Goal: Task Accomplishment & Management: Use online tool/utility

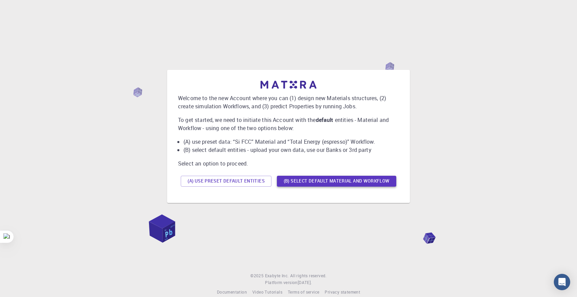
click at [288, 180] on button "(B) Select default material and workflow" at bounding box center [336, 181] width 119 height 11
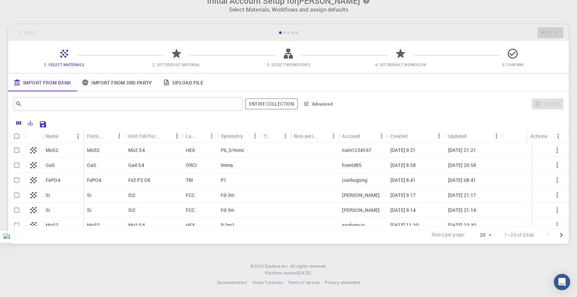
click at [159, 155] on div "Mo2 S4" at bounding box center [154, 150] width 58 height 15
checkbox input "true"
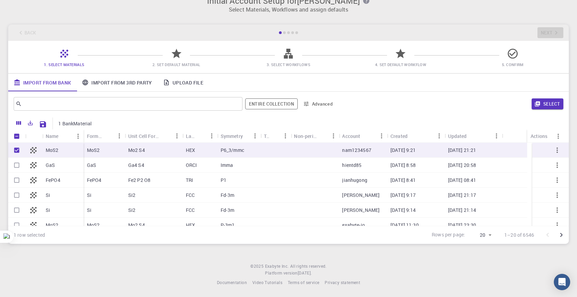
click at [159, 155] on div "Mo2 S4" at bounding box center [154, 150] width 58 height 15
checkbox input "false"
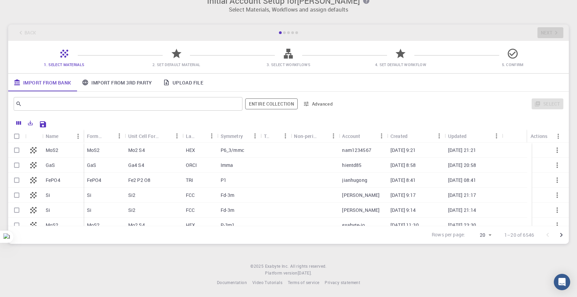
click at [159, 155] on div "Mo2 S4" at bounding box center [154, 150] width 58 height 15
checkbox input "true"
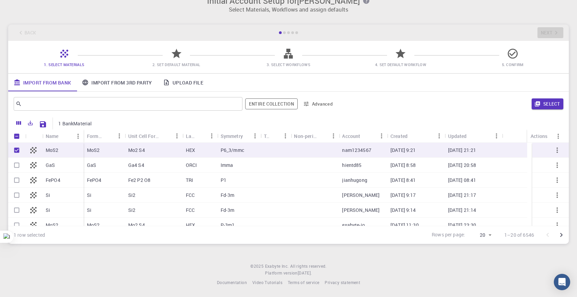
click at [553, 148] on icon "button" at bounding box center [557, 150] width 8 height 8
click at [555, 150] on icon "button" at bounding box center [557, 150] width 8 height 8
click at [554, 148] on icon "button" at bounding box center [557, 150] width 8 height 8
click at [557, 160] on button "button" at bounding box center [557, 165] width 16 height 16
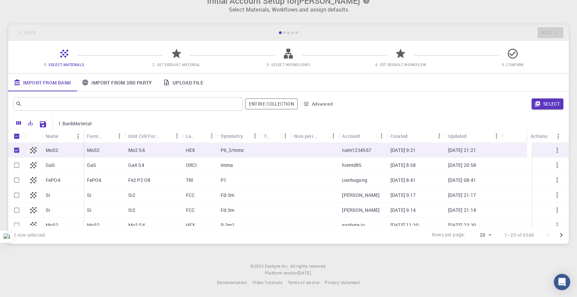
click at [557, 163] on button "button" at bounding box center [557, 165] width 16 height 16
drag, startPoint x: 557, startPoint y: 164, endPoint x: 555, endPoint y: 148, distance: 15.7
click at [557, 164] on button "button" at bounding box center [557, 165] width 16 height 16
click at [540, 99] on button "Select" at bounding box center [548, 104] width 32 height 11
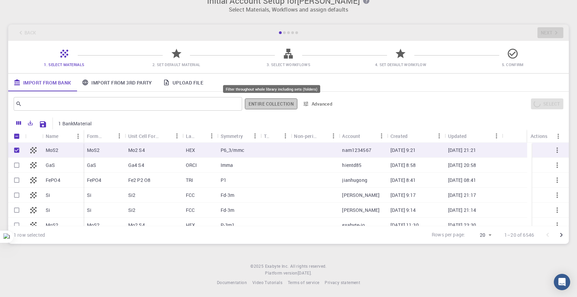
click at [272, 104] on button "Entire collection" at bounding box center [271, 104] width 53 height 11
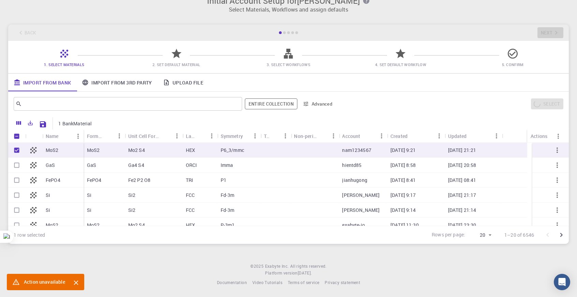
click at [330, 104] on button "Advanced" at bounding box center [317, 104] width 35 height 11
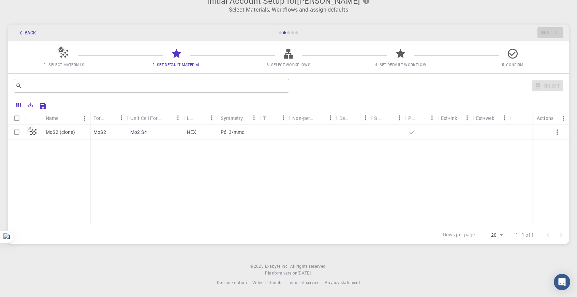
click at [198, 134] on div "HEX" at bounding box center [200, 132] width 34 height 15
checkbox input "true"
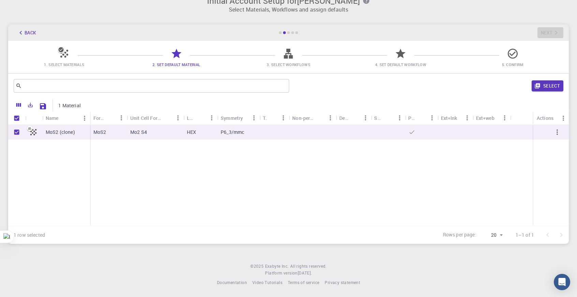
click at [198, 133] on div "HEX" at bounding box center [200, 132] width 34 height 15
checkbox input "false"
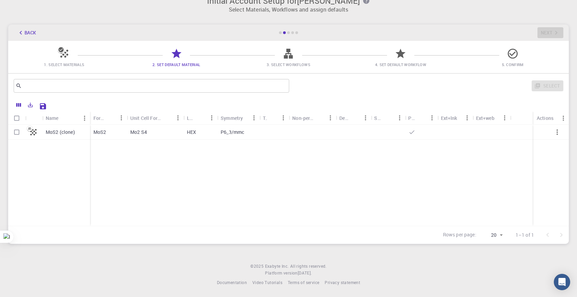
click at [198, 133] on div "HEX" at bounding box center [200, 132] width 34 height 15
checkbox input "true"
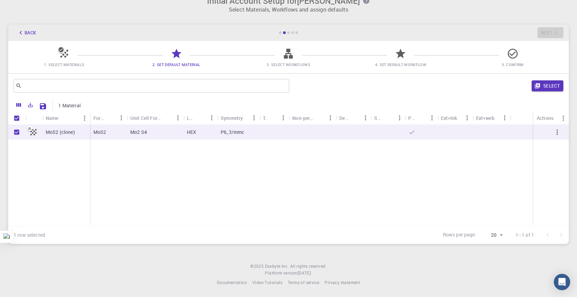
click at [198, 133] on div "HEX" at bounding box center [200, 132] width 34 height 15
checkbox input "false"
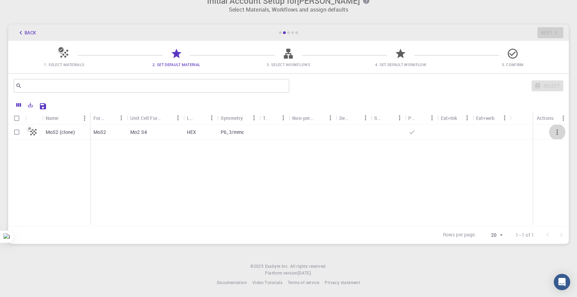
click at [556, 131] on icon "button" at bounding box center [557, 132] width 8 height 8
drag, startPoint x: 74, startPoint y: 50, endPoint x: 68, endPoint y: 57, distance: 9.2
click at [74, 50] on div "1. Select Materials 2. Set Default Material 3. Select Workflows 4. Set Default …" at bounding box center [288, 57] width 561 height 32
click at [67, 59] on div at bounding box center [64, 56] width 12 height 9
click at [64, 54] on icon at bounding box center [64, 54] width 8 height 8
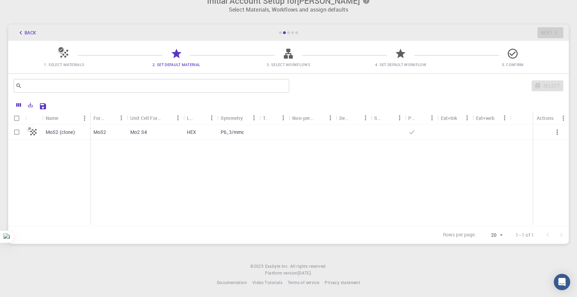
click at [551, 37] on div "Back Next" at bounding box center [288, 33] width 561 height 16
click at [50, 131] on p "MoS2 (clone)" at bounding box center [60, 132] width 29 height 7
checkbox input "true"
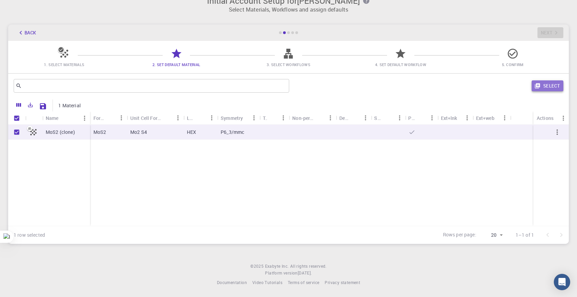
click at [552, 82] on button "Select" at bounding box center [548, 85] width 32 height 11
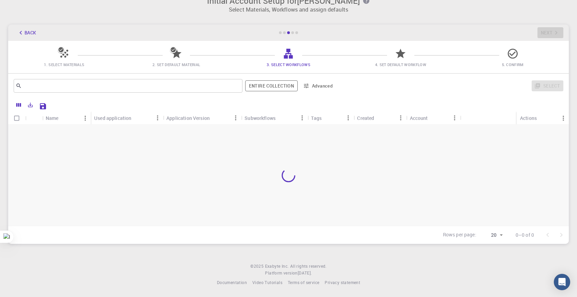
click at [177, 49] on icon at bounding box center [177, 54] width 12 height 12
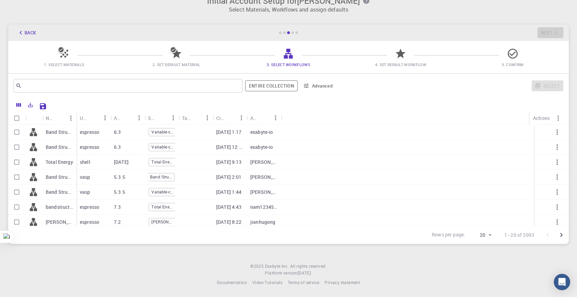
click at [161, 189] on span "Variable-cell Relaxation" at bounding box center [162, 192] width 27 height 6
checkbox input "true"
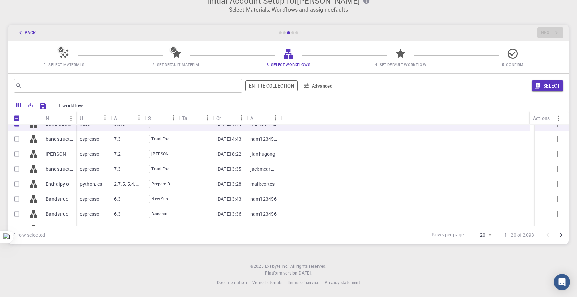
scroll to position [0, 1]
click at [168, 169] on div "Total Energy" at bounding box center [160, 169] width 27 height 8
checkbox input "true"
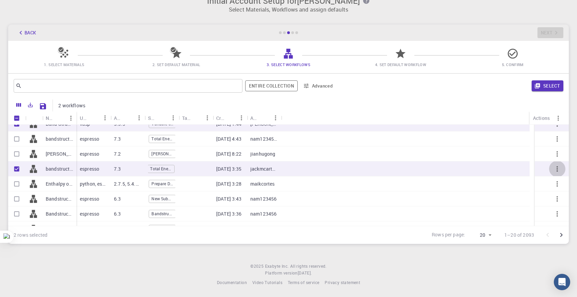
click at [553, 167] on icon "button" at bounding box center [557, 169] width 8 height 8
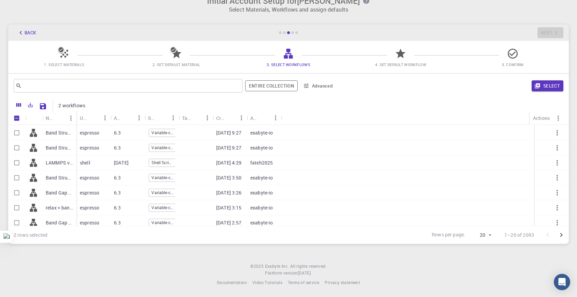
scroll to position [130, 0]
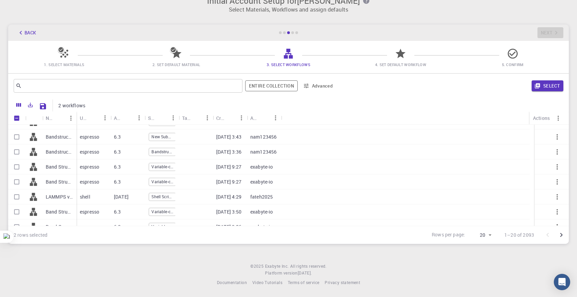
click at [27, 32] on button "Back" at bounding box center [27, 32] width 26 height 11
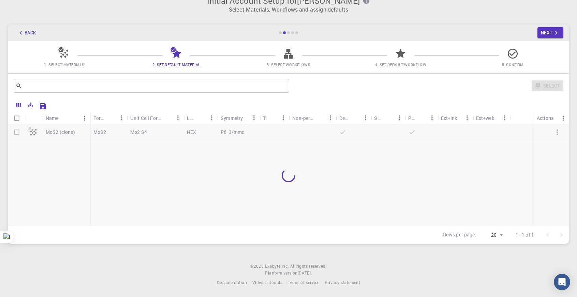
click at [27, 32] on button "Back" at bounding box center [27, 32] width 26 height 11
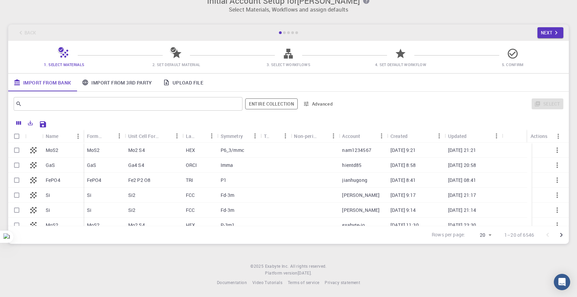
click at [27, 32] on div "Back Next" at bounding box center [288, 33] width 561 height 16
click at [291, 102] on button "Entire collection" at bounding box center [271, 104] width 53 height 11
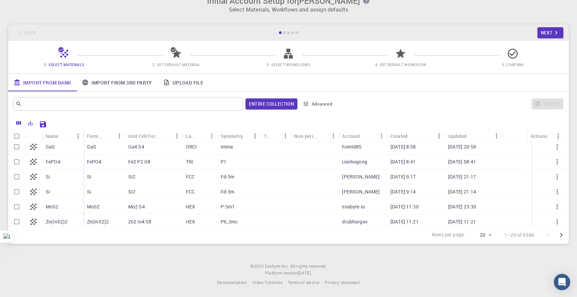
scroll to position [12, 0]
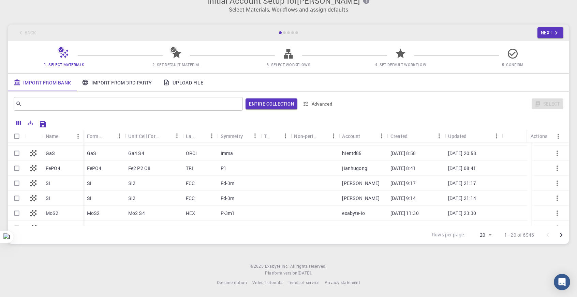
click at [197, 146] on div "ORCI" at bounding box center [199, 153] width 35 height 15
checkbox input "true"
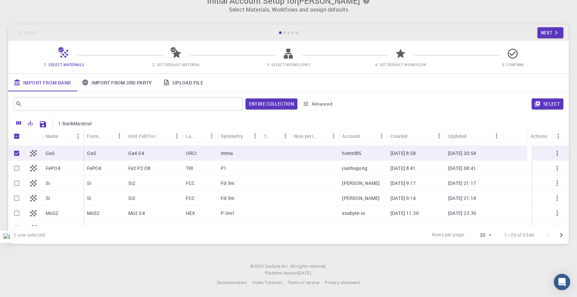
click at [70, 124] on p "1 BankMaterial" at bounding box center [74, 123] width 33 height 7
click at [45, 124] on icon "Save Explorer Settings" at bounding box center [43, 124] width 6 height 6
click at [34, 151] on icon at bounding box center [34, 154] width 10 height 10
checkbox input "false"
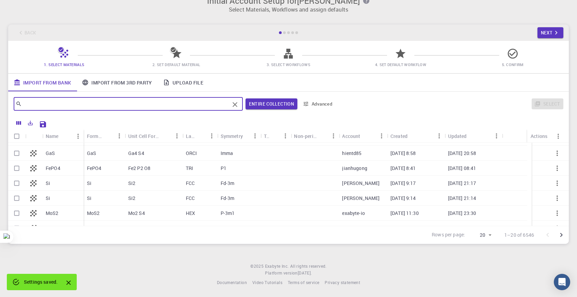
click at [128, 107] on input "text" at bounding box center [126, 104] width 208 height 10
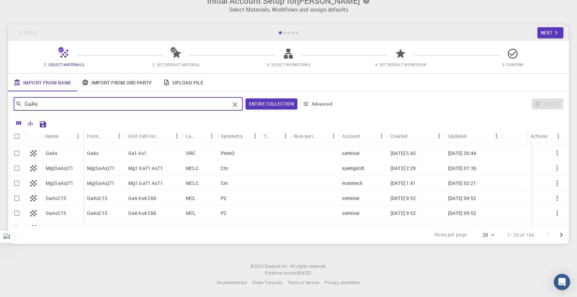
type input "GaAs"
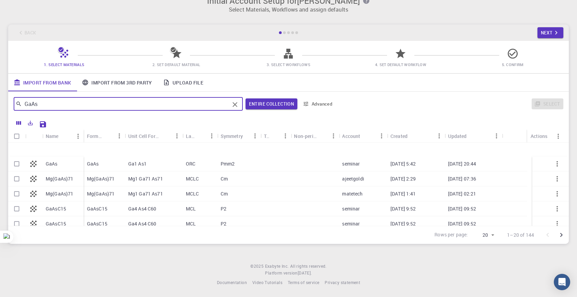
scroll to position [0, 0]
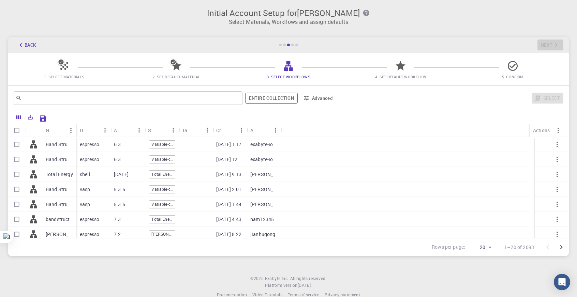
click at [63, 62] on icon at bounding box center [60, 62] width 5 height 5
click at [29, 43] on button "Back" at bounding box center [27, 45] width 26 height 11
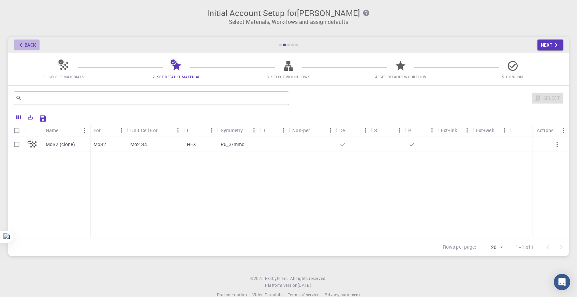
click at [29, 43] on button "Back" at bounding box center [27, 45] width 26 height 11
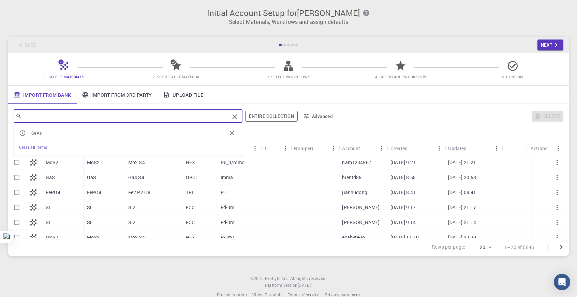
click at [116, 117] on input "text" at bounding box center [125, 117] width 207 height 10
click at [87, 133] on span "GaAs" at bounding box center [128, 133] width 195 height 7
type input "GaAs"
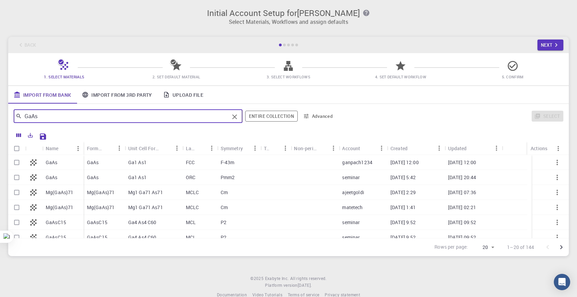
click at [16, 163] on input "Select row" at bounding box center [16, 162] width 13 height 13
checkbox input "true"
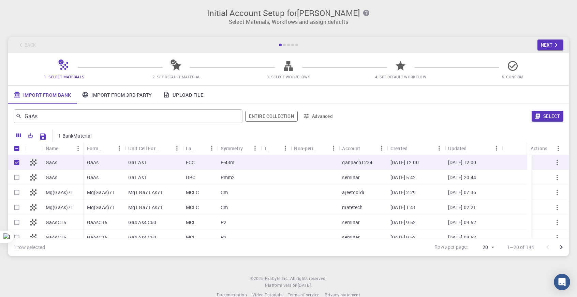
click at [17, 176] on input "Select row" at bounding box center [16, 177] width 13 height 13
checkbox input "true"
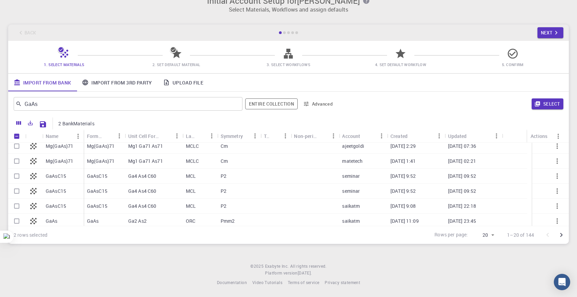
scroll to position [68, 0]
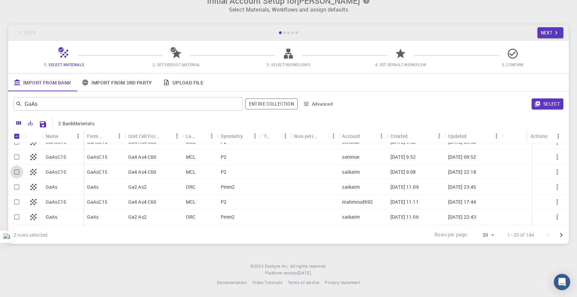
click at [19, 169] on input "Select row" at bounding box center [16, 172] width 13 height 13
checkbox input "true"
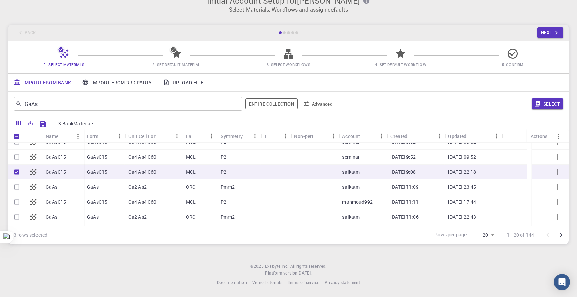
click at [19, 152] on input "Select row" at bounding box center [16, 157] width 13 height 13
checkbox input "true"
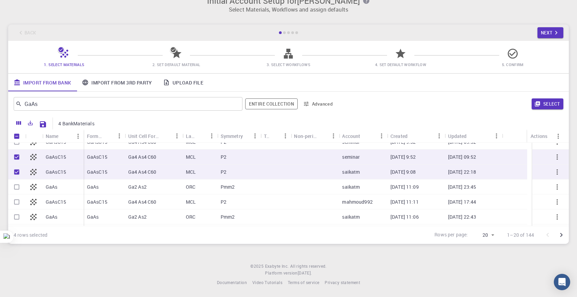
click at [17, 187] on input "Select row" at bounding box center [16, 187] width 13 height 13
checkbox input "true"
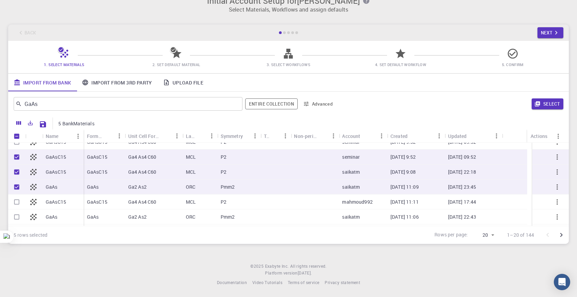
click at [18, 214] on input "Select row" at bounding box center [16, 217] width 13 height 13
checkbox input "true"
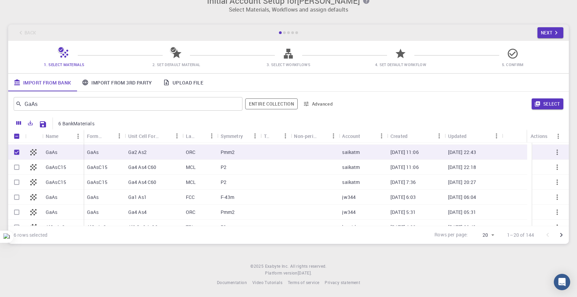
scroll to position [136, 0]
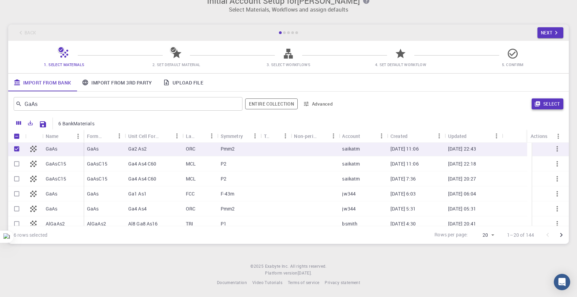
click at [534, 103] on icon "button" at bounding box center [537, 104] width 6 height 6
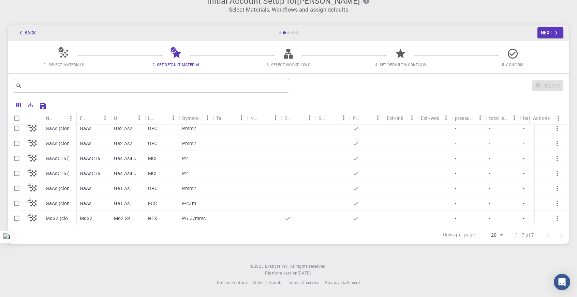
scroll to position [0, 0]
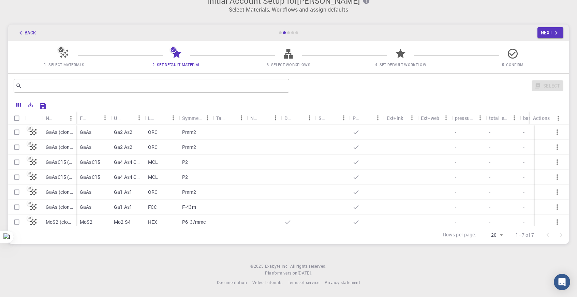
click at [550, 86] on div "Select" at bounding box center [427, 86] width 271 height 16
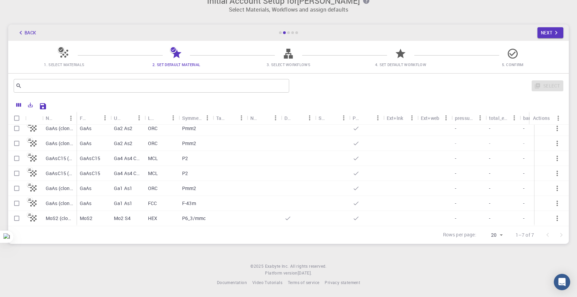
click at [15, 167] on input "Select row" at bounding box center [16, 173] width 13 height 13
checkbox input "true"
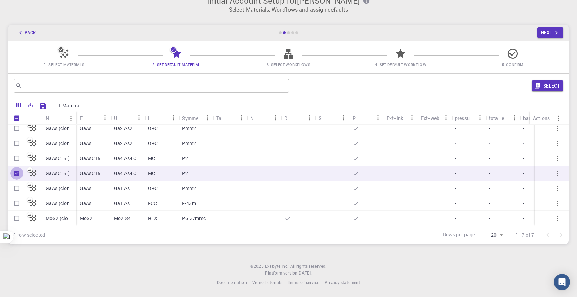
click at [17, 167] on input "Unselect row" at bounding box center [16, 173] width 13 height 13
checkbox input "false"
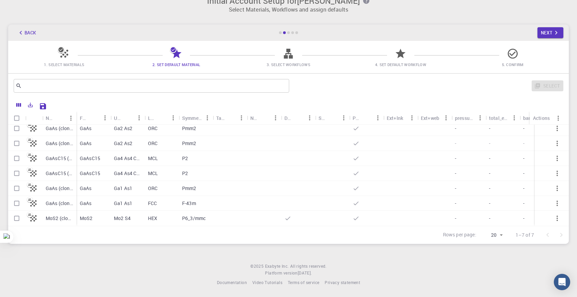
click at [16, 157] on input "Select row" at bounding box center [16, 158] width 13 height 13
checkbox input "true"
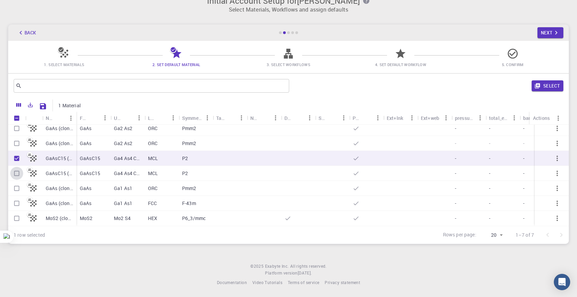
click at [16, 167] on input "Select row" at bounding box center [16, 173] width 13 height 13
checkbox input "true"
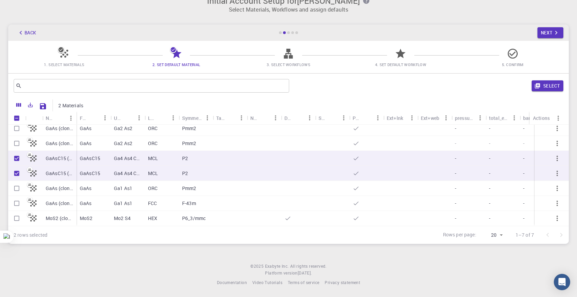
scroll to position [0, 0]
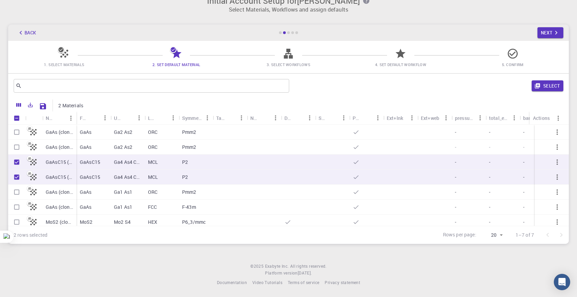
click at [19, 144] on input "Select row" at bounding box center [16, 147] width 13 height 13
checkbox input "true"
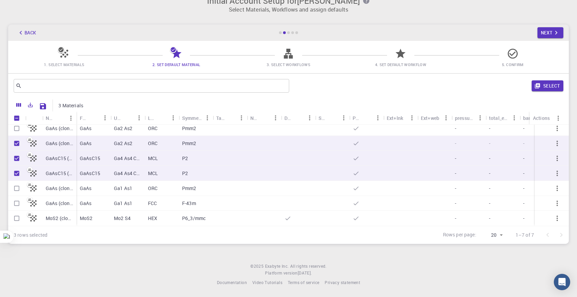
scroll to position [9, 0]
click at [16, 201] on input "Select row" at bounding box center [16, 203] width 13 height 13
checkbox input "true"
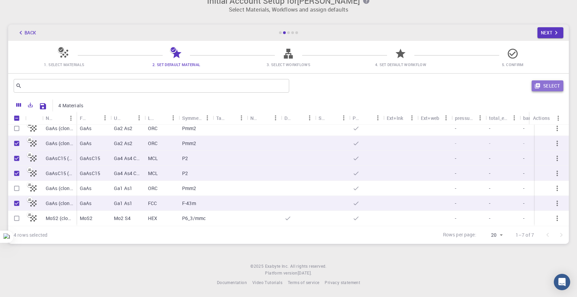
click at [535, 85] on icon "button" at bounding box center [537, 86] width 5 height 5
checkbox input "false"
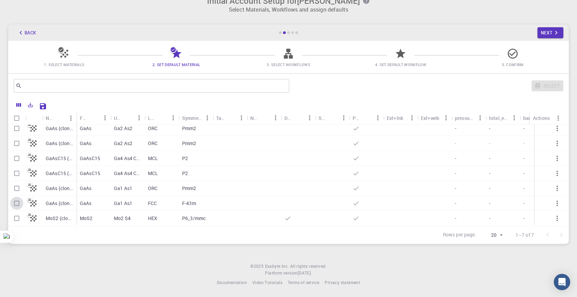
click at [18, 197] on input "Select row" at bounding box center [16, 203] width 13 height 13
checkbox input "true"
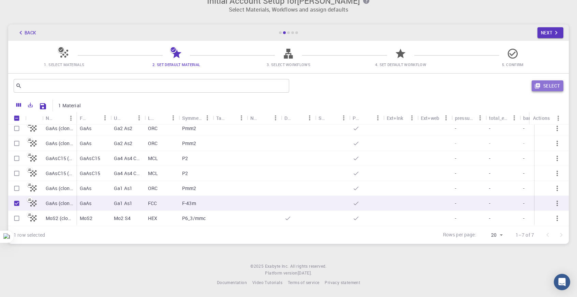
click at [558, 83] on button "Select" at bounding box center [548, 85] width 32 height 11
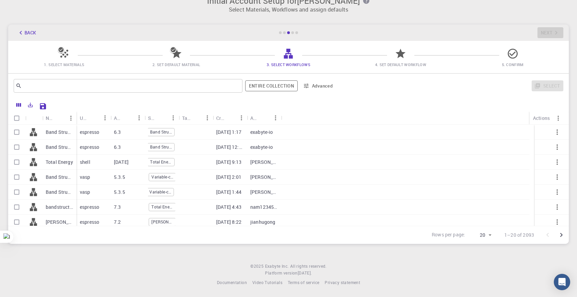
scroll to position [0, 0]
click at [166, 190] on span "Variable-cell Relaxation" at bounding box center [162, 192] width 27 height 6
checkbox input "true"
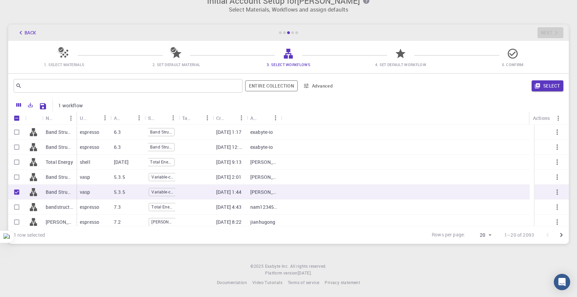
click at [166, 190] on span "Variable-cell Relaxation" at bounding box center [162, 192] width 27 height 6
checkbox input "false"
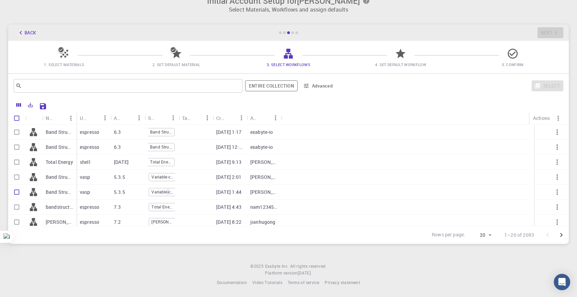
click at [166, 190] on span "Variable-cell Relaxation" at bounding box center [162, 192] width 27 height 6
checkbox input "true"
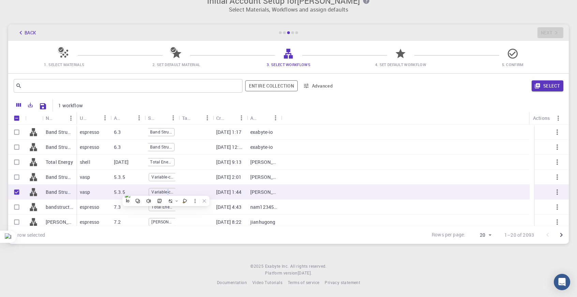
click at [166, 189] on span "Variable-cell Relaxation" at bounding box center [162, 192] width 27 height 6
checkbox input "false"
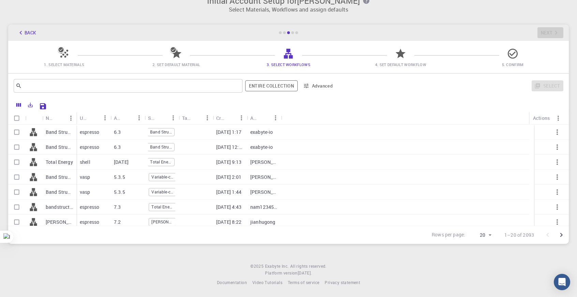
click at [553, 189] on icon "button" at bounding box center [557, 192] width 8 height 8
click at [173, 177] on div "Variable-cell Relaxation Band Structure" at bounding box center [161, 176] width 27 height 10
checkbox input "true"
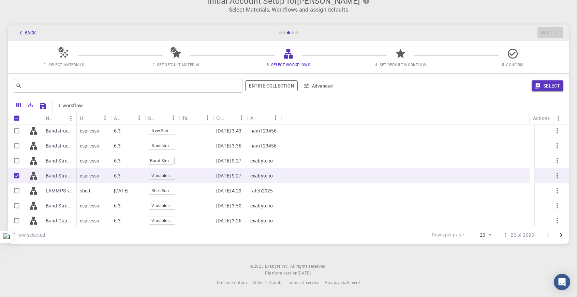
click at [172, 186] on div "Shell Script Subworkflow" at bounding box center [161, 191] width 27 height 10
checkbox input "true"
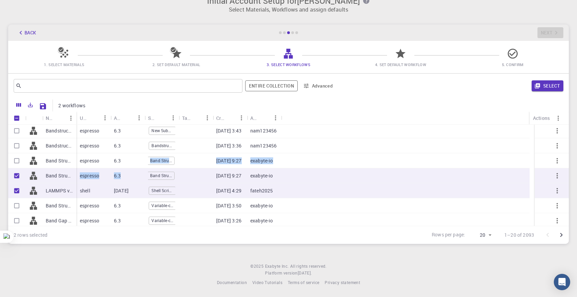
drag, startPoint x: 134, startPoint y: 157, endPoint x: 134, endPoint y: 177, distance: 19.8
click at [134, 181] on div "espresso 7.3 Total Energy 08-21-2025 3:35 jackmcarthur python, espresso, shell …" at bounding box center [302, 183] width 453 height 180
click at [135, 161] on div "6.3" at bounding box center [128, 160] width 34 height 15
checkbox input "true"
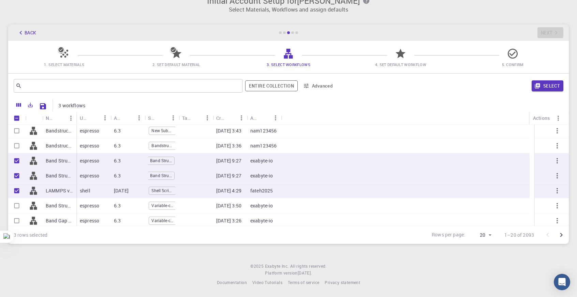
click at [87, 141] on div "espresso" at bounding box center [93, 145] width 34 height 15
checkbox input "true"
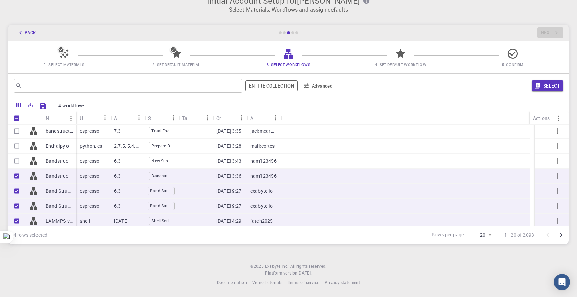
scroll to position [102, 0]
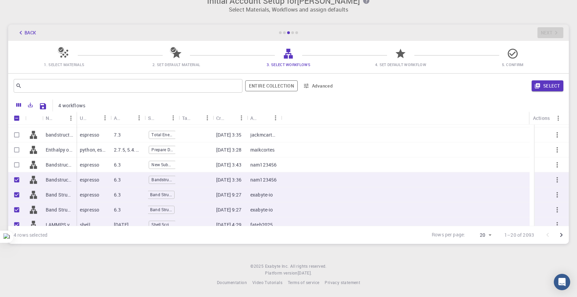
click at [120, 169] on div "6.3" at bounding box center [128, 165] width 34 height 15
checkbox input "true"
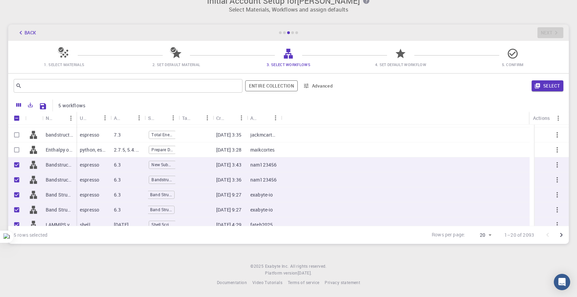
click at [132, 148] on p "2.7.5, 5.4.0, 4.2.46" at bounding box center [127, 150] width 27 height 7
checkbox input "true"
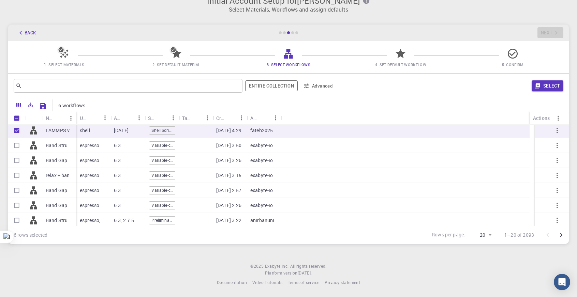
scroll to position [198, 0]
click at [81, 147] on div "espresso" at bounding box center [93, 143] width 34 height 15
checkbox input "true"
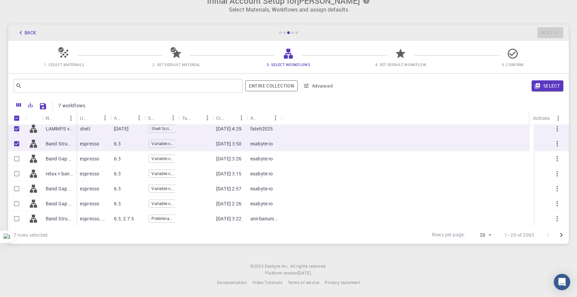
click at [110, 162] on div "espresso" at bounding box center [93, 158] width 34 height 15
checkbox input "true"
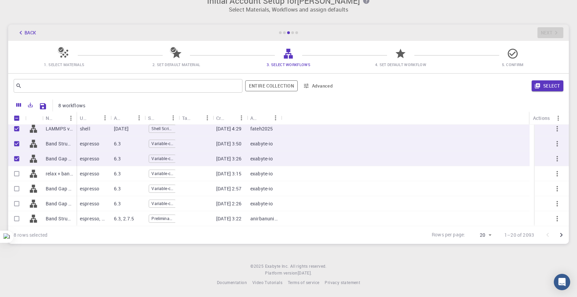
click at [110, 169] on div "espresso" at bounding box center [93, 173] width 34 height 15
checkbox input "true"
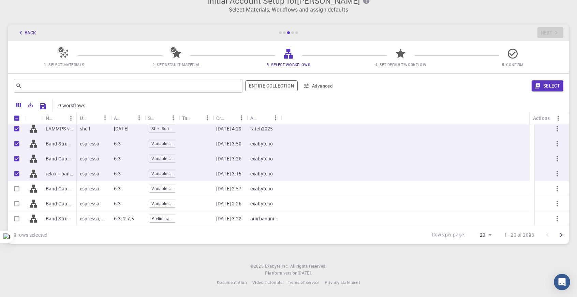
click at [107, 187] on div "espresso" at bounding box center [93, 188] width 34 height 15
checkbox input "true"
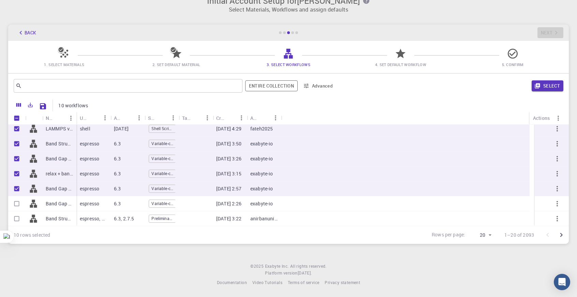
click at [112, 201] on div "6.3" at bounding box center [128, 203] width 34 height 15
checkbox input "true"
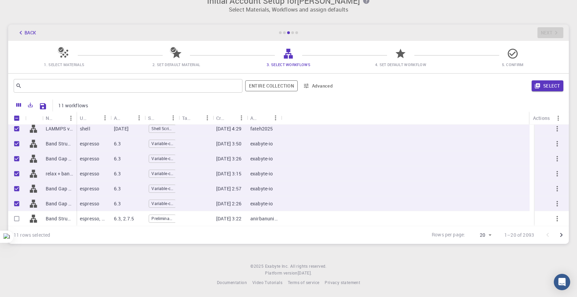
click at [106, 214] on div "espresso, python" at bounding box center [93, 218] width 34 height 15
checkbox input "true"
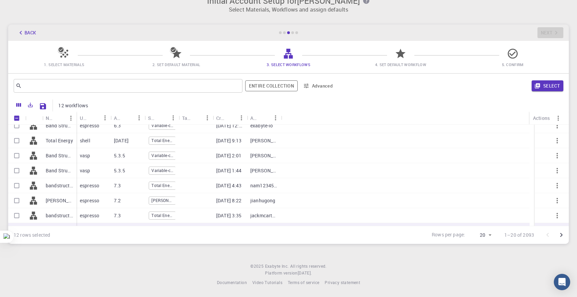
scroll to position [0, 0]
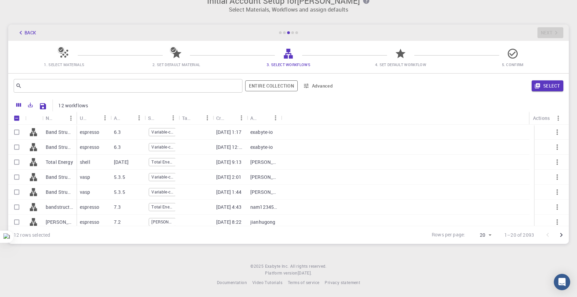
click at [98, 131] on p "espresso" at bounding box center [89, 132] width 19 height 7
checkbox input "true"
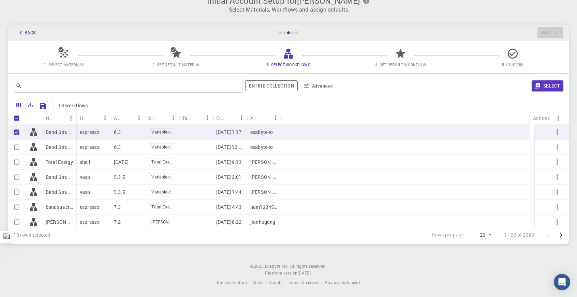
drag, startPoint x: 95, startPoint y: 146, endPoint x: 95, endPoint y: 152, distance: 5.8
click at [95, 147] on p "espresso" at bounding box center [89, 147] width 19 height 7
checkbox input "true"
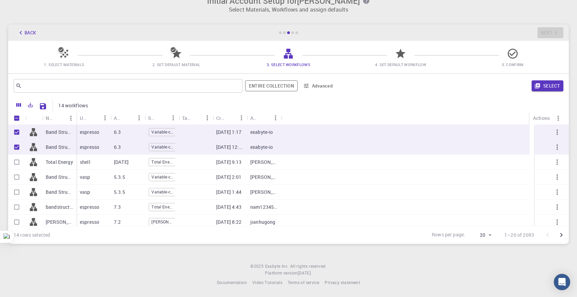
drag, startPoint x: 96, startPoint y: 157, endPoint x: 95, endPoint y: 162, distance: 5.2
click at [95, 160] on div "shell" at bounding box center [93, 162] width 34 height 15
checkbox input "true"
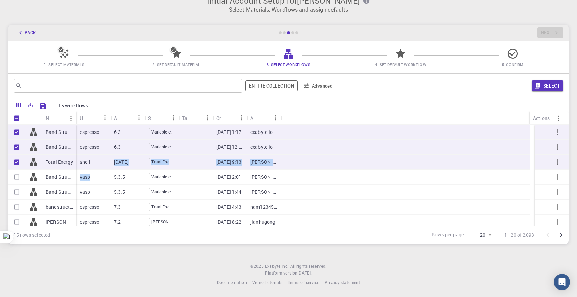
drag, startPoint x: 94, startPoint y: 171, endPoint x: 93, endPoint y: 176, distance: 4.8
click at [94, 172] on div "espresso 6.3 Variable-cell Relaxation Band Structure 08-23-2025 1:17 exabyte-io…" at bounding box center [302, 200] width 453 height 150
click at [92, 185] on div at bounding box center [90, 182] width 56 height 9
drag, startPoint x: 92, startPoint y: 194, endPoint x: 90, endPoint y: 198, distance: 4.4
click at [91, 195] on div "vasp" at bounding box center [93, 192] width 34 height 15
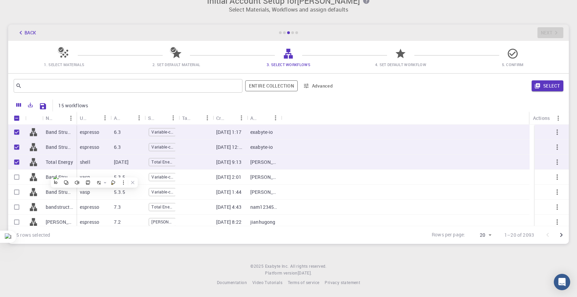
checkbox input "true"
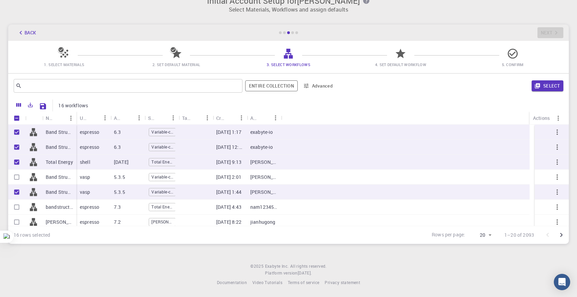
click at [91, 202] on div "espresso" at bounding box center [93, 207] width 34 height 15
checkbox input "true"
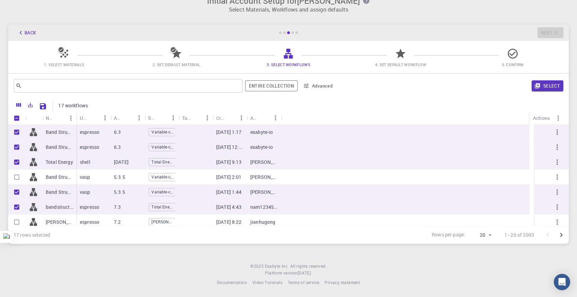
click at [91, 181] on div "vasp" at bounding box center [93, 177] width 34 height 15
checkbox input "true"
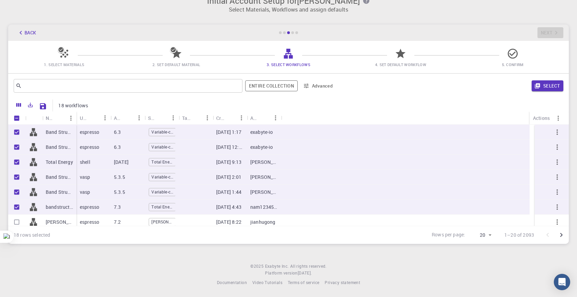
click at [92, 204] on p "espresso" at bounding box center [89, 207] width 19 height 7
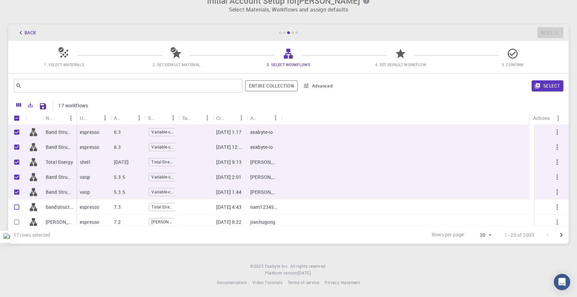
checkbox input "false"
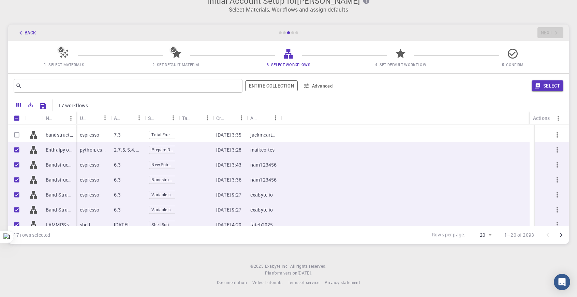
click at [103, 139] on div "espresso" at bounding box center [93, 135] width 34 height 15
checkbox input "true"
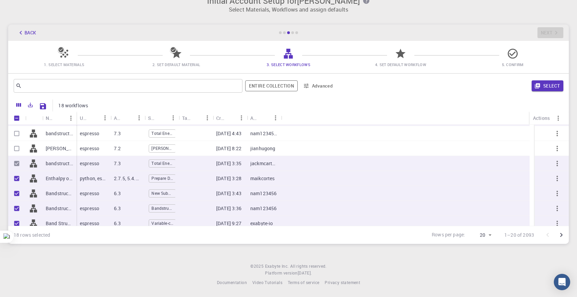
scroll to position [68, 0]
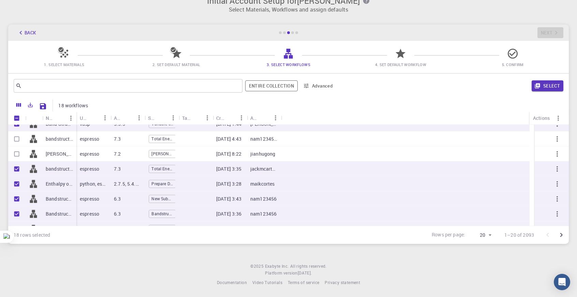
drag, startPoint x: 103, startPoint y: 139, endPoint x: 97, endPoint y: 147, distance: 10.3
click at [101, 142] on div "espresso" at bounding box center [93, 139] width 34 height 15
checkbox input "true"
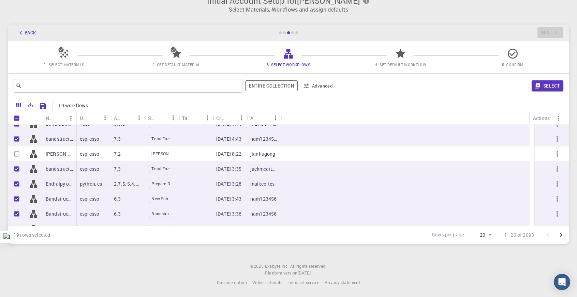
click at [97, 152] on p "espresso" at bounding box center [89, 154] width 19 height 7
checkbox input "true"
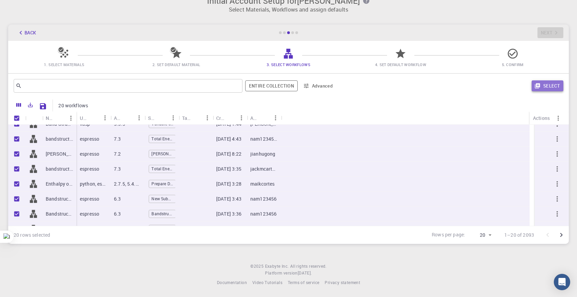
click at [559, 90] on button "Select" at bounding box center [548, 85] width 32 height 11
click at [465, 59] on span "5. Confirm" at bounding box center [512, 60] width 107 height 16
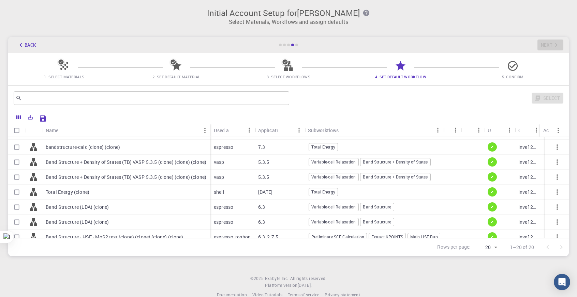
scroll to position [28, 0]
click at [327, 162] on span "Variable-cell Relaxation" at bounding box center [333, 162] width 49 height 6
checkbox input "true"
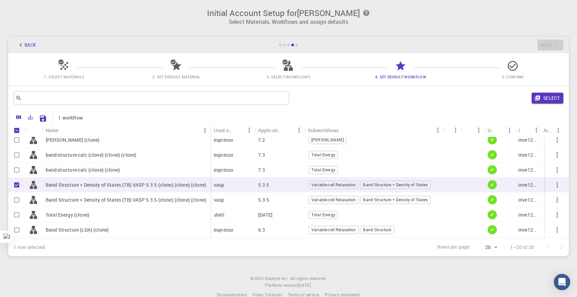
scroll to position [0, 0]
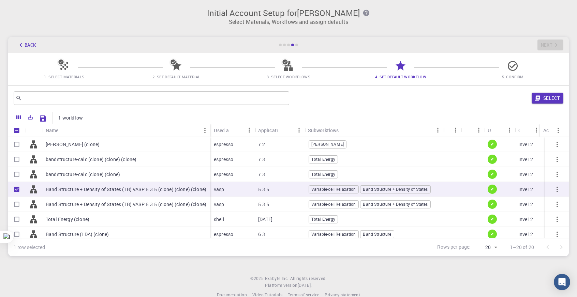
click at [540, 95] on button "Select" at bounding box center [548, 98] width 32 height 11
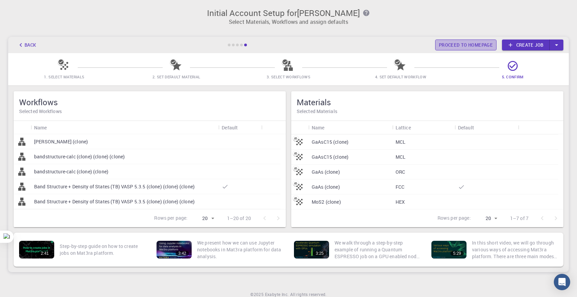
click at [446, 45] on link "Proceed to homepage" at bounding box center [465, 45] width 61 height 11
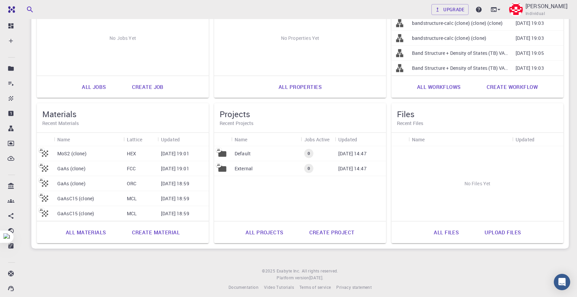
scroll to position [119, 0]
click at [168, 231] on link "Create material" at bounding box center [155, 232] width 63 height 16
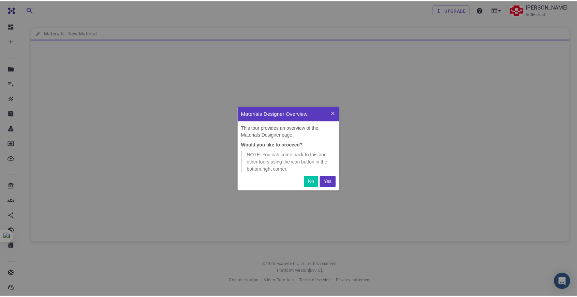
scroll to position [79, 97]
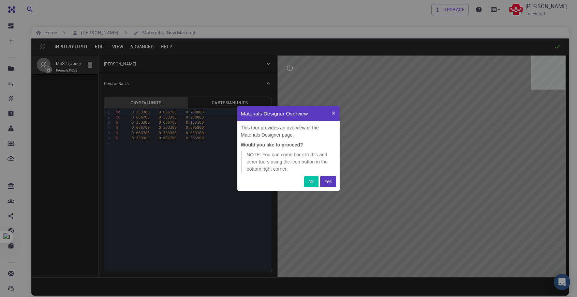
click at [330, 178] on button "Yes" at bounding box center [328, 181] width 16 height 11
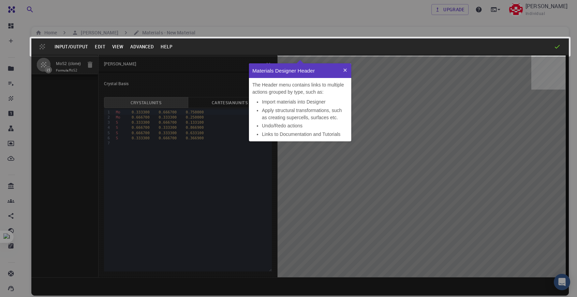
scroll to position [73, 97]
click at [343, 65] on button at bounding box center [345, 70] width 12 height 15
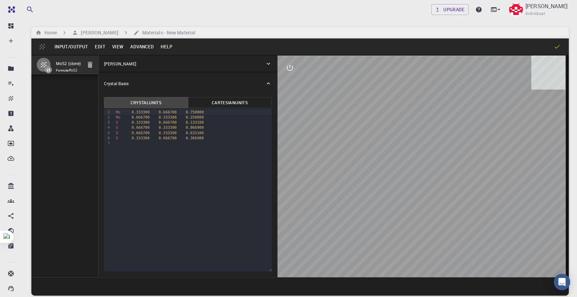
drag, startPoint x: 397, startPoint y: 128, endPoint x: 417, endPoint y: 127, distance: 20.1
click at [445, 139] on div at bounding box center [423, 167] width 291 height 222
drag, startPoint x: 417, startPoint y: 127, endPoint x: 455, endPoint y: 137, distance: 39.0
click at [464, 142] on div at bounding box center [423, 167] width 291 height 222
drag, startPoint x: 355, startPoint y: 86, endPoint x: 367, endPoint y: 184, distance: 98.3
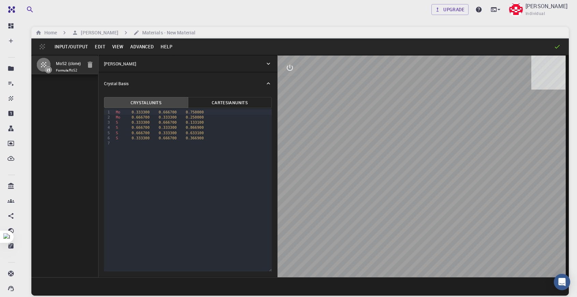
click at [367, 184] on div at bounding box center [423, 167] width 291 height 222
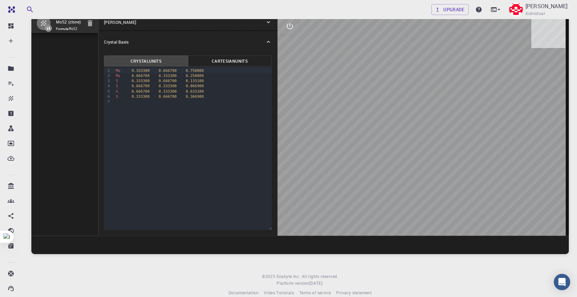
scroll to position [0, 0]
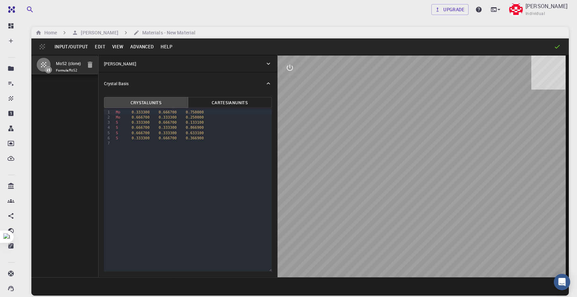
click at [437, 178] on div at bounding box center [423, 167] width 291 height 222
click at [291, 72] on icon "interactive" at bounding box center [290, 68] width 8 height 8
click at [290, 80] on icon "view" at bounding box center [290, 84] width 8 height 8
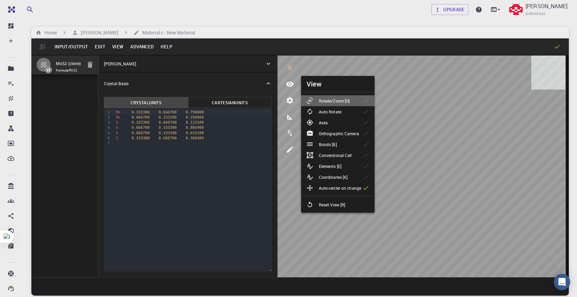
click at [340, 102] on p "Rotate/Zoom [O]" at bounding box center [334, 101] width 31 height 6
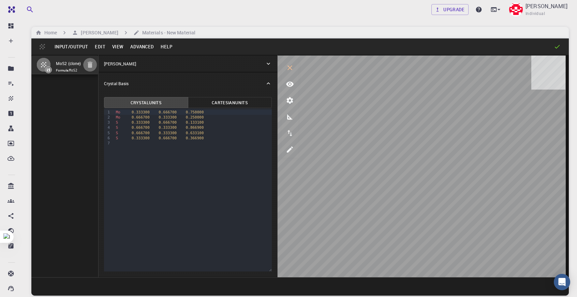
click at [88, 63] on icon "button" at bounding box center [90, 65] width 8 height 8
click at [268, 64] on icon at bounding box center [268, 64] width 3 height 2
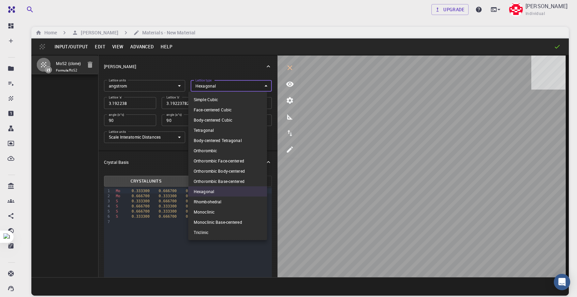
drag, startPoint x: 250, startPoint y: 82, endPoint x: 256, endPoint y: 83, distance: 6.2
click at [255, 82] on body "Free Dashboard Create New Job New Material Create Material Upload File Import f…" at bounding box center [288, 174] width 577 height 349
click at [257, 101] on li "Simple Cubic" at bounding box center [227, 99] width 79 height 10
type input "CUB"
type input "3.192238"
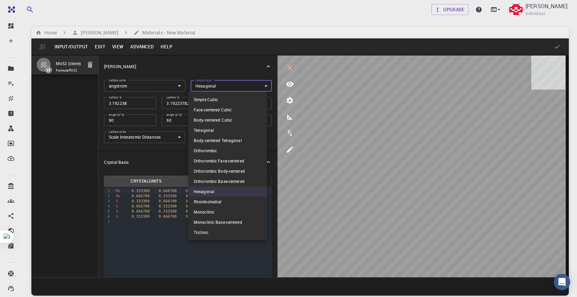
type input "3.192238"
type input "90"
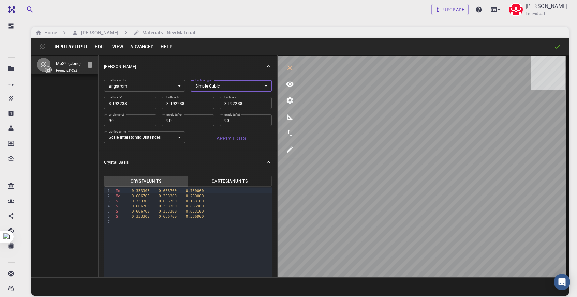
click at [196, 190] on div "Mo 0.333300 0.666700 0.750000" at bounding box center [193, 191] width 158 height 5
click at [208, 192] on div "Mo 0.333300 0.666700 0.750000" at bounding box center [193, 191] width 158 height 5
type input "HEX"
type input "3.1922378242609057"
type input "35"
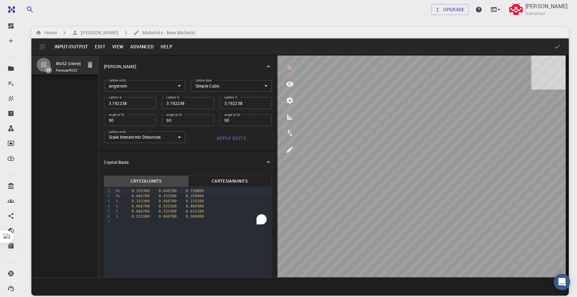
type input "120.0000018211057"
drag, startPoint x: 119, startPoint y: 192, endPoint x: 240, endPoint y: 185, distance: 121.3
click at [119, 192] on span "Mo" at bounding box center [118, 191] width 4 height 4
click at [243, 82] on body "Free Dashboard Create New Job New Material Create Material Upload File Import f…" at bounding box center [288, 174] width 577 height 349
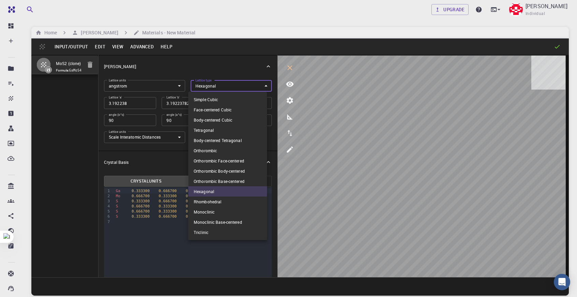
click at [233, 98] on li "Simple Cubic" at bounding box center [227, 99] width 79 height 10
type input "CUB"
type input "3.192238"
type input "90"
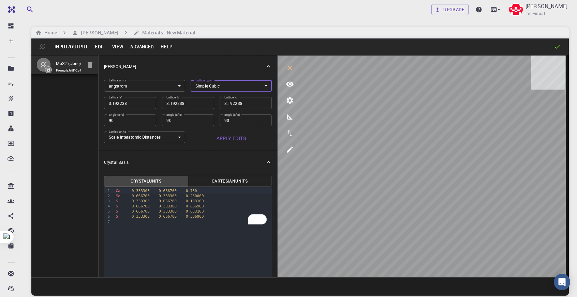
click at [158, 87] on body "Free Dashboard Create New Job New Material Create Material Upload File Import f…" at bounding box center [288, 174] width 577 height 349
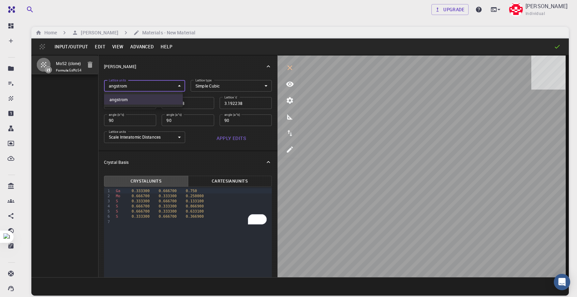
click at [147, 100] on li "angstrom" at bounding box center [143, 99] width 79 height 10
click at [141, 97] on input "3.192238" at bounding box center [130, 103] width 52 height 12
type input "3.19223"
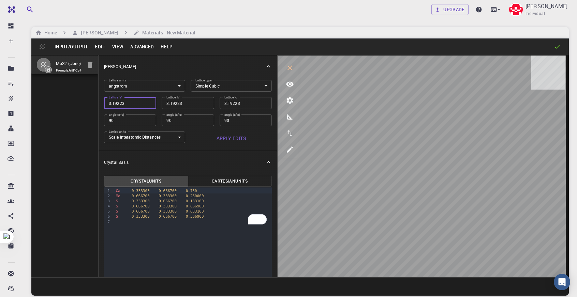
type input "3.1922"
type input "3.192"
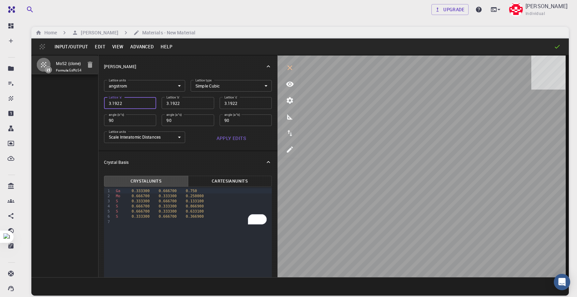
type input "3.192"
type input "3.19"
type input "3.1"
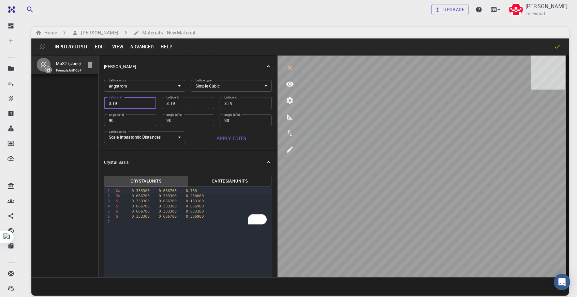
type input "3.1"
type input "3"
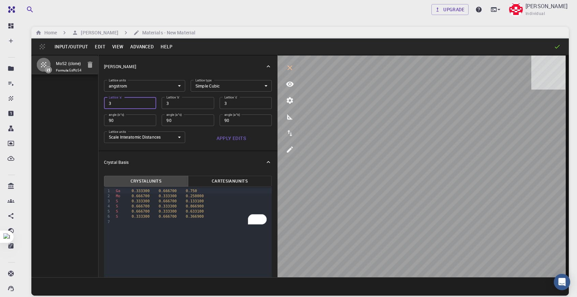
type input "35"
type input "3"
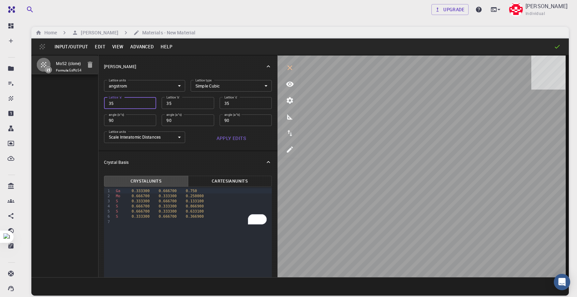
type input "3"
type input "35"
type input "5"
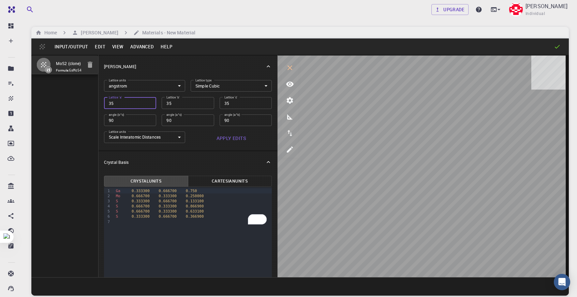
type input "5"
type input "5.6"
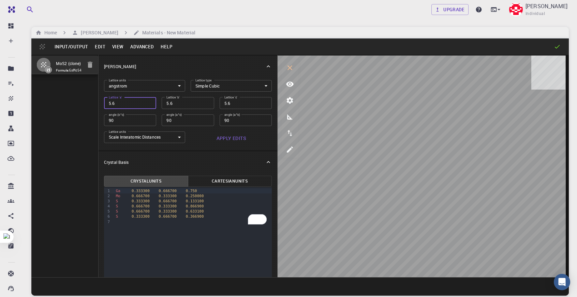
type input "5.65"
type input "5.653"
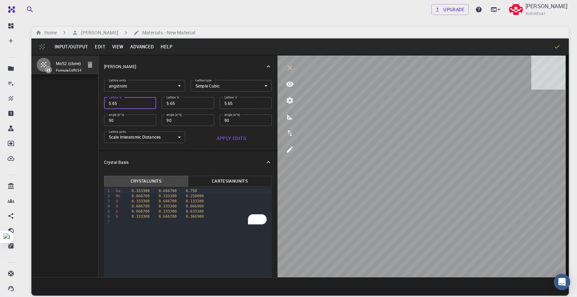
type input "5.653"
click at [168, 139] on body "Free Dashboard Create New Job New Material Create Material Upload File Import f…" at bounding box center [288, 174] width 577 height 349
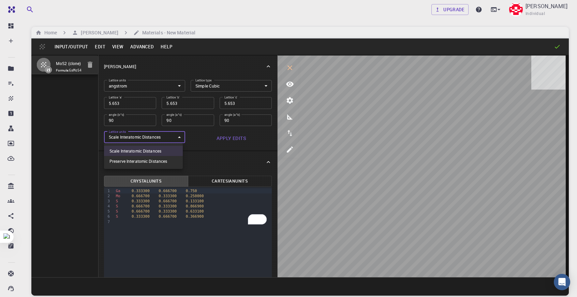
click at [171, 150] on li "Scale Interatomic Distances" at bounding box center [143, 151] width 79 height 10
click at [192, 191] on div "Ga 0.333300 0.666700 0.750" at bounding box center [193, 191] width 158 height 5
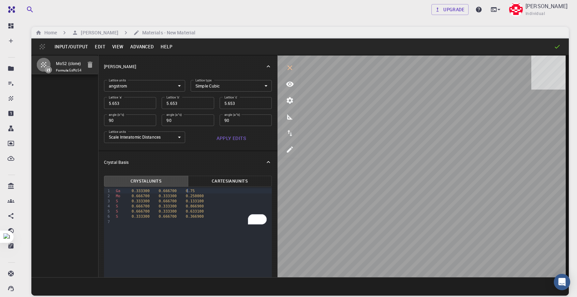
type input "HEX"
type input "3.192238"
type input "3.1922378242609057"
type input "35"
type input "120.0000018211057"
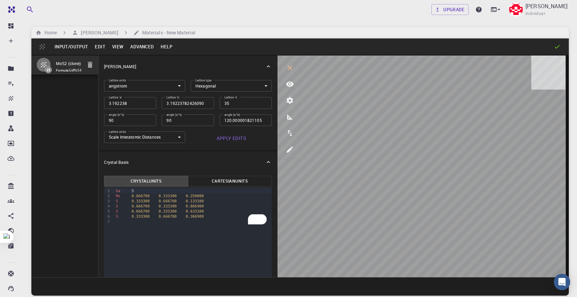
click at [146, 191] on div "Ga 0" at bounding box center [193, 191] width 158 height 5
click at [167, 192] on div "Ga 0.000000" at bounding box center [193, 191] width 158 height 5
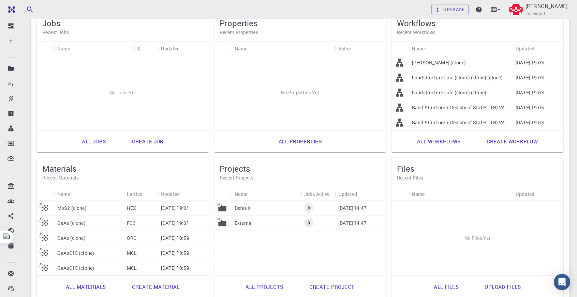
scroll to position [87, 0]
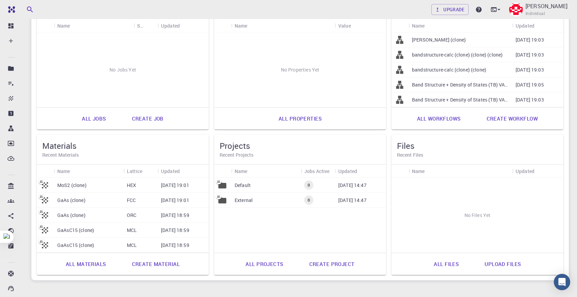
click at [181, 189] on div "[DATE] 19:01" at bounding box center [183, 185] width 51 height 15
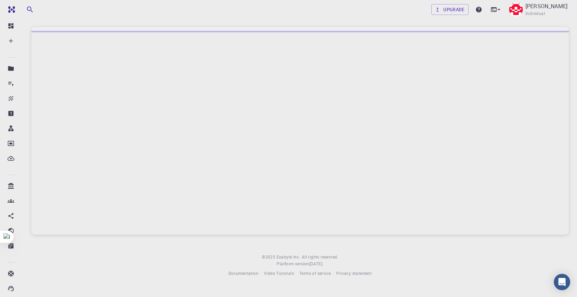
click at [181, 189] on div at bounding box center [300, 133] width 538 height 204
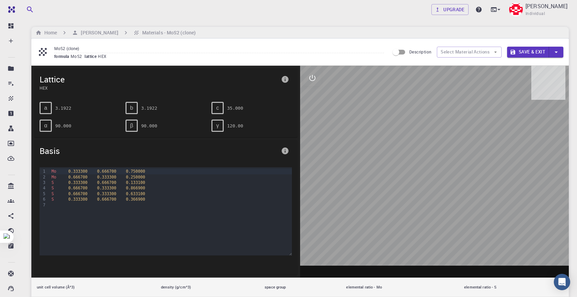
drag, startPoint x: 121, startPoint y: 99, endPoint x: 125, endPoint y: 102, distance: 4.8
click at [123, 101] on div "b 3.1922" at bounding box center [163, 106] width 86 height 18
click at [68, 104] on pre "3.1922" at bounding box center [63, 108] width 16 height 12
drag, startPoint x: 49, startPoint y: 101, endPoint x: 45, endPoint y: 103, distance: 4.6
click at [48, 102] on div "a 3.1922" at bounding box center [77, 106] width 86 height 18
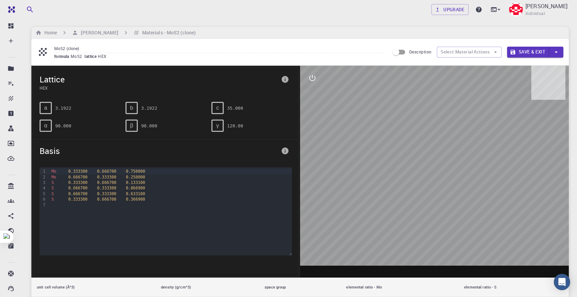
click at [44, 104] on div "a" at bounding box center [46, 108] width 12 height 12
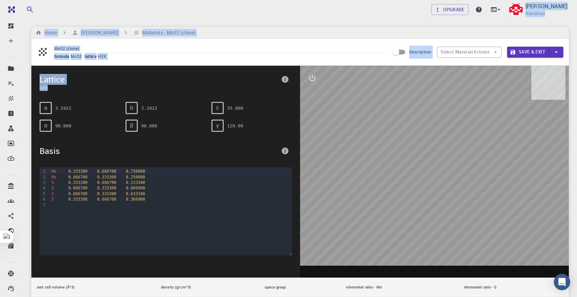
drag, startPoint x: 102, startPoint y: 8, endPoint x: 99, endPoint y: 97, distance: 89.0
click at [93, 93] on div "Upgrade Kaushal Konde Individual Home Kaushal Konde Materials - MoS2 (clone) Mo…" at bounding box center [300, 252] width 554 height 504
click at [160, 39] on div "MoS2 (clone) formula MoS2 lattice HEX Description Select Material Actions Save …" at bounding box center [300, 52] width 538 height 27
click at [106, 46] on input "MoS2 (clone)" at bounding box center [219, 48] width 330 height 9
click at [362, 56] on div "formula MoS2 lattice HEX" at bounding box center [219, 56] width 330 height 7
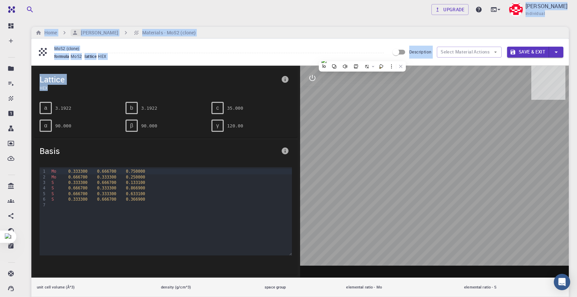
click at [110, 32] on h6 "[PERSON_NAME]" at bounding box center [98, 33] width 40 height 8
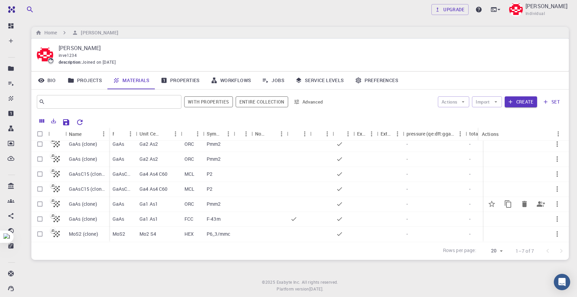
scroll to position [9, 0]
click at [206, 218] on div "F-43m" at bounding box center [218, 219] width 31 height 15
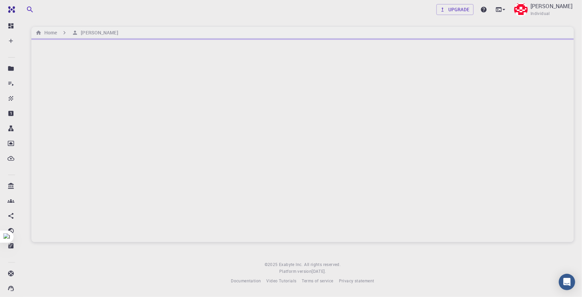
click at [206, 218] on div at bounding box center [302, 141] width 543 height 204
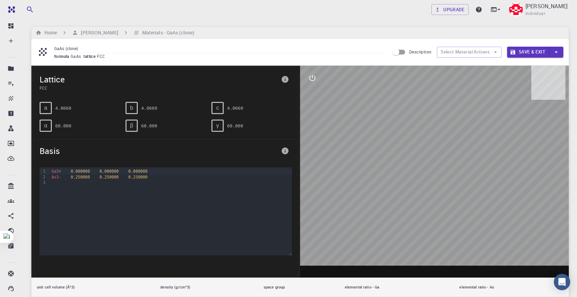
click at [284, 150] on icon "info" at bounding box center [285, 151] width 7 height 7
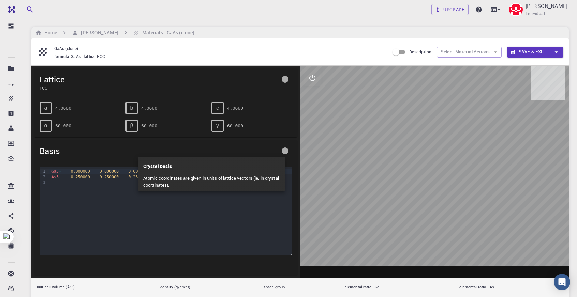
drag, startPoint x: 227, startPoint y: 233, endPoint x: 139, endPoint y: 163, distance: 112.6
click at [226, 232] on div at bounding box center [288, 148] width 577 height 297
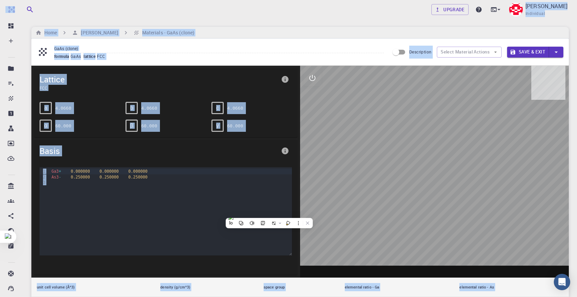
click at [153, 170] on div "Ga3 + 0.000000 0.000000 0.000000" at bounding box center [170, 171] width 242 height 5
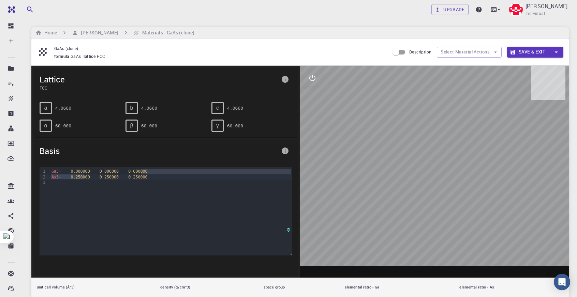
drag, startPoint x: 153, startPoint y: 172, endPoint x: 92, endPoint y: 177, distance: 60.5
click at [84, 174] on div "Ga3 + 0.000000 0.000000 0.000000 As3 - 0.250000 0.250000 0.250000" at bounding box center [170, 201] width 242 height 68
click at [158, 209] on div "Ga3 + 0.000000 0.000000 0.000000 As3 - 0.250000 0.250000 0.250000" at bounding box center [170, 201] width 242 height 68
drag, startPoint x: 51, startPoint y: 168, endPoint x: 204, endPoint y: 174, distance: 153.2
click at [204, 174] on div "Ga3 + 0.000000 0.000000 0.000000 As3 - 0.250000 0.250000 0.250000" at bounding box center [170, 201] width 242 height 68
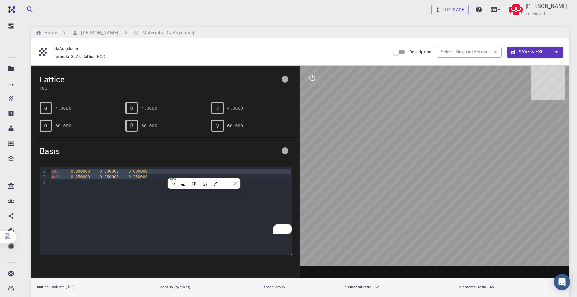
copy div "Ga3 + 0.000000 0.000000 0.000000 As3 - 0.250000 0.250000 0.250000"
click at [144, 180] on div "To enrich screen reader interactions, please activate Accessibility in Grammarl…" at bounding box center [170, 182] width 242 height 5
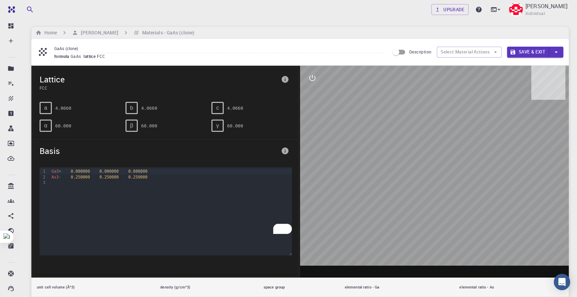
click at [175, 171] on div "Ga3 + 0.000000 0.000000 0.000000" at bounding box center [170, 171] width 242 height 5
click at [286, 81] on icon "info" at bounding box center [285, 79] width 7 height 7
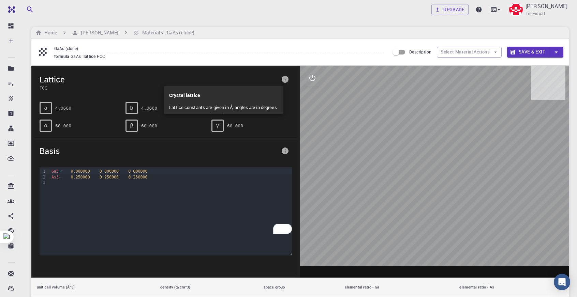
click at [317, 124] on div at bounding box center [288, 148] width 577 height 297
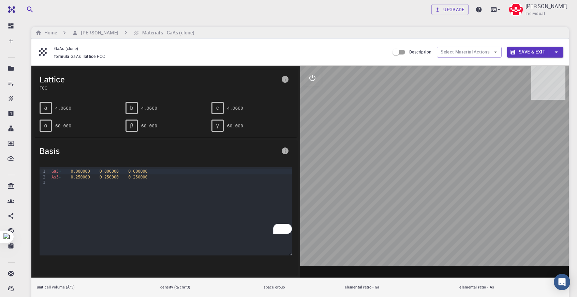
drag, startPoint x: 452, startPoint y: 148, endPoint x: 429, endPoint y: 180, distance: 39.6
click at [429, 180] on div at bounding box center [434, 172] width 269 height 212
click at [312, 79] on icon "interactive" at bounding box center [312, 78] width 8 height 8
click at [310, 101] on button "view" at bounding box center [312, 94] width 16 height 16
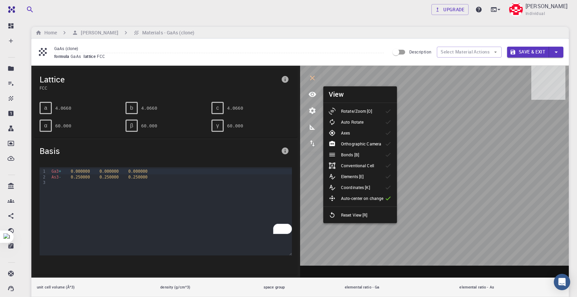
click at [351, 107] on li "Rotate/Zoom [O]" at bounding box center [360, 111] width 74 height 11
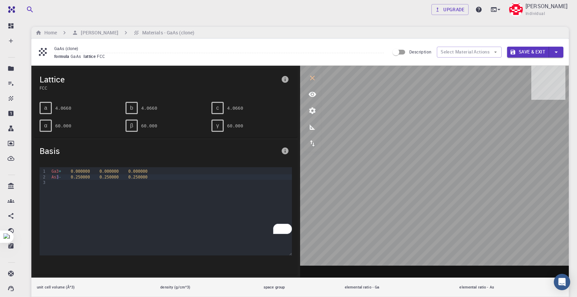
click at [57, 176] on span "As3" at bounding box center [54, 177] width 7 height 5
drag, startPoint x: 210, startPoint y: 192, endPoint x: 209, endPoint y: 209, distance: 17.7
click at [211, 213] on div "Ga3 + 0.000000 0.000000 0.000000 As3 - 0.250000 0.250000 0.250000" at bounding box center [170, 201] width 242 height 68
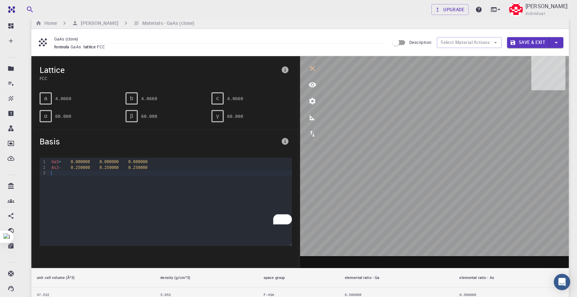
scroll to position [34, 0]
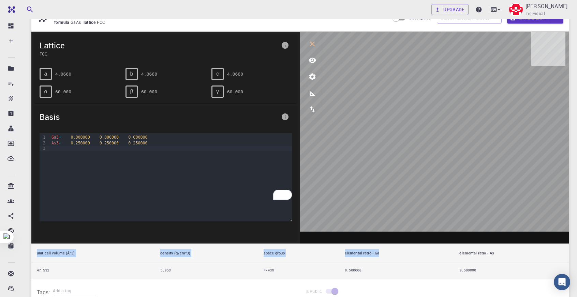
drag, startPoint x: 386, startPoint y: 251, endPoint x: 383, endPoint y: 248, distance: 4.3
click at [385, 253] on div "Lattice FCC a 4.0660 b 4.0660 c 4.0660 α 60.000 β 60.000 γ 60.000 Basis 9 1 2 3…" at bounding box center [300, 156] width 538 height 248
click at [480, 252] on th "elemental ratio - As" at bounding box center [511, 253] width 115 height 19
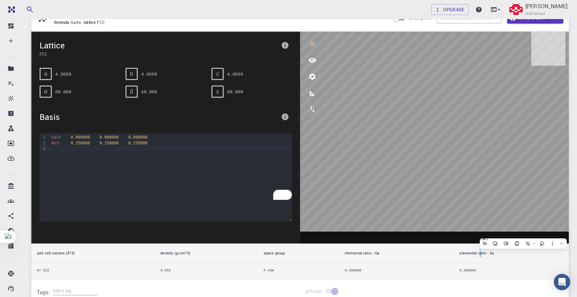
scroll to position [0, 0]
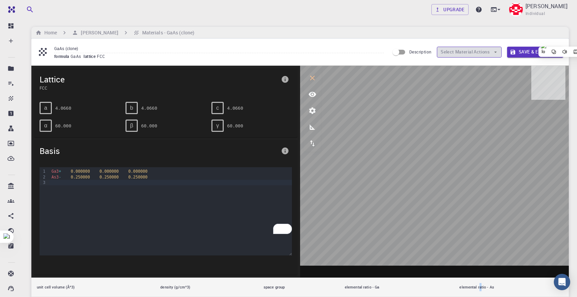
click at [476, 51] on button "Select Material Actions" at bounding box center [469, 52] width 65 height 11
click at [67, 181] on div "To enrich screen reader interactions, please activate Accessibility in Grammarl…" at bounding box center [170, 182] width 242 height 5
click at [157, 30] on h6 "Materials - GaAs (clone)" at bounding box center [166, 33] width 55 height 8
click at [108, 30] on h6 "[PERSON_NAME]" at bounding box center [98, 33] width 40 height 8
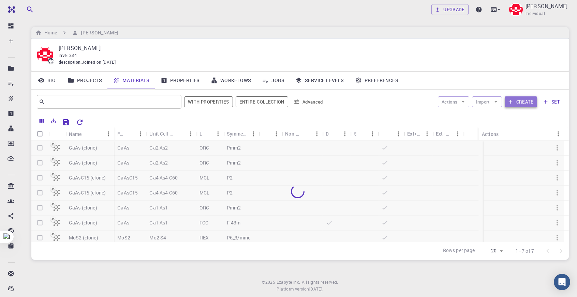
click at [523, 100] on button "Create" at bounding box center [521, 102] width 32 height 11
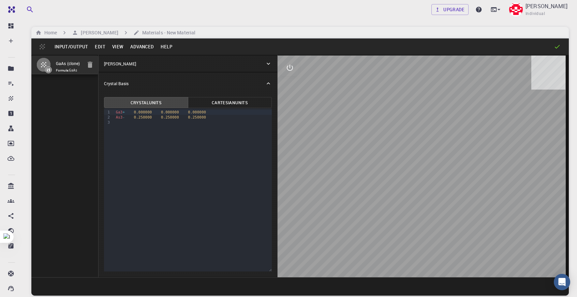
drag, startPoint x: 384, startPoint y: 141, endPoint x: 368, endPoint y: 155, distance: 20.8
click at [373, 157] on div at bounding box center [423, 167] width 291 height 222
click at [135, 62] on div "Crystal Lattice" at bounding box center [184, 64] width 161 height 6
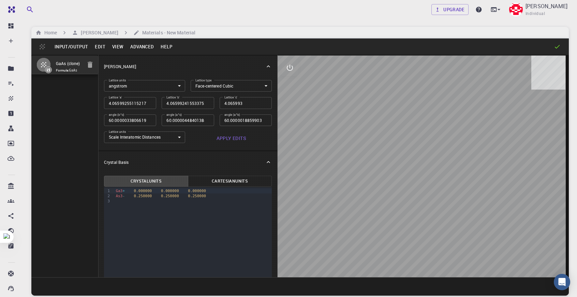
type input "4.05"
type input "60"
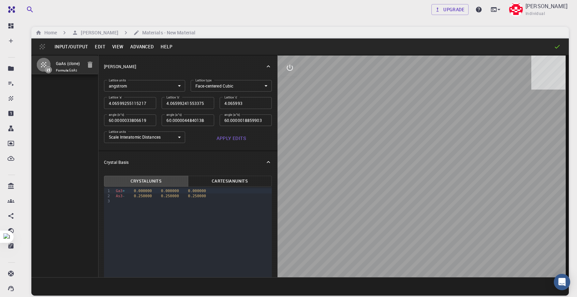
type input "60"
click at [148, 103] on input "4.05" at bounding box center [130, 103] width 52 height 12
type input "4"
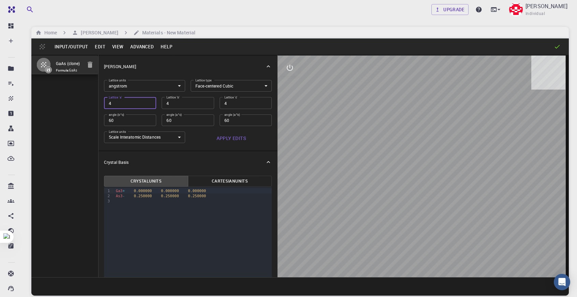
click at [148, 103] on input "4" at bounding box center [130, 103] width 52 height 12
type input "3.95"
click at [148, 104] on input "3.95" at bounding box center [130, 103] width 52 height 12
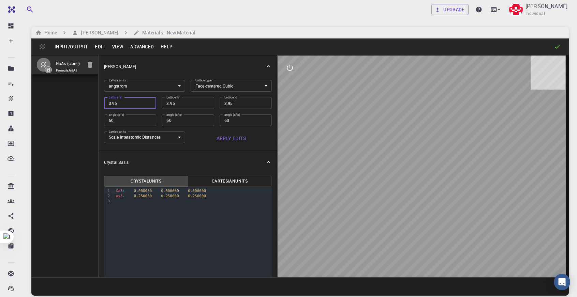
type input "3.9"
click at [148, 104] on input "3.9" at bounding box center [130, 103] width 52 height 12
click at [149, 100] on input "3.9" at bounding box center [130, 103] width 52 height 12
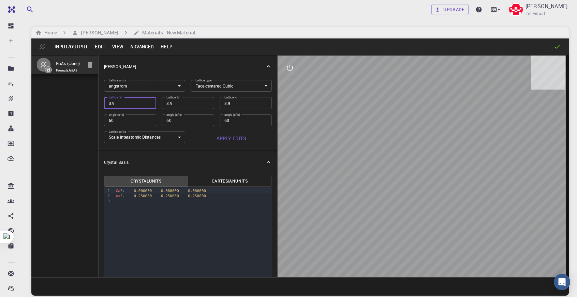
type input "3.95"
click at [147, 101] on input "3.95" at bounding box center [130, 103] width 52 height 12
type input "4"
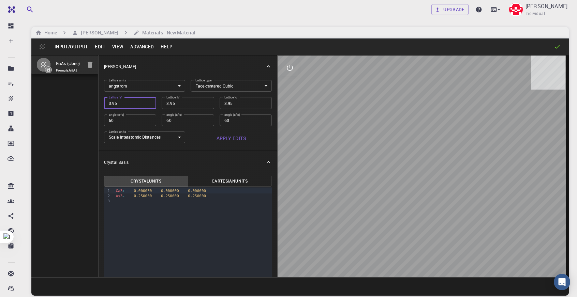
type input "4"
click at [148, 101] on input "4" at bounding box center [130, 103] width 52 height 12
type input "4.05"
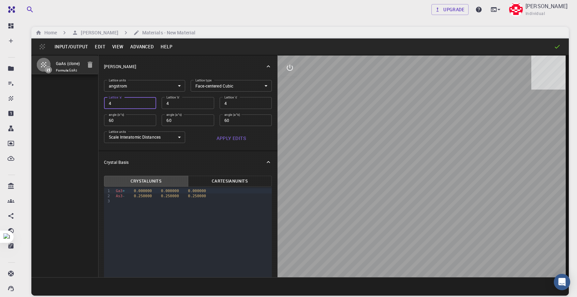
type input "4.05"
click at [148, 101] on input "4.05" at bounding box center [130, 103] width 52 height 12
type input "4.1"
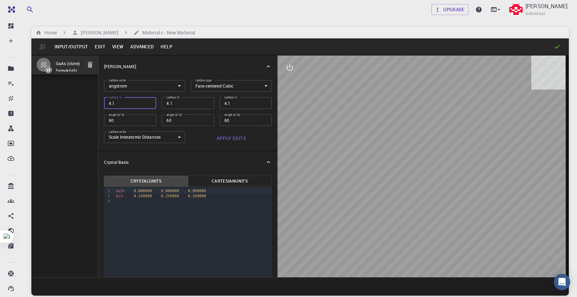
click at [148, 101] on input "4.1" at bounding box center [130, 103] width 52 height 12
type input "4.15"
click at [148, 101] on input "4.15" at bounding box center [130, 103] width 52 height 12
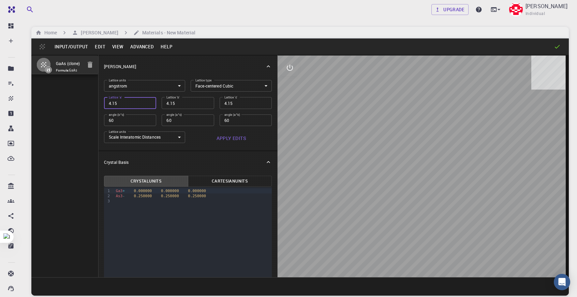
type input "4.2"
click at [148, 101] on input "4.2" at bounding box center [130, 103] width 52 height 12
type input "4.25"
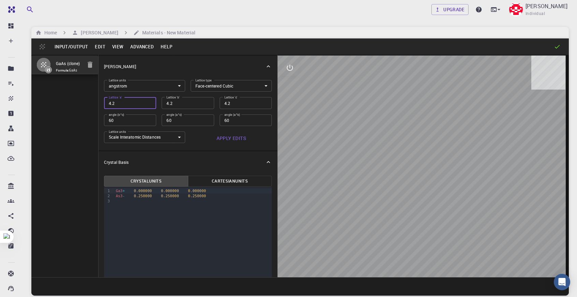
type input "4.25"
click at [148, 101] on input "4.25" at bounding box center [130, 103] width 52 height 12
type input "4.3"
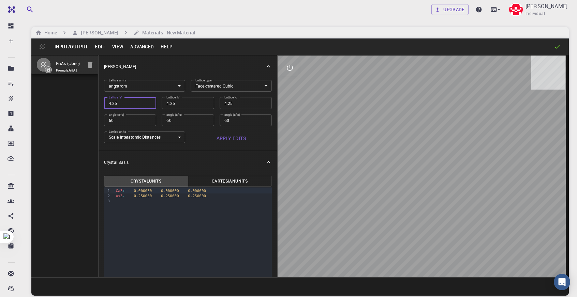
type input "4.3"
click at [148, 101] on input "4.3" at bounding box center [130, 103] width 52 height 12
type input "4.35"
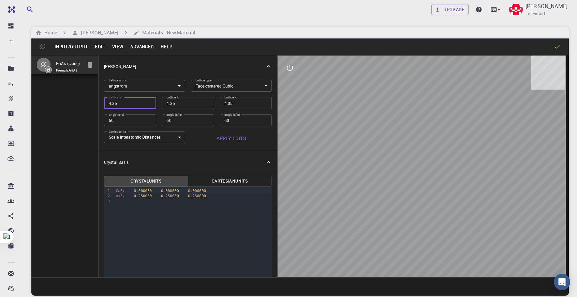
click at [148, 101] on input "4.35" at bounding box center [130, 103] width 52 height 12
type input "4.4"
click at [148, 101] on input "4.4" at bounding box center [130, 103] width 52 height 12
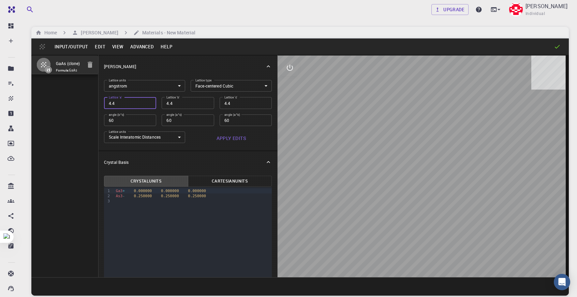
type input "4.45"
click at [148, 101] on input "4.45" at bounding box center [130, 103] width 52 height 12
type input "4.5"
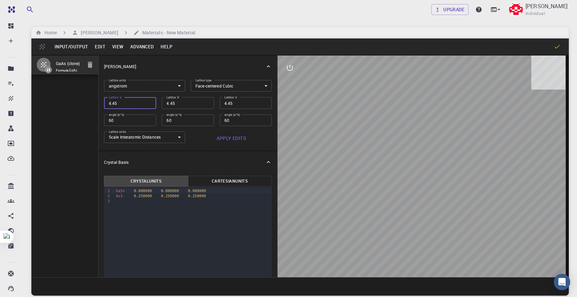
type input "4.5"
click at [148, 101] on input "4.5" at bounding box center [130, 103] width 52 height 12
click at [130, 101] on input "4.5" at bounding box center [130, 103] width 52 height 12
type input "4"
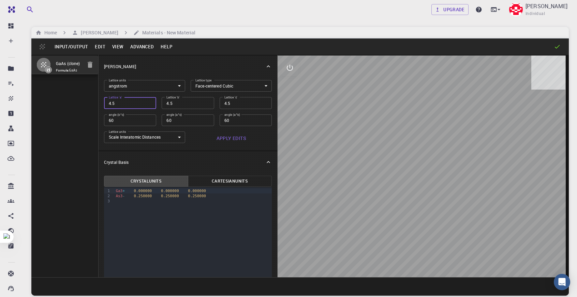
type input "4"
type input "54"
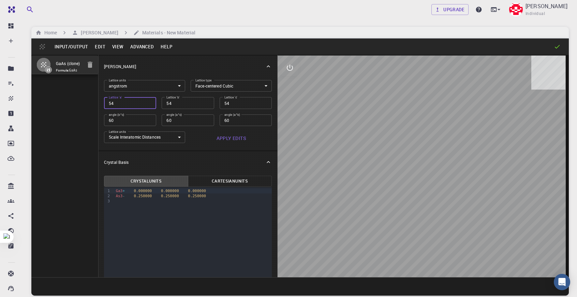
type input "5.4"
type input "5"
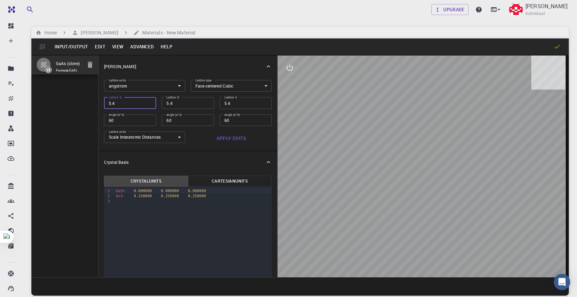
type input "5"
type input "5.6"
type input "5.65"
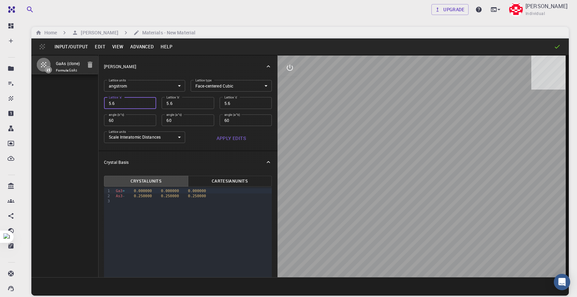
type input "5.65"
click at [126, 103] on input "5.65" at bounding box center [130, 103] width 52 height 12
type input "3"
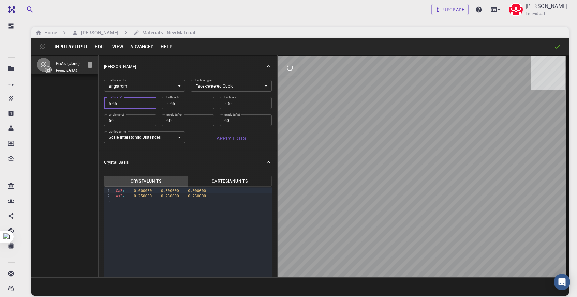
type input "3"
type input "5"
type input "5.6"
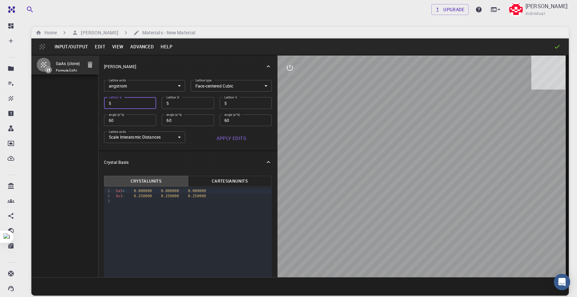
type input "5.6"
type input "5.65"
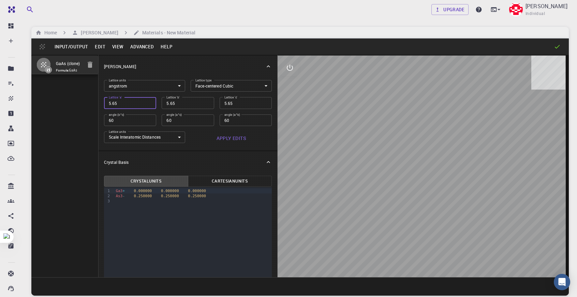
type input "5.653"
click at [237, 136] on button "Apply Edits" at bounding box center [231, 139] width 81 height 14
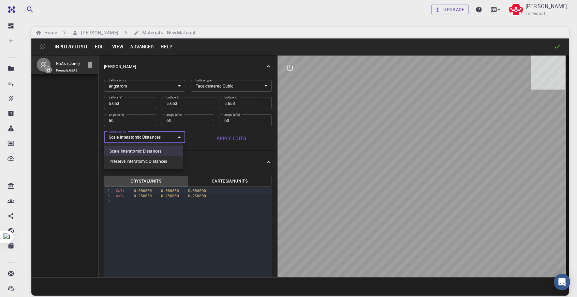
click at [174, 141] on body "Free Dashboard Create New Job New Material Create Material Upload File Import f…" at bounding box center [288, 174] width 577 height 349
click at [149, 164] on li "Preserve Interatomic Distances" at bounding box center [143, 161] width 79 height 10
click at [157, 139] on body "Free Dashboard Create New Job New Material Create Material Upload File Import f…" at bounding box center [288, 174] width 577 height 349
click at [157, 150] on li "Scale Interatomic Distances" at bounding box center [143, 151] width 79 height 10
type input "0"
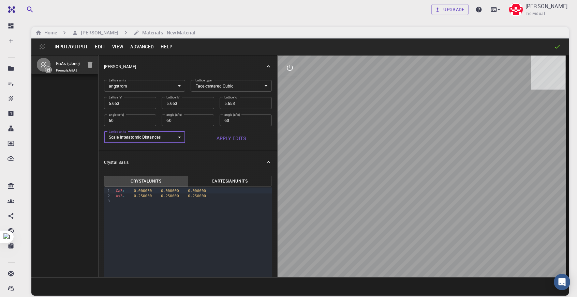
click at [216, 138] on button "Apply Edits" at bounding box center [231, 139] width 81 height 14
click at [134, 203] on div "To enrich screen reader interactions, please activate Accessibility in Grammarl…" at bounding box center [193, 201] width 158 height 5
drag, startPoint x: 412, startPoint y: 177, endPoint x: 387, endPoint y: 175, distance: 25.0
drag, startPoint x: 387, startPoint y: 175, endPoint x: 298, endPoint y: 104, distance: 113.3
click at [304, 113] on div at bounding box center [423, 167] width 291 height 222
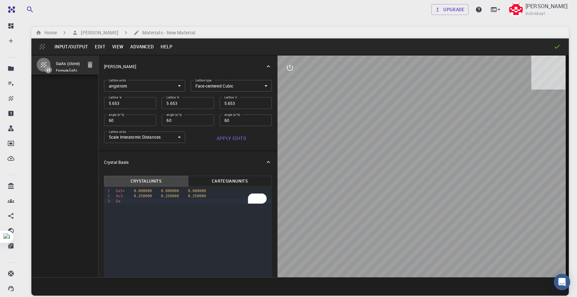
drag, startPoint x: 492, startPoint y: 196, endPoint x: 424, endPoint y: 153, distance: 79.9
click at [424, 153] on div at bounding box center [423, 167] width 291 height 222
click at [293, 72] on icon "interactive" at bounding box center [290, 68] width 8 height 8
click at [294, 86] on icon "view" at bounding box center [290, 84] width 8 height 8
click at [291, 82] on icon "view" at bounding box center [290, 84] width 8 height 5
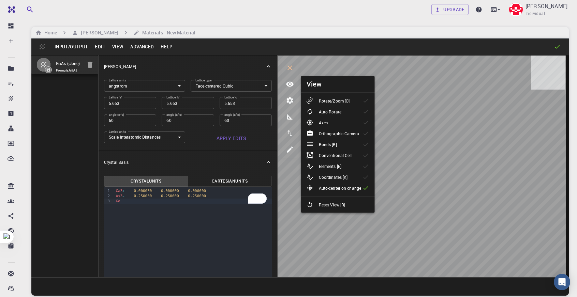
click at [322, 96] on li "Rotate/Zoom [O]" at bounding box center [338, 100] width 74 height 11
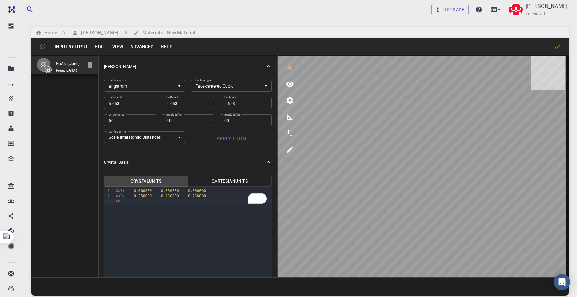
click at [132, 204] on div "Ga3 + 0.000000 0.000000 0.000000 As3 - 0.250000 0.250000 0.250000 Ga" at bounding box center [193, 196] width 158 height 18
drag, startPoint x: 115, startPoint y: 190, endPoint x: 208, endPoint y: 197, distance: 92.7
click at [208, 197] on div "Ga3 + 0.000000 0.000000 0.000000 As3 - 0.250000 0.250000 0.250000" at bounding box center [193, 193] width 158 height 13
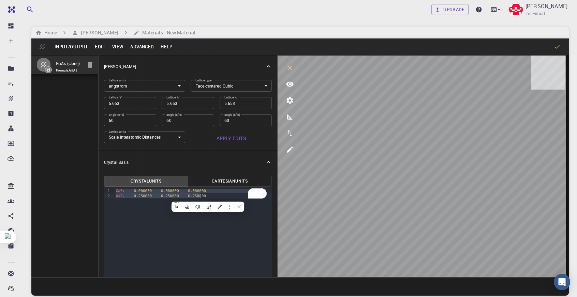
copy div "Ga3 + 0.000000 0.000000 0.000000 As3 - 0.250000 0.250000 0.250000"
click at [207, 195] on div "As3 - 0.250000 0.250000 0.250000" at bounding box center [193, 196] width 158 height 5
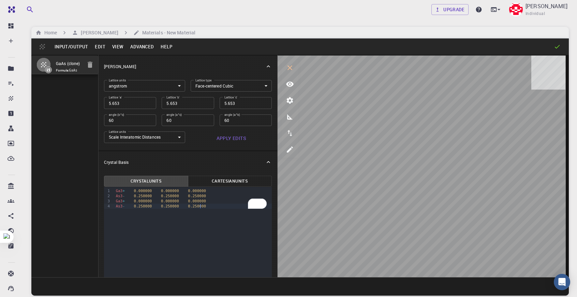
click at [241, 142] on button "Apply Edits" at bounding box center [231, 139] width 81 height 14
click at [255, 140] on button "Apply Edits" at bounding box center [231, 139] width 81 height 14
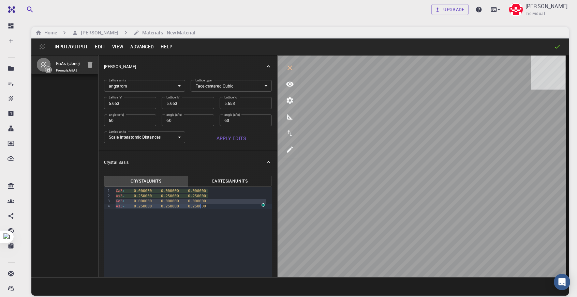
drag, startPoint x: 115, startPoint y: 201, endPoint x: 210, endPoint y: 210, distance: 95.6
click at [210, 210] on div "Ga3 + 0.000000 0.000000 0.000000 As3 - 0.250000 0.250000 0.250000 Ga3 + 0.00000…" at bounding box center [193, 198] width 158 height 23
click at [209, 204] on div "As3 - 0.250000 0.250000 0.250000" at bounding box center [193, 206] width 158 height 5
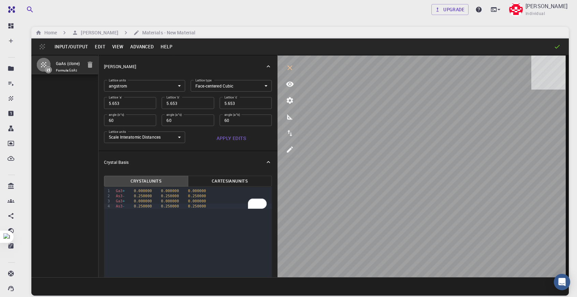
drag, startPoint x: 264, startPoint y: 156, endPoint x: 261, endPoint y: 161, distance: 6.3
click at [262, 160] on div "Crystal Basis" at bounding box center [188, 162] width 179 height 22
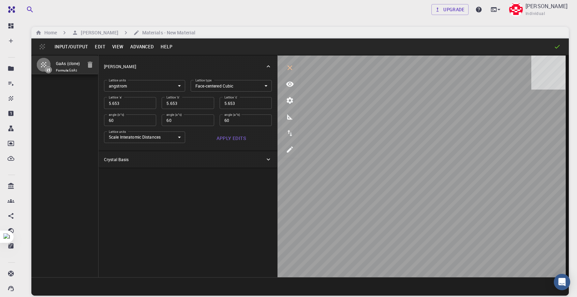
click at [211, 156] on div "Crystal Basis" at bounding box center [188, 159] width 179 height 16
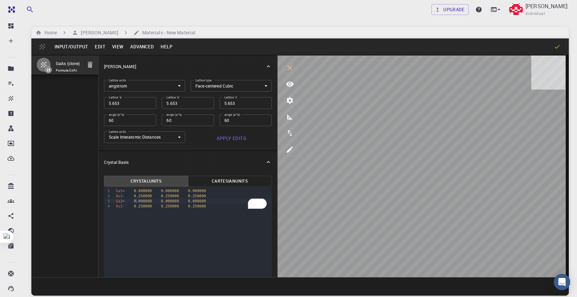
click at [137, 202] on span "0.000000" at bounding box center [143, 201] width 18 height 4
drag, startPoint x: 116, startPoint y: 202, endPoint x: 204, endPoint y: 206, distance: 87.8
click at [204, 206] on div "Ga3 + 0.000000 0.000000 0.000000 As3 - 0.250000 0.250000 0.250000 Ga3 + 000000 …" at bounding box center [193, 198] width 158 height 23
click at [161, 221] on div "9 1 2 3 › Ga3 + 0.000000 0.000000 0.000000 As3 - 0.250000 0.250000 0.250000" at bounding box center [188, 268] width 168 height 163
drag, startPoint x: 105, startPoint y: 46, endPoint x: 128, endPoint y: 78, distance: 39.3
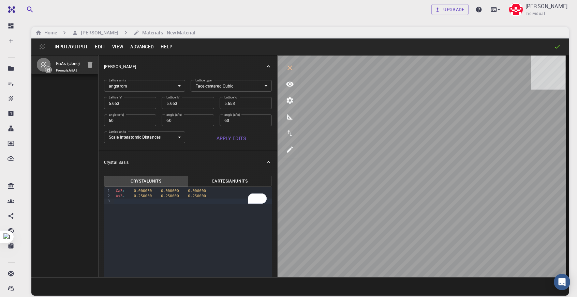
click at [126, 77] on div "Input/Output Edit View Advanced Help GaAs (clone) Formula: GaAs Crystal Lattice…" at bounding box center [300, 167] width 538 height 257
click at [292, 64] on icon "interactive" at bounding box center [290, 68] width 8 height 8
click at [254, 139] on button "Apply Edits" at bounding box center [231, 139] width 81 height 14
drag, startPoint x: 388, startPoint y: 132, endPoint x: 370, endPoint y: 134, distance: 17.8
click at [370, 135] on div at bounding box center [423, 167] width 291 height 222
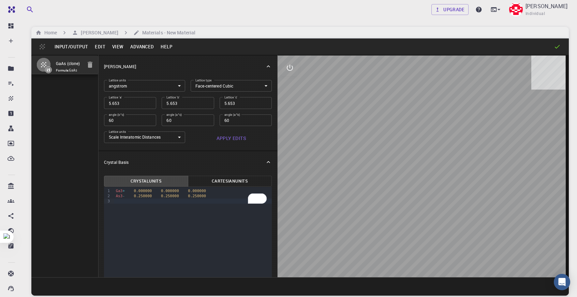
click at [558, 45] on icon at bounding box center [557, 46] width 7 height 7
click at [99, 47] on button "Edit" at bounding box center [99, 46] width 17 height 11
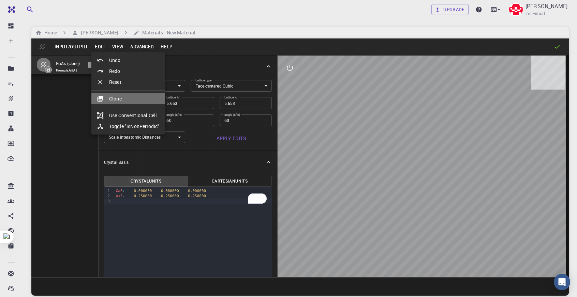
click at [127, 98] on li "Clone" at bounding box center [127, 98] width 73 height 11
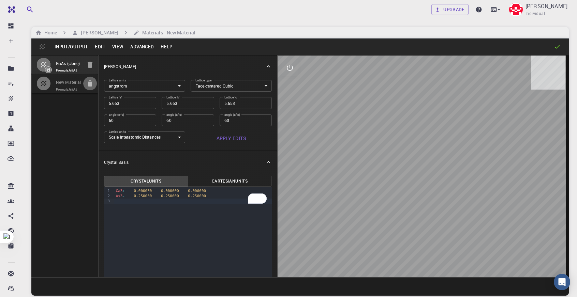
drag, startPoint x: 92, startPoint y: 84, endPoint x: 86, endPoint y: 75, distance: 10.4
click at [92, 83] on icon "button" at bounding box center [90, 83] width 8 height 8
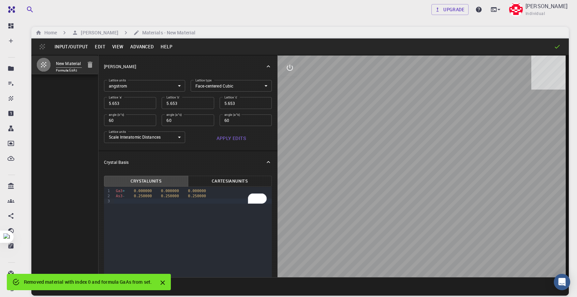
click at [79, 63] on input "New Material" at bounding box center [69, 64] width 26 height 8
type input "N"
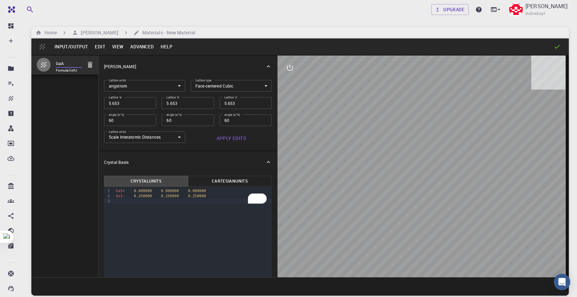
type input "GaAs"
click at [68, 65] on input "GaAs" at bounding box center [69, 64] width 26 height 8
type input "GaAs_zincblende"
click at [89, 121] on div "GaAs_zincblende Formula: GaAs" at bounding box center [64, 166] width 67 height 223
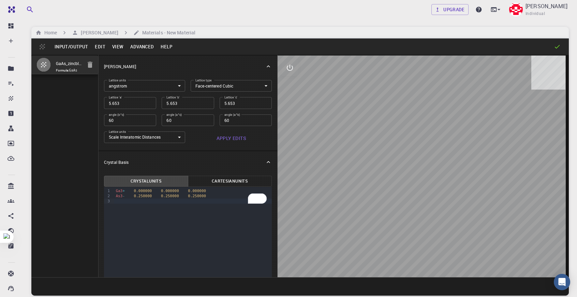
click at [556, 46] on icon at bounding box center [557, 46] width 7 height 7
click at [557, 47] on icon at bounding box center [557, 46] width 7 height 7
click at [557, 48] on icon at bounding box center [557, 46] width 7 height 7
click at [555, 49] on icon at bounding box center [557, 46] width 7 height 7
click at [159, 30] on h6 "Materials - New Material" at bounding box center [167, 33] width 56 height 8
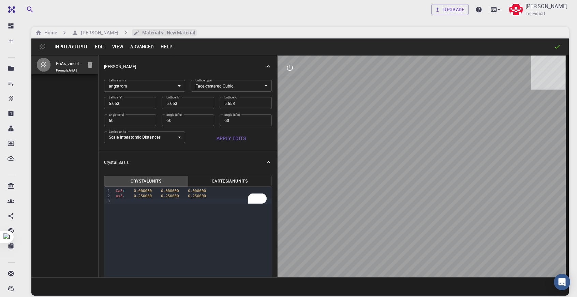
click at [144, 31] on h6 "Materials - New Material" at bounding box center [167, 33] width 56 height 8
click at [105, 34] on h6 "[PERSON_NAME]" at bounding box center [98, 33] width 40 height 8
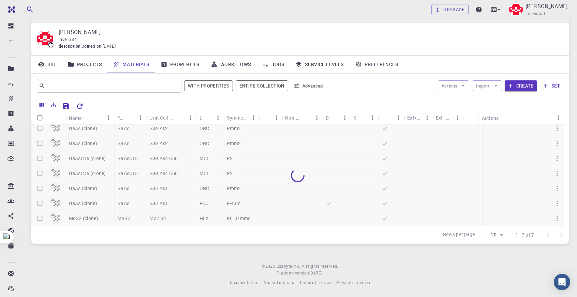
scroll to position [3, 0]
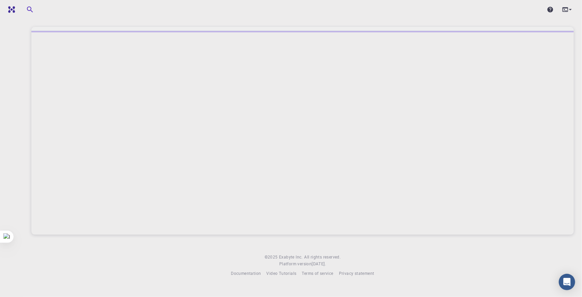
click at [263, 117] on div at bounding box center [302, 133] width 543 height 204
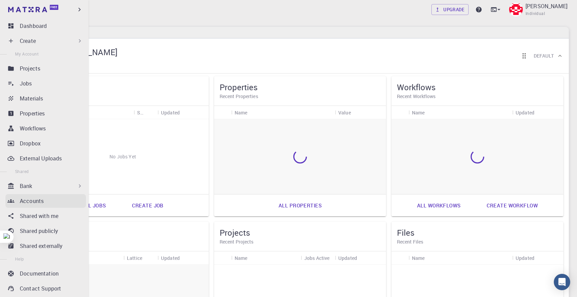
drag, startPoint x: 0, startPoint y: 155, endPoint x: 12, endPoint y: 198, distance: 45.0
click at [5, 164] on html "Free Dashboard Create New Job New Material Create Material Upload File Import f…" at bounding box center [288, 210] width 577 height 421
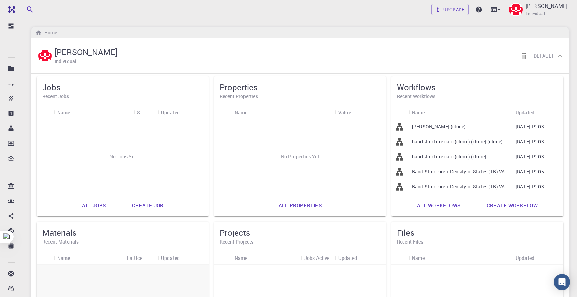
click at [325, 32] on div "Home" at bounding box center [300, 33] width 538 height 12
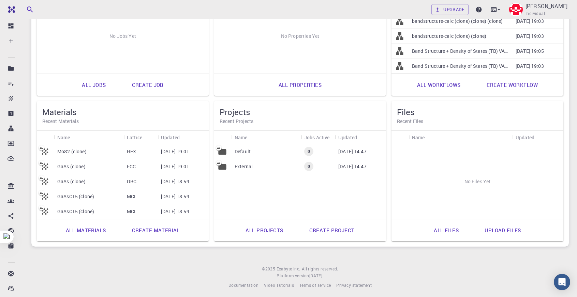
scroll to position [123, 0]
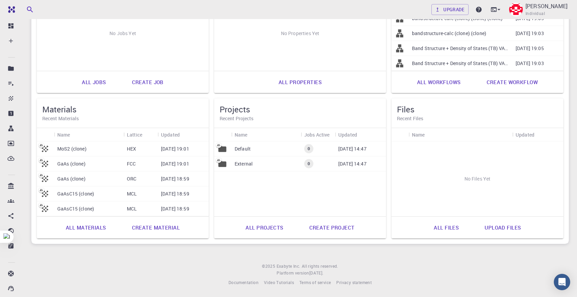
click at [143, 225] on link "Create material" at bounding box center [155, 228] width 63 height 16
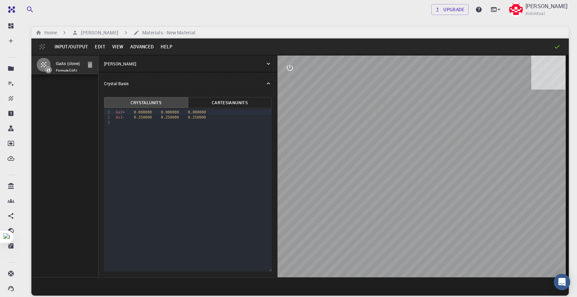
click at [253, 67] on div "[PERSON_NAME]" at bounding box center [184, 64] width 161 height 6
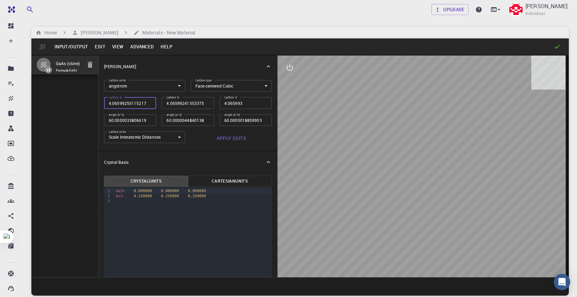
click at [126, 108] on input "4.065992551152179" at bounding box center [130, 103] width 52 height 12
type input "5"
type input "60"
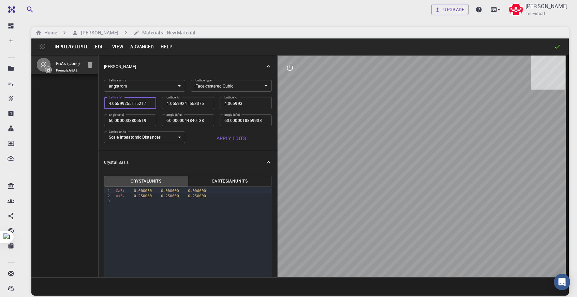
type input "60"
type input "5.6"
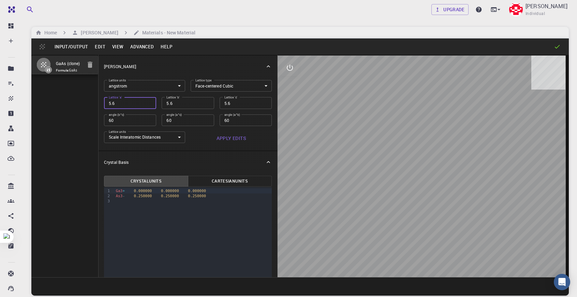
type input "5.65"
type input "5.653"
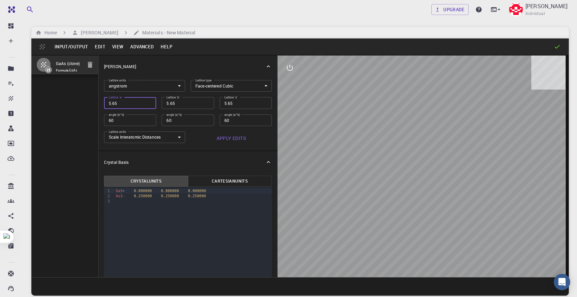
type input "5.653"
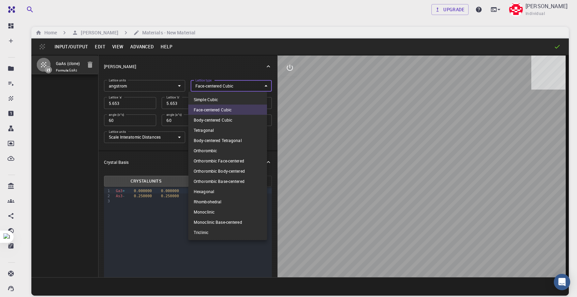
click at [201, 88] on body "Free Dashboard Create New Job New Material Create Material Upload File Import f…" at bounding box center [288, 174] width 577 height 349
click at [210, 97] on li "Simple Cubic" at bounding box center [227, 99] width 79 height 10
type input "CUB"
type input "90"
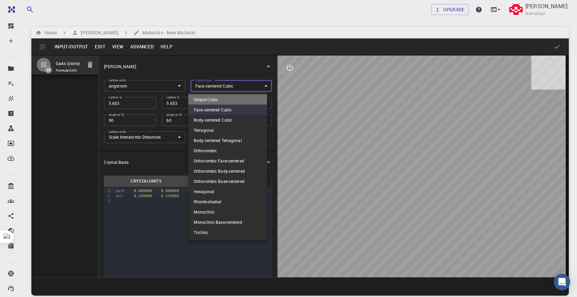
type input "90"
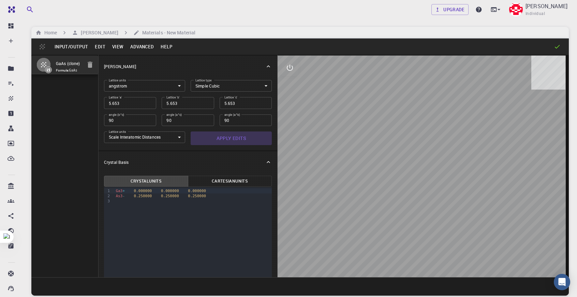
click at [240, 138] on button "Apply Edits" at bounding box center [231, 139] width 81 height 14
click at [229, 81] on body "Free Dashboard Create New Job New Material Create Material Upload File Import f…" at bounding box center [288, 174] width 577 height 349
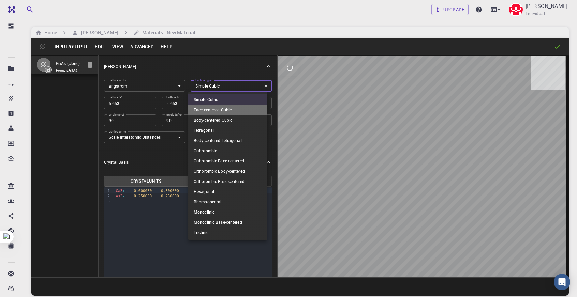
click at [235, 109] on li "Face-centered Cubic" at bounding box center [227, 110] width 79 height 10
type input "FCC"
type input "60"
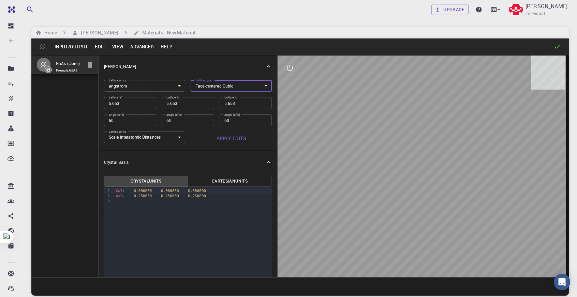
click at [253, 139] on button "Apply Edits" at bounding box center [231, 139] width 81 height 14
drag, startPoint x: 458, startPoint y: 159, endPoint x: 396, endPoint y: 173, distance: 63.6
click at [396, 173] on div at bounding box center [423, 167] width 291 height 222
drag, startPoint x: 400, startPoint y: 130, endPoint x: 416, endPoint y: 127, distance: 16.7
click at [416, 127] on div at bounding box center [423, 167] width 291 height 222
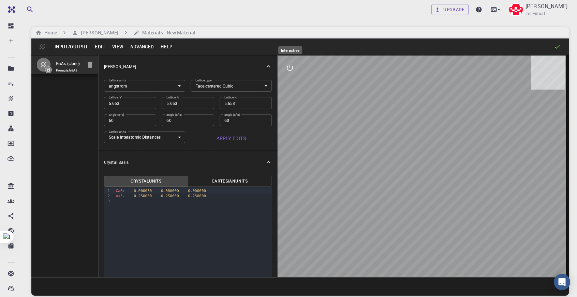
click at [289, 70] on icon "interactive" at bounding box center [290, 68] width 8 height 8
click at [294, 88] on icon "view" at bounding box center [290, 84] width 8 height 8
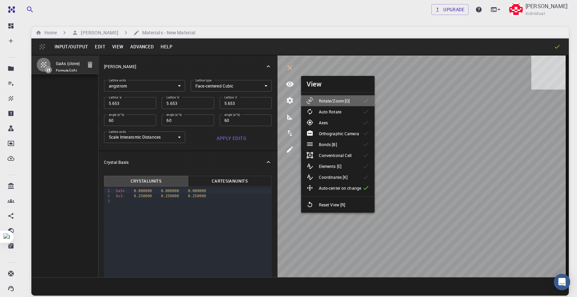
click at [349, 103] on p "Rotate/Zoom [O]" at bounding box center [334, 101] width 31 height 6
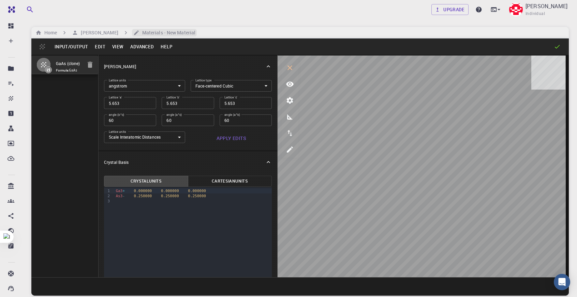
click at [164, 33] on h6 "Materials - New Material" at bounding box center [167, 33] width 56 height 8
click at [158, 32] on h6 "Materials - New Material" at bounding box center [167, 33] width 56 height 8
click at [102, 33] on h6 "[PERSON_NAME]" at bounding box center [98, 33] width 40 height 8
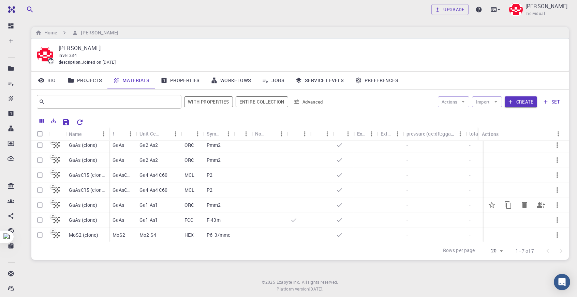
scroll to position [9, 0]
click at [206, 214] on div "F-43m" at bounding box center [218, 219] width 31 height 15
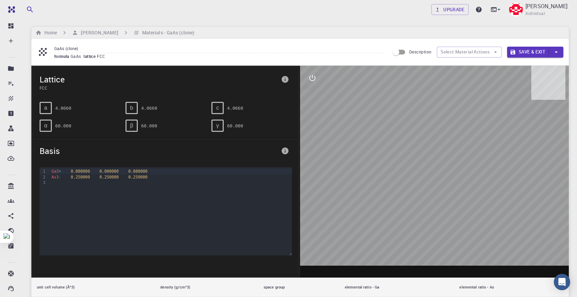
drag, startPoint x: 390, startPoint y: 137, endPoint x: 442, endPoint y: 150, distance: 53.8
click at [380, 149] on div at bounding box center [434, 172] width 269 height 212
drag, startPoint x: 471, startPoint y: 147, endPoint x: 371, endPoint y: 105, distance: 108.4
click at [399, 143] on div at bounding box center [434, 172] width 269 height 212
click at [323, 79] on div at bounding box center [434, 172] width 269 height 212
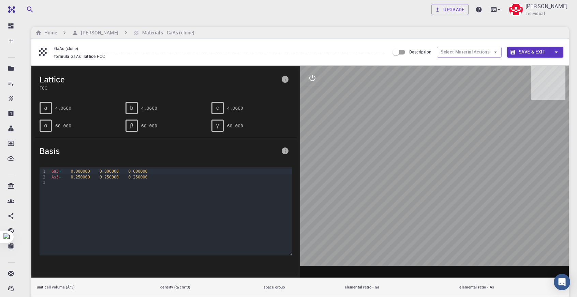
click at [305, 79] on button "interactive" at bounding box center [312, 78] width 16 height 16
click at [314, 99] on button "view" at bounding box center [312, 94] width 16 height 16
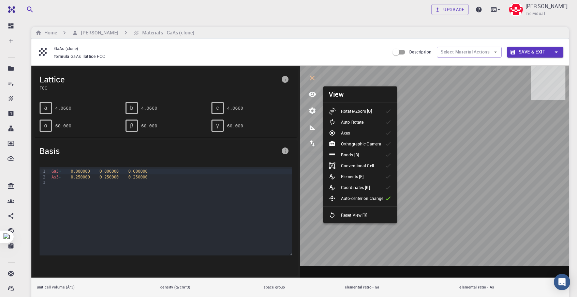
click at [390, 109] on icon at bounding box center [388, 111] width 7 height 7
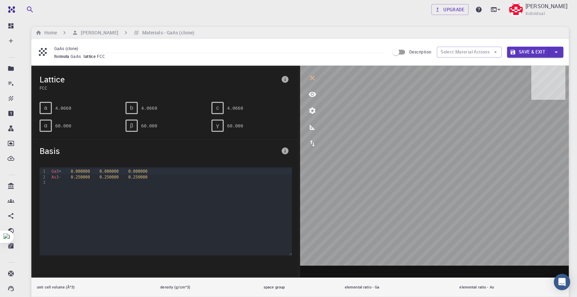
click at [290, 79] on button "info" at bounding box center [285, 80] width 14 height 14
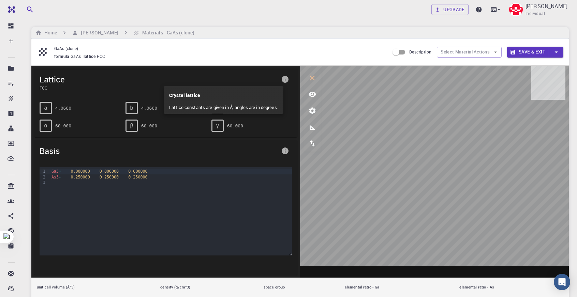
click at [237, 94] on p "Crystal lattice" at bounding box center [223, 93] width 109 height 15
drag, startPoint x: 263, startPoint y: 134, endPoint x: 278, endPoint y: 156, distance: 26.2
click at [264, 135] on div at bounding box center [288, 148] width 577 height 297
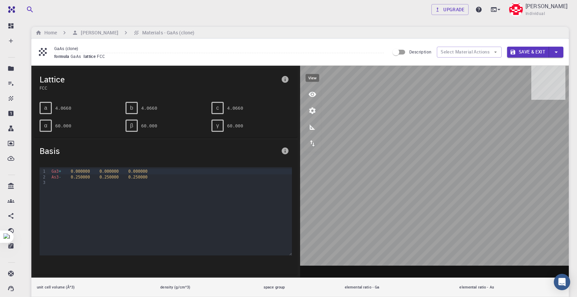
click at [313, 93] on icon "view" at bounding box center [312, 94] width 8 height 8
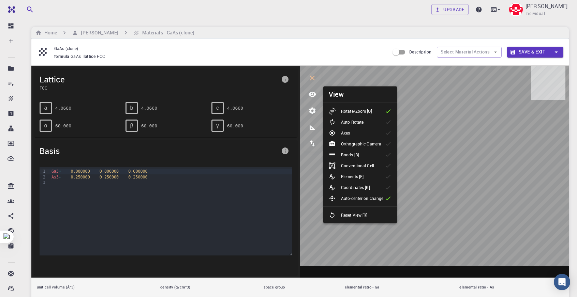
click at [353, 110] on p "Rotate/Zoom [O]" at bounding box center [356, 111] width 31 height 6
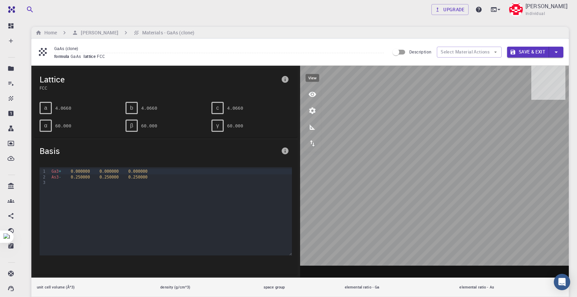
click at [317, 92] on button "view" at bounding box center [312, 94] width 16 height 16
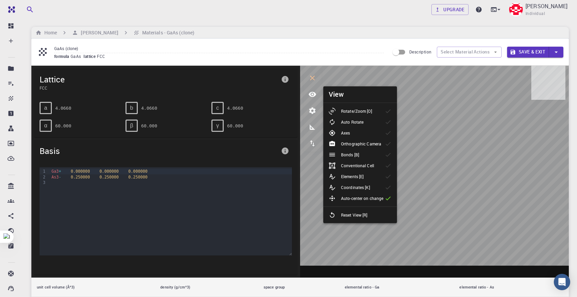
click at [345, 109] on p "Rotate/Zoom [O]" at bounding box center [356, 111] width 31 height 6
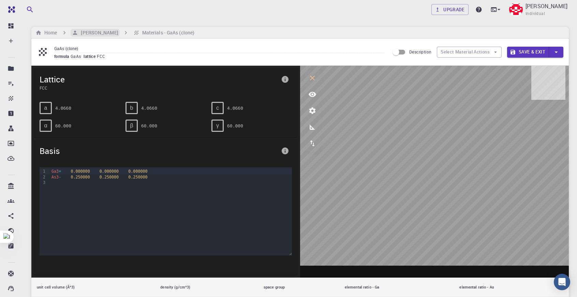
click at [108, 33] on h6 "[PERSON_NAME]" at bounding box center [98, 33] width 40 height 8
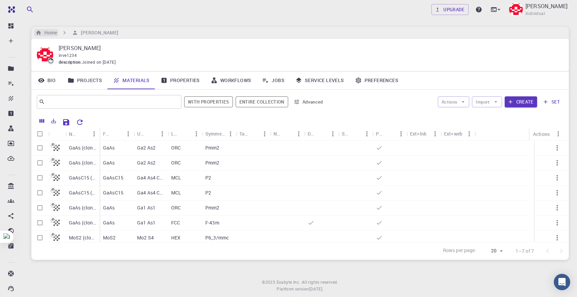
click at [47, 32] on h6 "Home" at bounding box center [49, 33] width 15 height 8
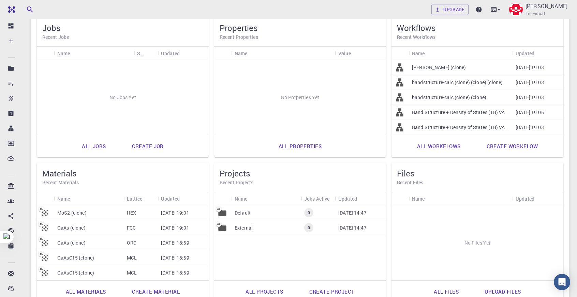
scroll to position [34, 0]
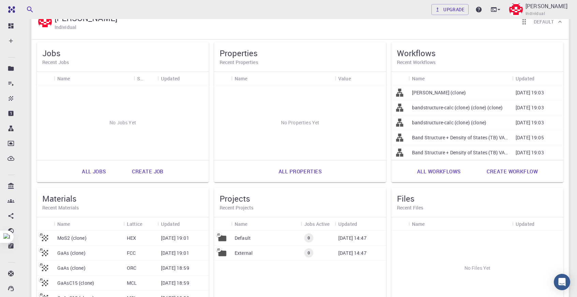
click at [162, 177] on link "Create job" at bounding box center [147, 171] width 47 height 16
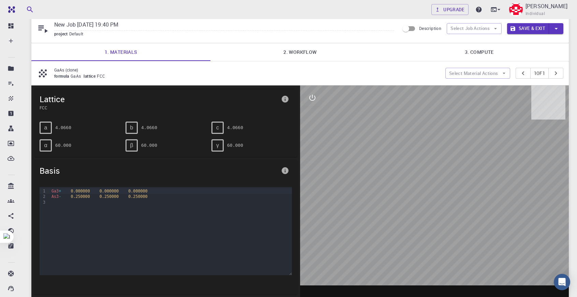
scroll to position [3, 0]
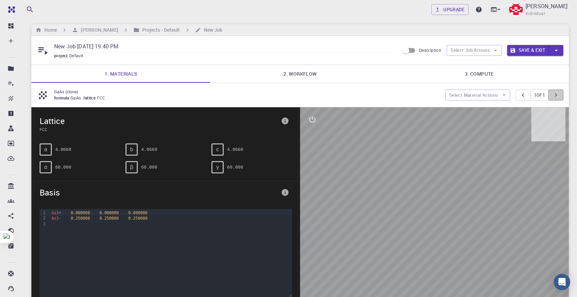
click at [553, 96] on icon "pager" at bounding box center [556, 95] width 8 height 8
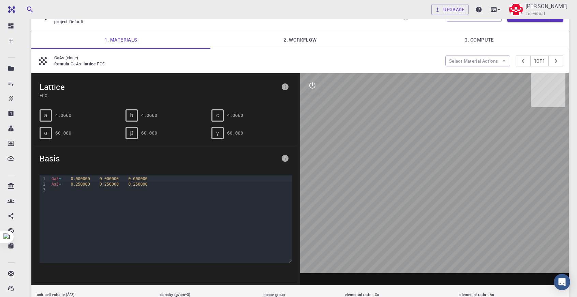
click at [259, 52] on div "GaAs (clone) formula GaAs lattice FCC Select Material Actions 1 of 1" at bounding box center [300, 61] width 538 height 24
click at [469, 57] on button "Select Material Actions" at bounding box center [477, 61] width 65 height 11
click at [276, 49] on div "GaAs (clone) formula GaAs lattice FCC Select Material Actions 1 of 1" at bounding box center [300, 61] width 538 height 24
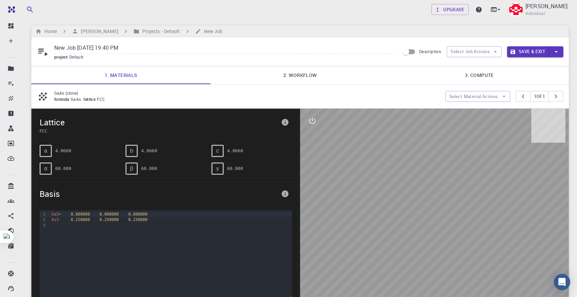
scroll to position [0, 0]
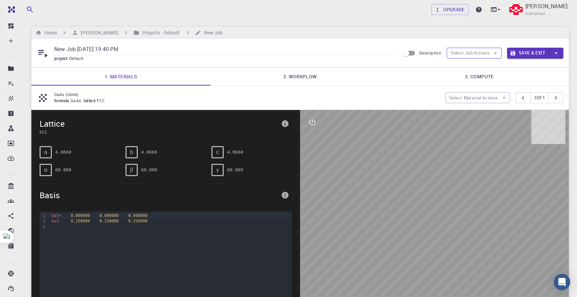
click at [461, 54] on button "Select Job Actions" at bounding box center [474, 53] width 55 height 11
click at [458, 76] on icon at bounding box center [455, 77] width 7 height 7
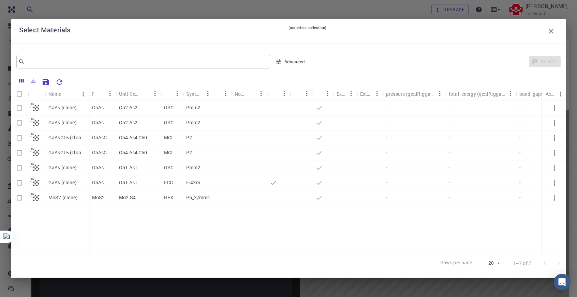
click at [152, 186] on div "Ga1 As1" at bounding box center [138, 183] width 45 height 15
checkbox input "true"
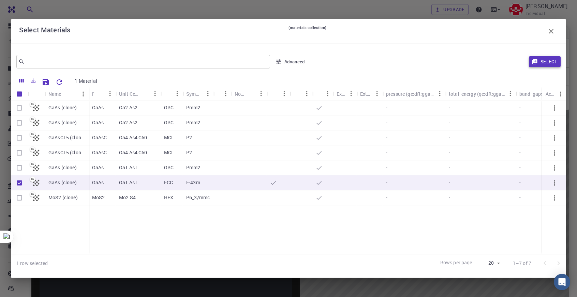
click at [536, 59] on icon "button" at bounding box center [534, 61] width 5 height 5
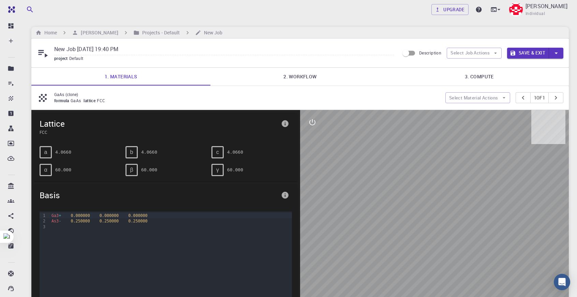
click at [310, 74] on link "2. Workflow" at bounding box center [299, 77] width 179 height 18
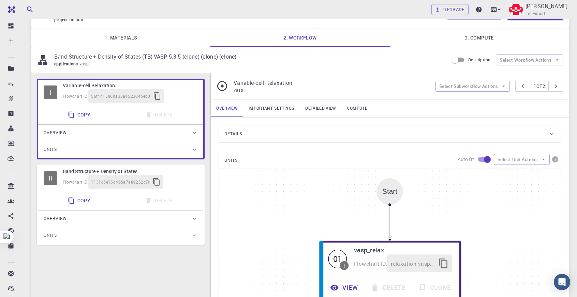
scroll to position [34, 0]
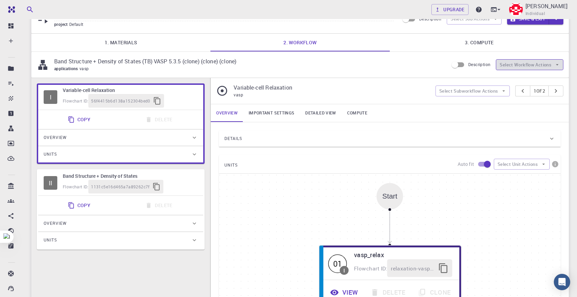
click at [546, 65] on button "Select Workflow Actions" at bounding box center [530, 64] width 68 height 11
click at [412, 66] on div "applications vasp" at bounding box center [248, 68] width 389 height 7
click at [447, 91] on button "Select Subworkflow Actions" at bounding box center [473, 91] width 75 height 11
click at [346, 64] on p "Band Structure + Density of States (TB) VASP 5.3.5 (clone) (clone) (clone)" at bounding box center [248, 61] width 389 height 8
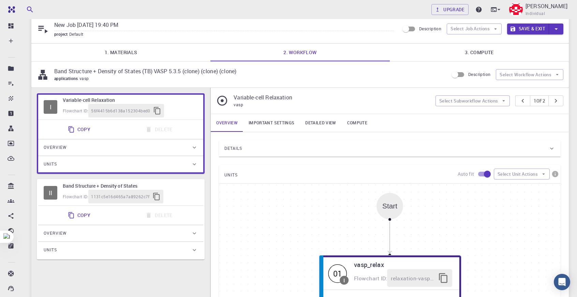
scroll to position [0, 0]
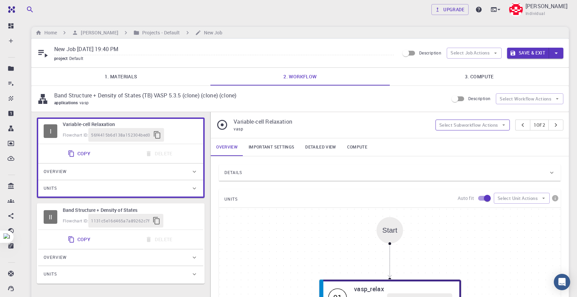
click at [483, 126] on button "Select Subworkflow Actions" at bounding box center [473, 125] width 75 height 11
click at [317, 143] on link "Detailed view" at bounding box center [321, 147] width 42 height 18
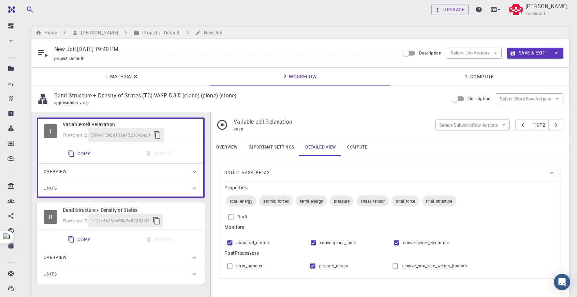
click at [226, 144] on link "Overview" at bounding box center [227, 147] width 32 height 18
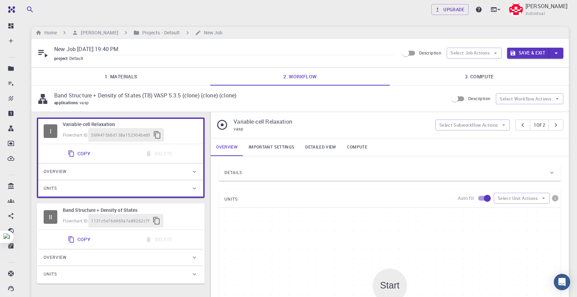
click at [269, 144] on link "Important settings" at bounding box center [271, 147] width 57 height 18
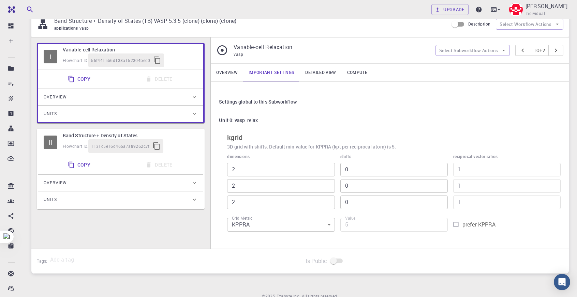
scroll to position [68, 0]
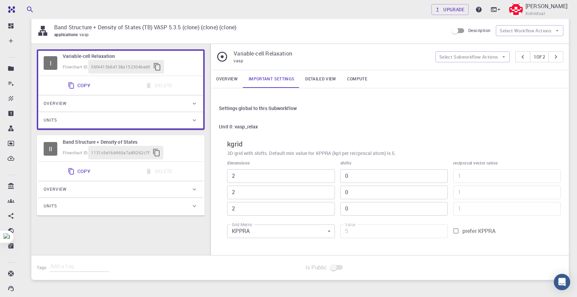
click at [328, 76] on link "Detailed view" at bounding box center [321, 79] width 42 height 18
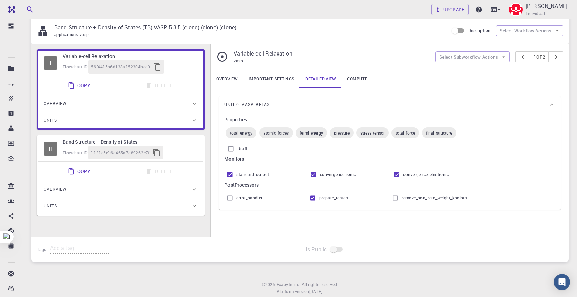
click at [73, 188] on div "Overview" at bounding box center [117, 189] width 147 height 11
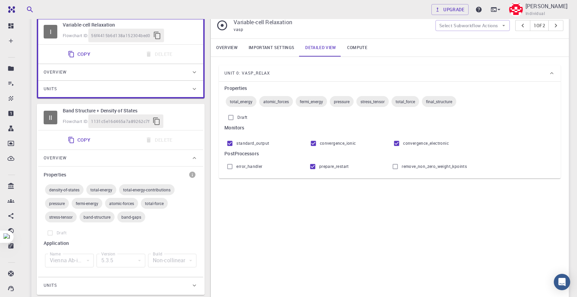
scroll to position [102, 0]
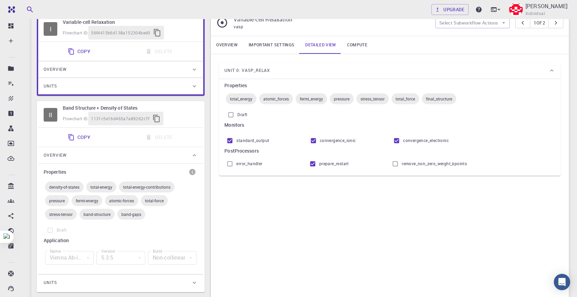
click at [89, 258] on div "Vienna Ab-initio Simulation Package" at bounding box center [69, 258] width 49 height 14
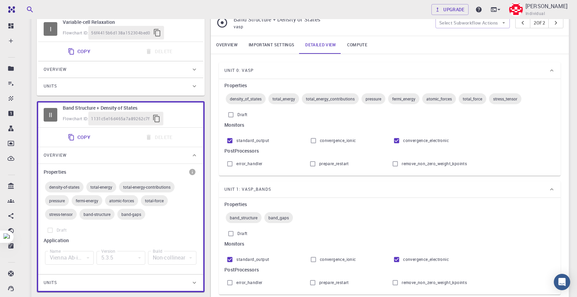
click at [188, 26] on div "Flowchart ID: 56f4415b6d138a152304bed0" at bounding box center [130, 33] width 135 height 14
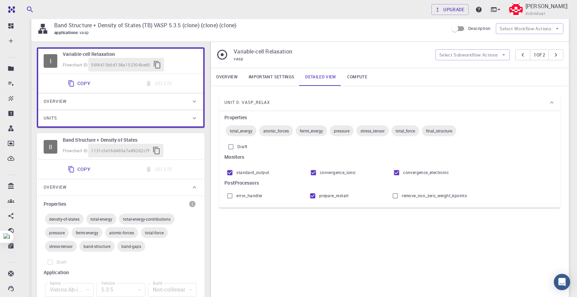
scroll to position [34, 0]
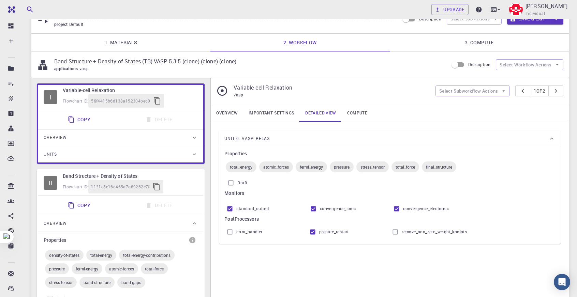
click at [182, 131] on div "Overview" at bounding box center [120, 138] width 165 height 16
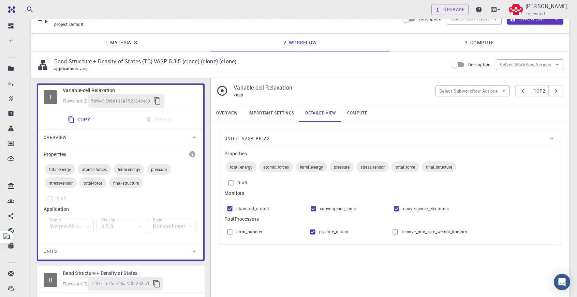
click at [85, 226] on div "Vienna Ab-initio Simulation Package" at bounding box center [69, 227] width 49 height 14
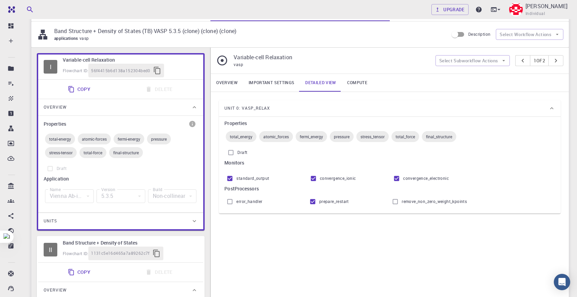
scroll to position [68, 0]
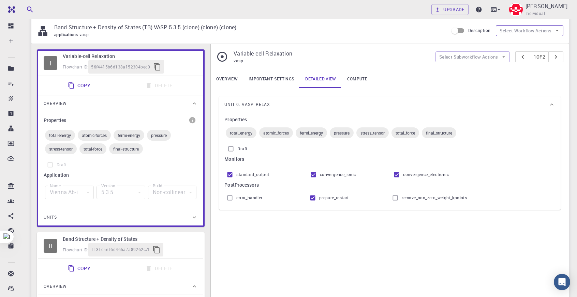
click at [509, 25] on button "Select Workflow Actions" at bounding box center [530, 30] width 68 height 11
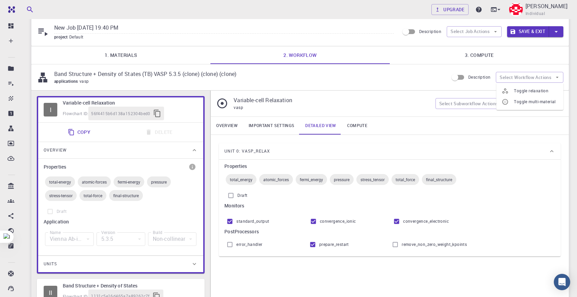
scroll to position [0, 0]
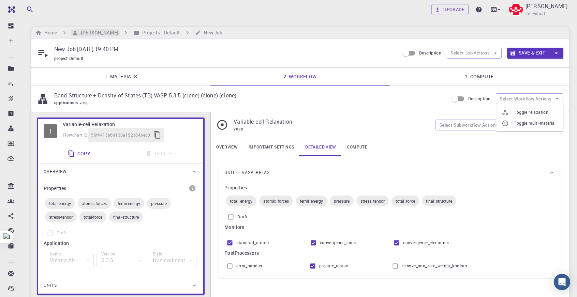
click at [97, 32] on h6 "[PERSON_NAME]" at bounding box center [98, 33] width 40 height 8
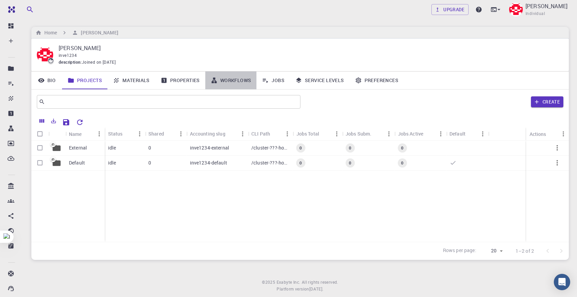
click at [227, 84] on link "Workflows" at bounding box center [230, 81] width 51 height 18
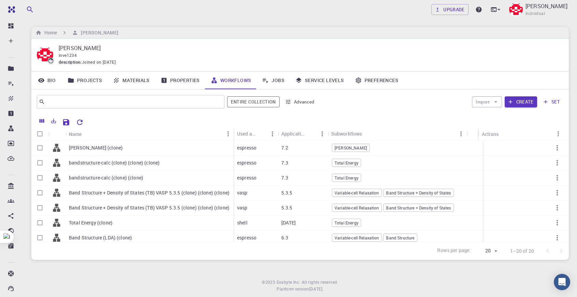
click at [526, 108] on div "Import Create set" at bounding box center [442, 102] width 243 height 16
click at [525, 100] on button "Create" at bounding box center [521, 102] width 32 height 11
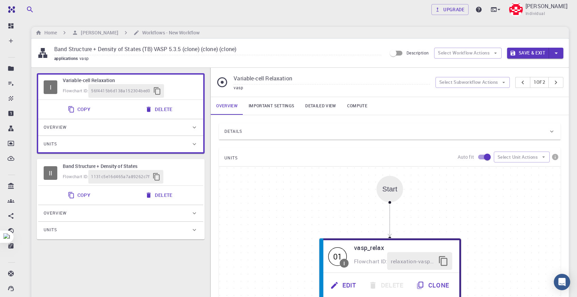
click at [354, 106] on link "Compute" at bounding box center [357, 106] width 31 height 18
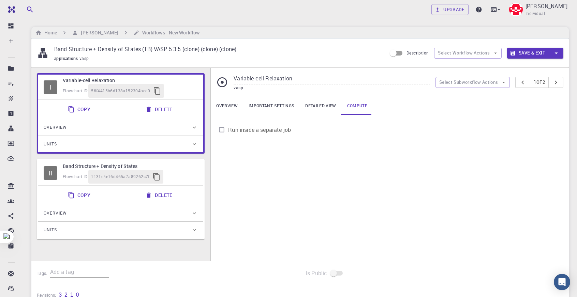
click at [235, 103] on link "Overview" at bounding box center [227, 106] width 32 height 18
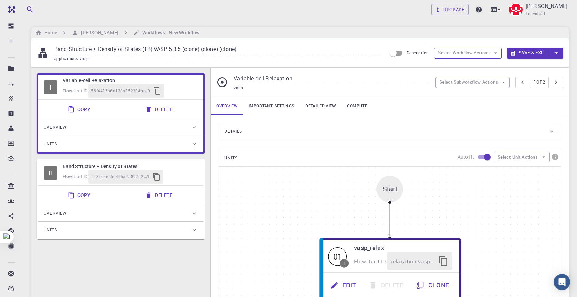
click at [478, 52] on button "Select Workflow Actions" at bounding box center [468, 53] width 68 height 11
click at [347, 93] on div "Variable-cell Relaxation vasp Select Subworkflow Actions 1 of 2" at bounding box center [390, 82] width 358 height 29
click at [154, 126] on div "Overview" at bounding box center [117, 127] width 147 height 11
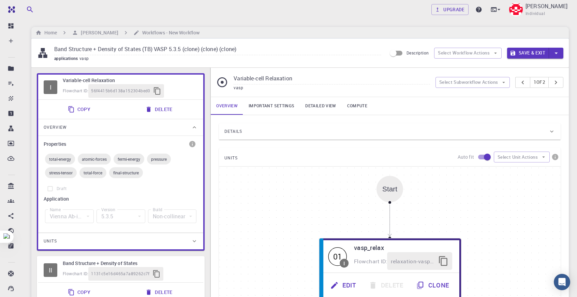
click at [89, 215] on div "Vienna Ab-initio Simulation Package" at bounding box center [69, 217] width 49 height 14
click at [88, 214] on div "Vienna Ab-initio Simulation Package" at bounding box center [69, 217] width 49 height 14
drag, startPoint x: 88, startPoint y: 214, endPoint x: 82, endPoint y: 208, distance: 8.0
click at [87, 214] on div "Vienna Ab-initio Simulation Package" at bounding box center [69, 217] width 49 height 14
click at [50, 189] on label "Draft" at bounding box center [121, 188] width 154 height 13
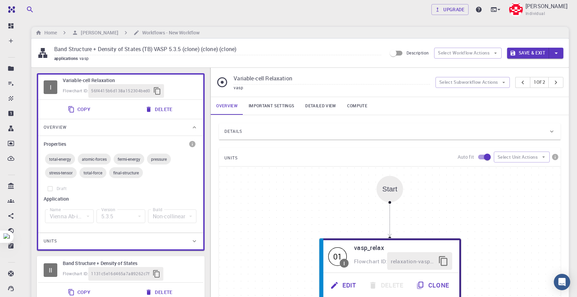
click at [61, 161] on span "total-energy" at bounding box center [60, 159] width 30 height 5
click at [155, 112] on button "Delete" at bounding box center [159, 110] width 36 height 14
type input "Band Structure + Density of States"
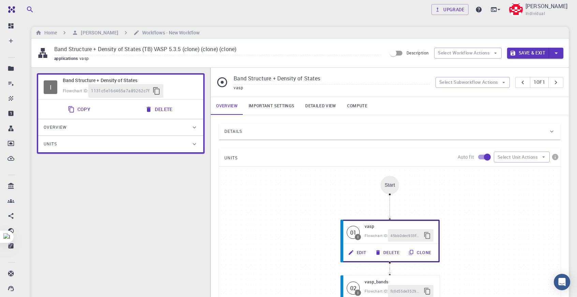
click at [155, 112] on button "Delete" at bounding box center [159, 110] width 36 height 14
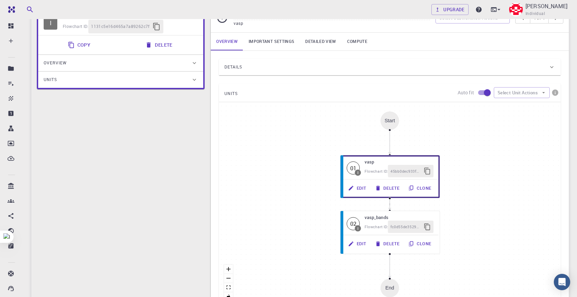
scroll to position [68, 0]
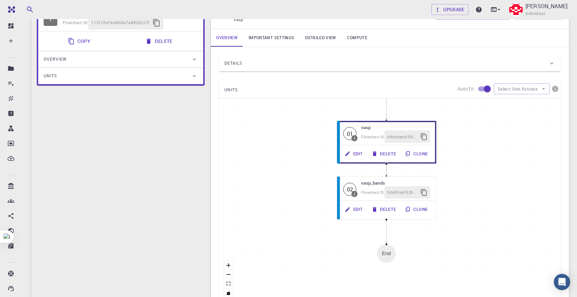
drag, startPoint x: 477, startPoint y: 191, endPoint x: 473, endPoint y: 164, distance: 27.2
click at [473, 163] on div "Start 01 I vasp Flowchart ID: 45bb0dec933f65729aa66bf2 Edit Delete Clone 02 I v…" at bounding box center [390, 201] width 342 height 205
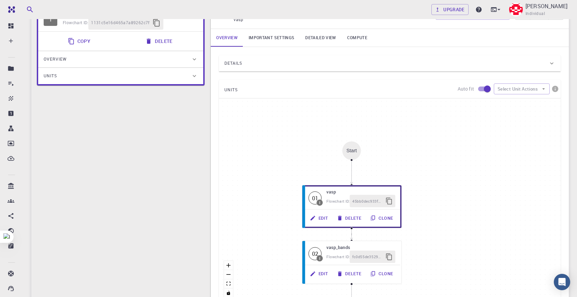
drag, startPoint x: 473, startPoint y: 167, endPoint x: 439, endPoint y: 227, distance: 69.1
click at [439, 227] on div "Start 01 I vasp Flowchart ID: 45bb0dec933f65729aa66bf2 Edit Delete Clone 02 I v…" at bounding box center [390, 201] width 342 height 205
click at [519, 92] on button "Select Unit Actions" at bounding box center [522, 89] width 56 height 11
click at [521, 105] on span "Add Unit" at bounding box center [528, 102] width 33 height 7
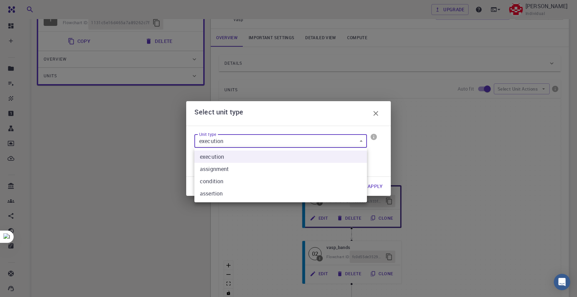
click at [335, 136] on body "Free Dashboard Create New Job New Material Create Material Upload File Import f…" at bounding box center [288, 170] width 577 height 476
click at [437, 137] on div at bounding box center [288, 148] width 577 height 297
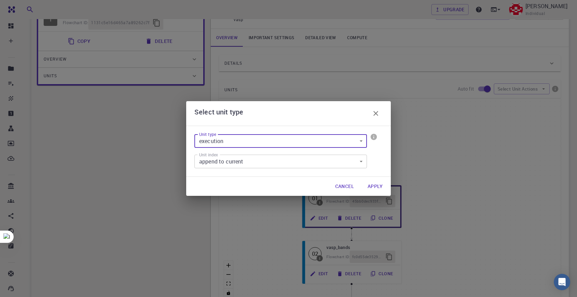
click at [378, 116] on icon "button" at bounding box center [375, 113] width 5 height 5
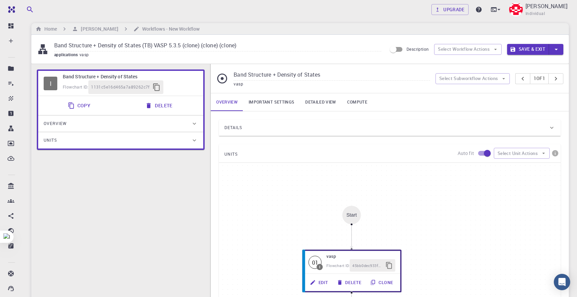
scroll to position [0, 0]
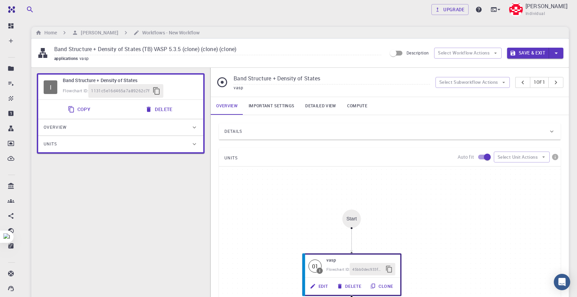
click at [223, 55] on input "Band Structure + Density of States (TB) VASP 5.3.5 (clone) (clone) (clone)" at bounding box center [217, 49] width 327 height 11
click at [401, 51] on input "Description" at bounding box center [393, 53] width 39 height 13
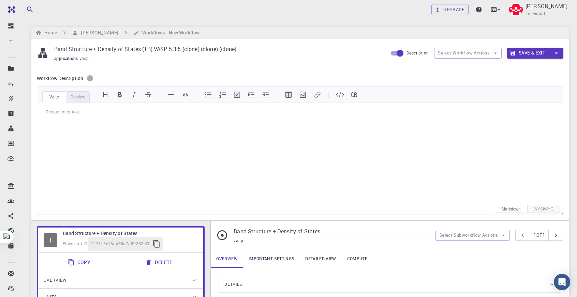
scroll to position [43, 0]
click at [401, 52] on input "Description" at bounding box center [400, 53] width 39 height 13
checkbox input "false"
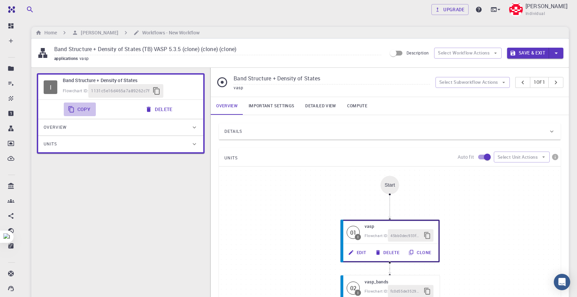
click at [87, 106] on button "Copy" at bounding box center [80, 110] width 32 height 14
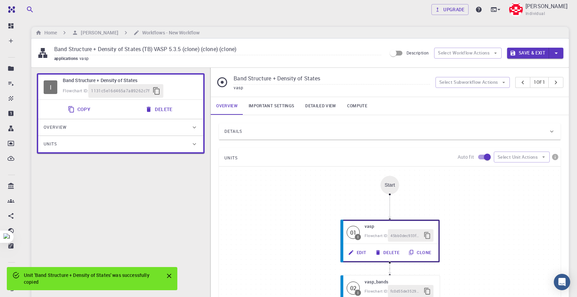
click at [194, 127] on icon at bounding box center [194, 128] width 3 height 2
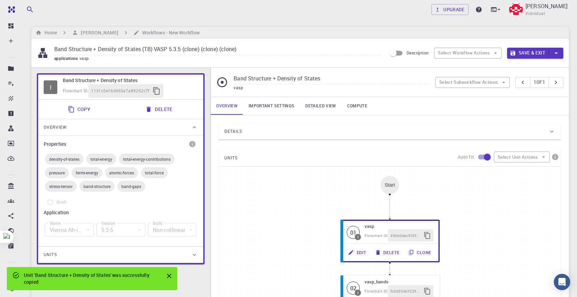
scroll to position [34, 0]
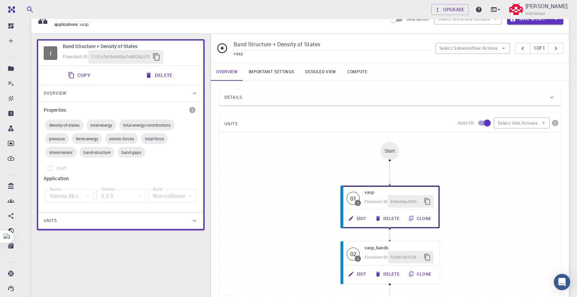
click at [87, 195] on div "Vienna Ab-initio Simulation Package" at bounding box center [69, 196] width 49 height 14
drag, startPoint x: 134, startPoint y: 212, endPoint x: 143, endPoint y: 225, distance: 15.0
click at [134, 213] on div "Units" at bounding box center [120, 221] width 165 height 16
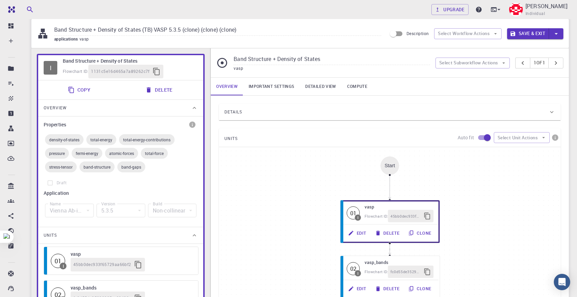
scroll to position [0, 0]
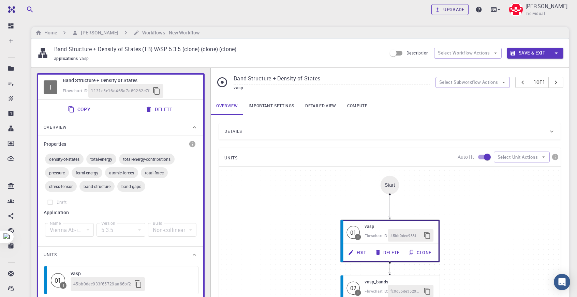
click at [465, 8] on link "Upgrade" at bounding box center [449, 9] width 37 height 11
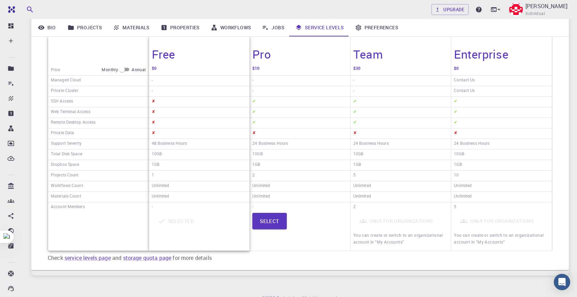
scroll to position [99, 0]
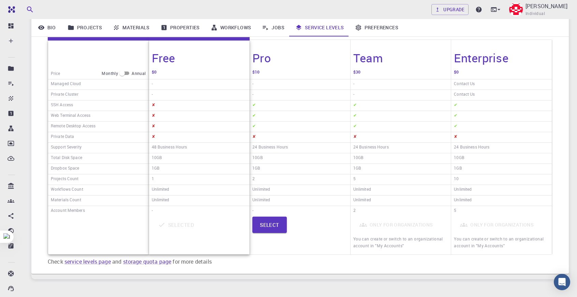
click at [232, 26] on link "Workflows" at bounding box center [230, 28] width 51 height 18
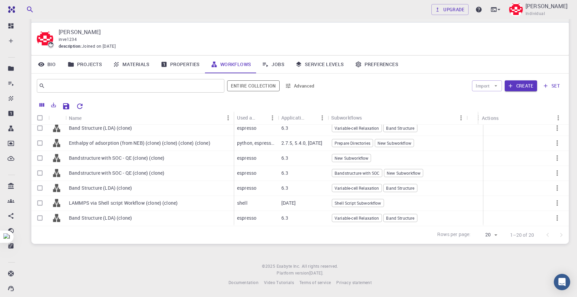
scroll to position [204, 0]
click at [526, 85] on button "Create" at bounding box center [521, 85] width 32 height 11
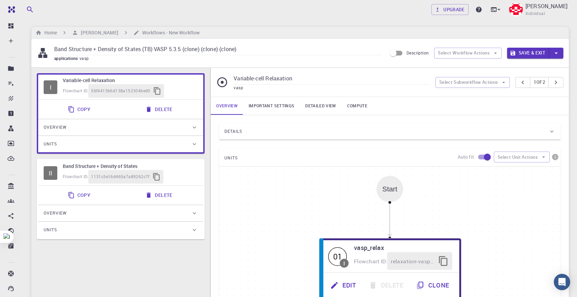
click at [295, 105] on link "Important settings" at bounding box center [271, 106] width 57 height 18
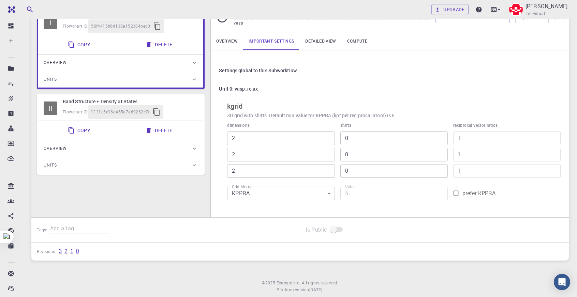
scroll to position [68, 0]
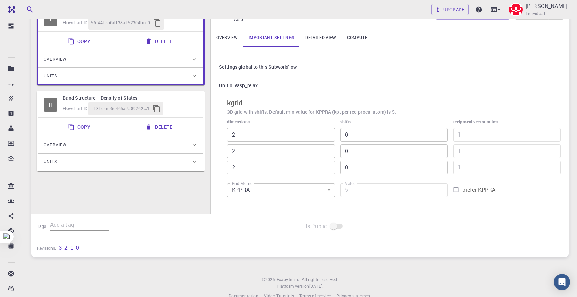
click at [321, 187] on body "Free Dashboard Create New Job New Material Create Material Upload File Import f…" at bounding box center [288, 121] width 577 height 379
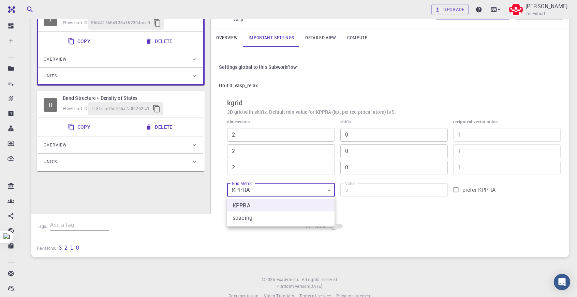
click at [513, 190] on div at bounding box center [288, 148] width 577 height 297
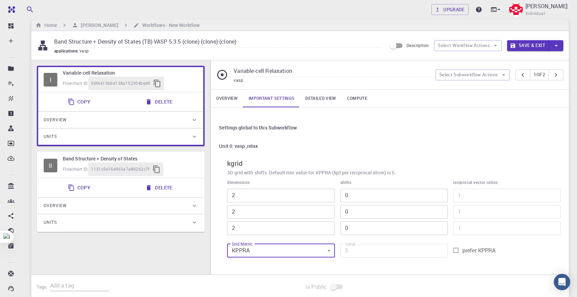
scroll to position [0, 0]
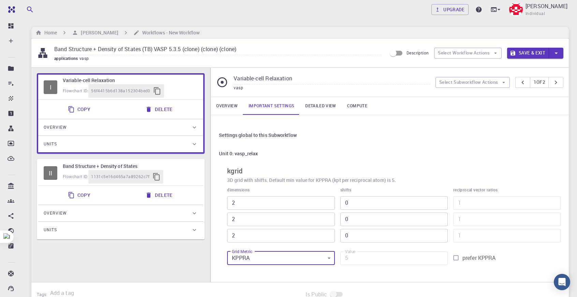
drag, startPoint x: 252, startPoint y: 89, endPoint x: 239, endPoint y: 87, distance: 12.9
click at [251, 89] on div "vasp" at bounding box center [332, 88] width 196 height 7
click at [446, 87] on button "Select Subworkflow Actions" at bounding box center [473, 82] width 75 height 11
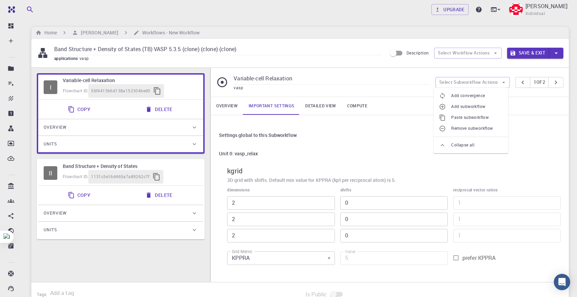
click at [473, 108] on span "Add subworkflow" at bounding box center [476, 106] width 51 height 7
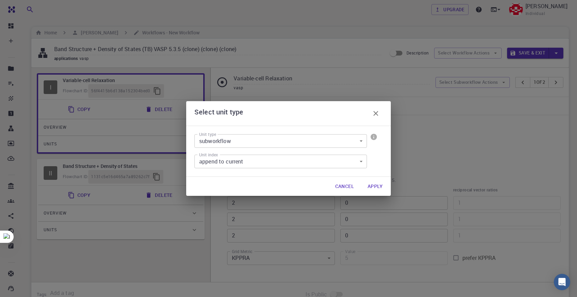
click at [309, 142] on body "Free Dashboard Create New Job New Material Create Material Upload File Import f…" at bounding box center [288, 189] width 577 height 379
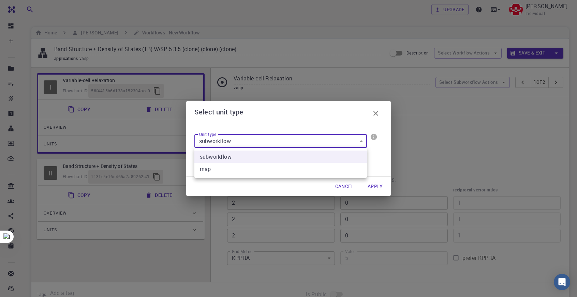
drag, startPoint x: 246, startPoint y: 208, endPoint x: 245, endPoint y: 198, distance: 10.4
click at [245, 208] on div at bounding box center [288, 148] width 577 height 297
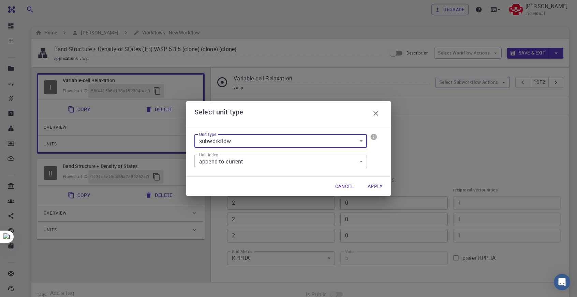
click at [377, 181] on button "Apply" at bounding box center [375, 187] width 26 height 14
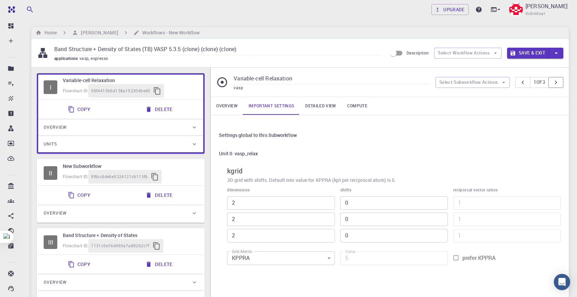
click at [556, 83] on icon "pager" at bounding box center [556, 83] width 8 height 8
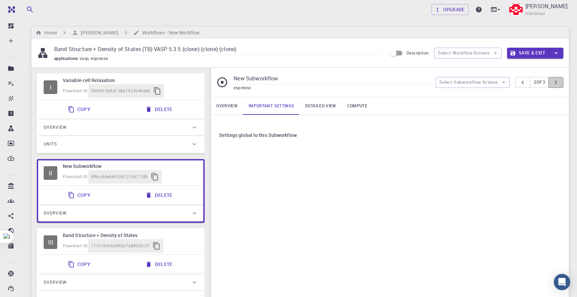
click at [556, 83] on icon "pager" at bounding box center [556, 83] width 8 height 8
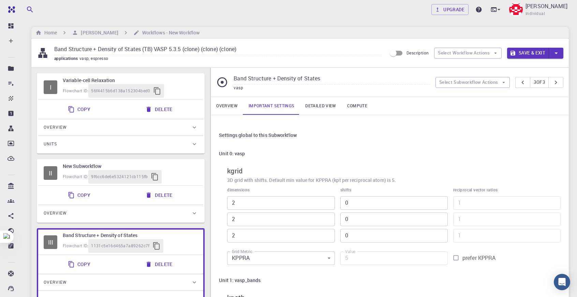
click at [183, 174] on div "Flowchart ID: 9f6cc6de6e5324121cb115fb" at bounding box center [130, 177] width 135 height 14
type input "New Subworkflow"
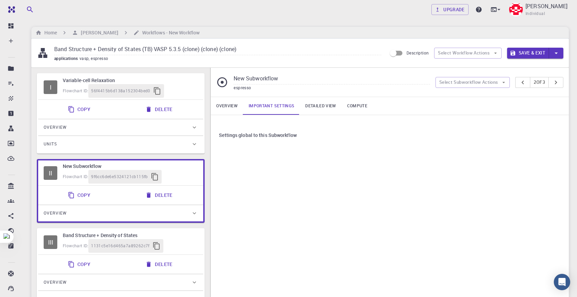
click at [178, 212] on div "Overview" at bounding box center [117, 213] width 147 height 11
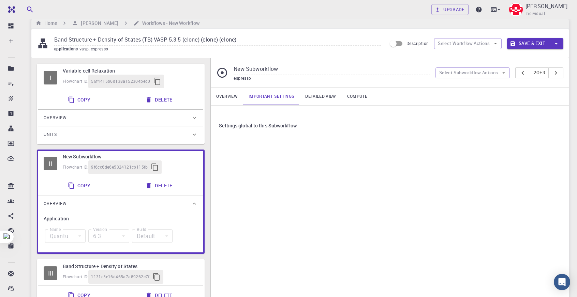
scroll to position [34, 0]
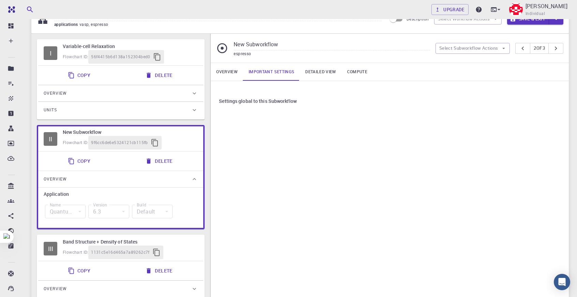
click at [76, 207] on div "Quantum Espresso" at bounding box center [65, 212] width 41 height 14
click at [229, 70] on link "Overview" at bounding box center [227, 72] width 32 height 18
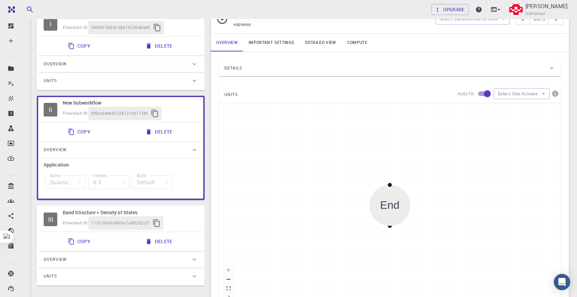
scroll to position [68, 0]
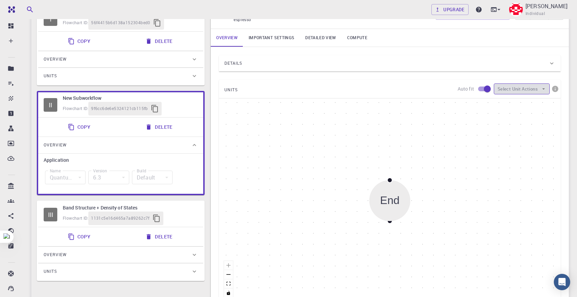
click at [512, 87] on button "Select Unit Actions" at bounding box center [522, 89] width 56 height 11
click at [519, 102] on span "Add Unit" at bounding box center [528, 102] width 33 height 7
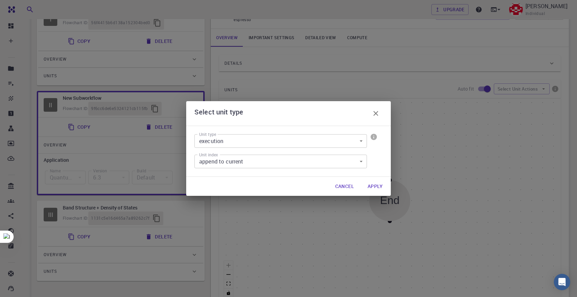
click at [378, 187] on button "Apply" at bounding box center [375, 187] width 26 height 14
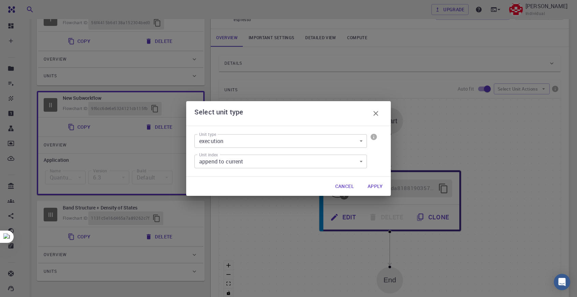
scroll to position [102, 0]
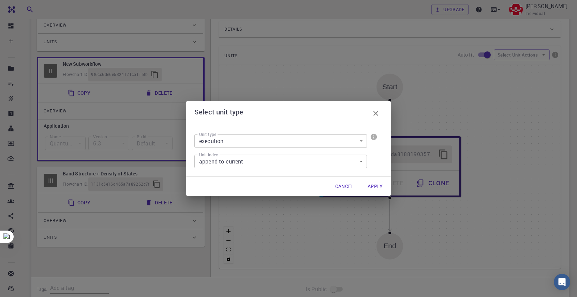
click at [383, 113] on div "Select unit type" at bounding box center [288, 113] width 205 height 25
click at [381, 112] on button "button" at bounding box center [376, 114] width 14 height 14
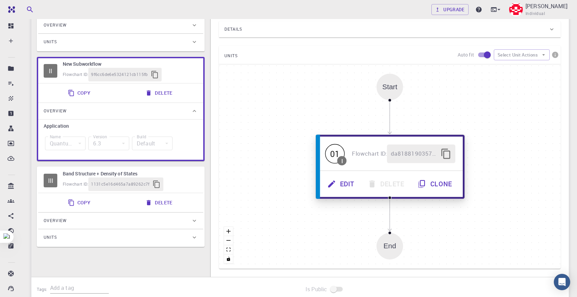
click at [342, 183] on button "Edit" at bounding box center [342, 184] width 40 height 19
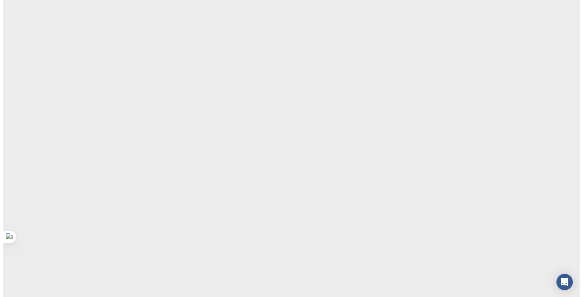
scroll to position [0, 0]
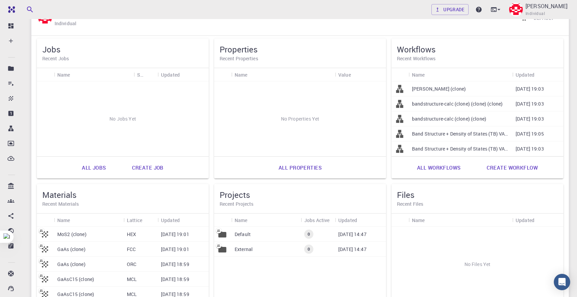
scroll to position [34, 0]
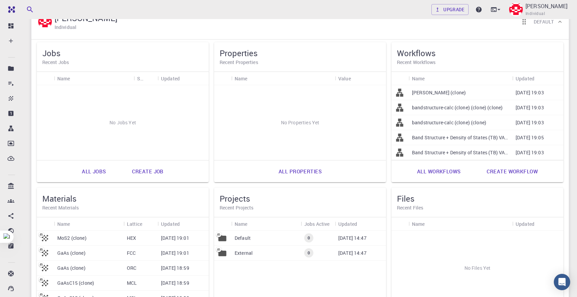
click at [522, 172] on link "Create workflow" at bounding box center [512, 171] width 66 height 16
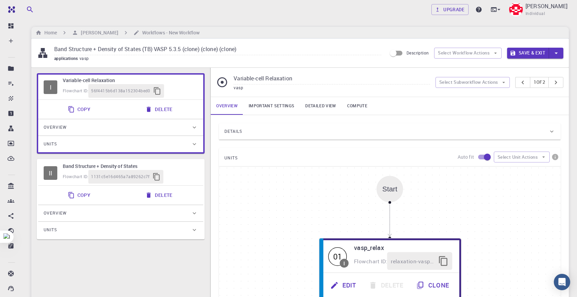
click at [119, 130] on div "Overview" at bounding box center [117, 127] width 147 height 11
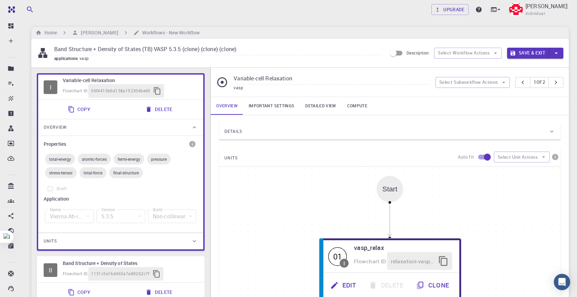
click at [119, 130] on div "Overview" at bounding box center [117, 127] width 147 height 11
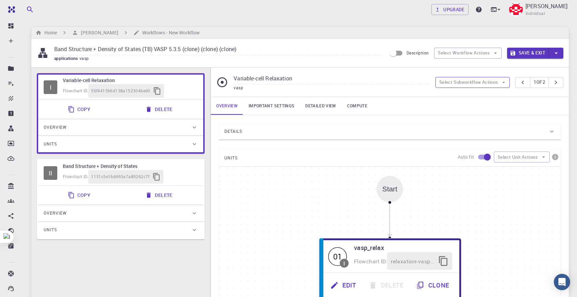
click at [472, 79] on button "Select Subworkflow Actions" at bounding box center [473, 82] width 75 height 11
click at [473, 105] on span "Add subworkflow" at bounding box center [476, 106] width 51 height 7
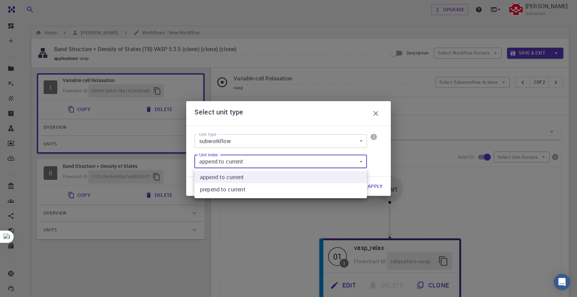
click at [310, 168] on body "Free Dashboard Create New Job New Material Create Material Upload File Import f…" at bounding box center [288, 238] width 577 height 476
drag, startPoint x: 308, startPoint y: 160, endPoint x: 307, endPoint y: 144, distance: 16.0
click at [308, 160] on div at bounding box center [288, 148] width 577 height 297
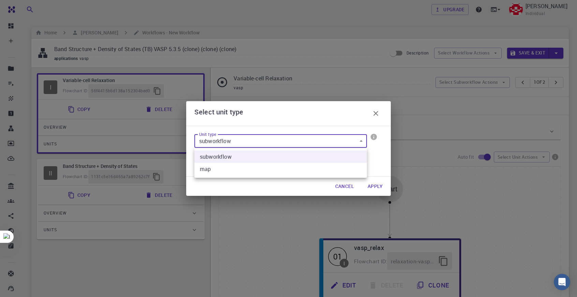
click at [316, 138] on body "Free Dashboard Create New Job New Material Create Material Upload File Import f…" at bounding box center [288, 238] width 577 height 476
click at [316, 138] on div at bounding box center [288, 148] width 577 height 297
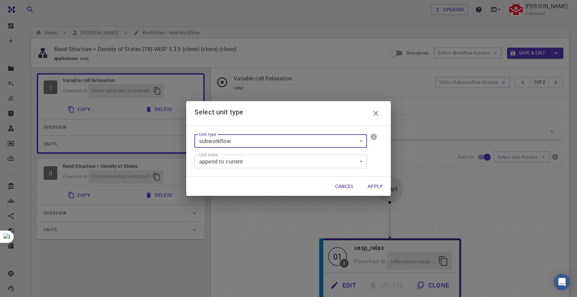
click at [385, 182] on button "Apply" at bounding box center [375, 187] width 26 height 14
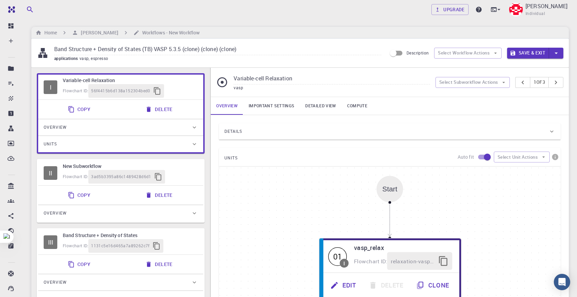
click at [165, 110] on button "Delete" at bounding box center [159, 110] width 36 height 14
type input "New Subworkflow"
type input "espresso"
type input "6.3"
type input "Default"
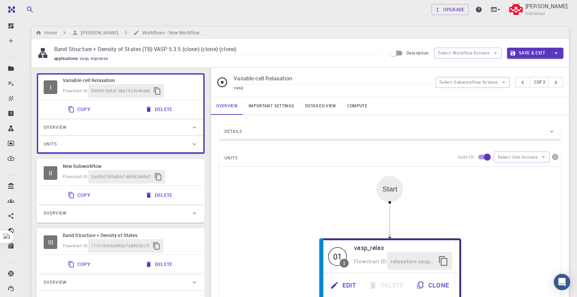
type input "Plane-wave Ultra-soft Pseudopotential (Davidson Diagonalization, Gaussian Smear…"
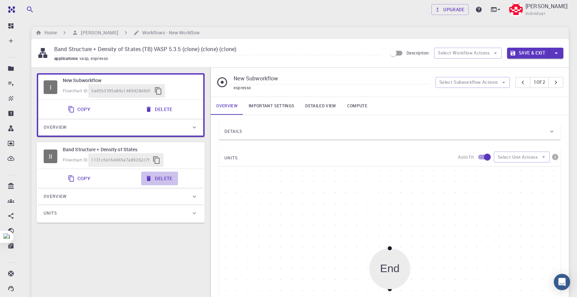
click at [165, 174] on button "Delete" at bounding box center [159, 179] width 36 height 14
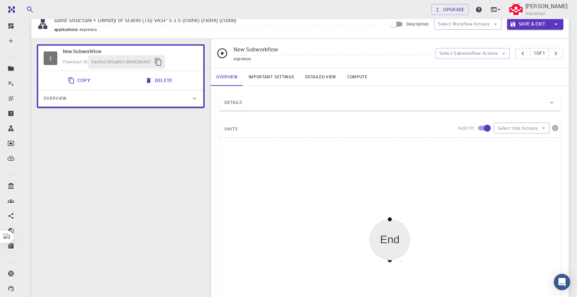
scroll to position [34, 0]
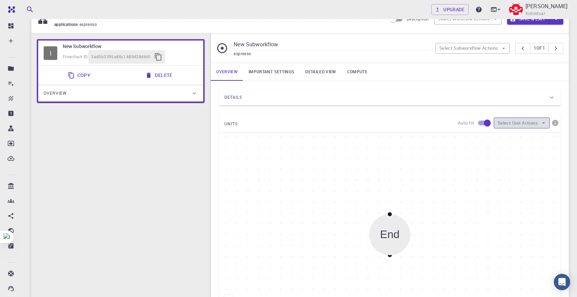
click at [530, 120] on button "Select Unit Actions" at bounding box center [522, 123] width 56 height 11
click at [527, 132] on li "Add Unit" at bounding box center [522, 136] width 56 height 11
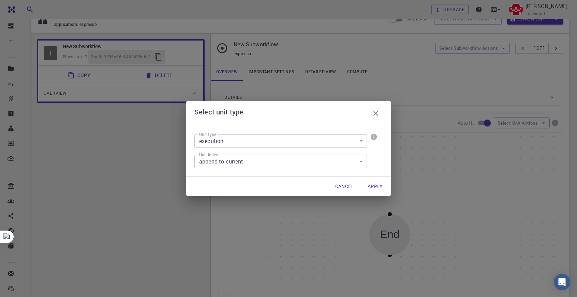
click at [335, 130] on div "Unit type execution execution Unit type Unit index append to current 0 Unit ind…" at bounding box center [288, 151] width 205 height 51
click at [334, 140] on body "Free Dashboard Create New Job New Material Create Material Upload File Import f…" at bounding box center [288, 204] width 577 height 476
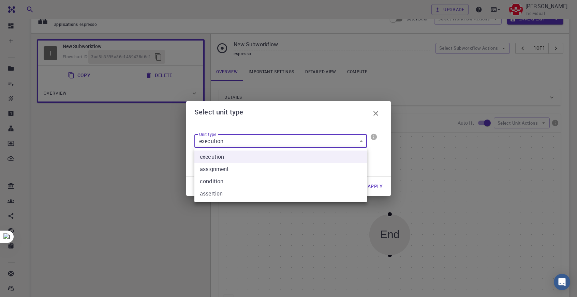
click at [422, 155] on div at bounding box center [288, 148] width 577 height 297
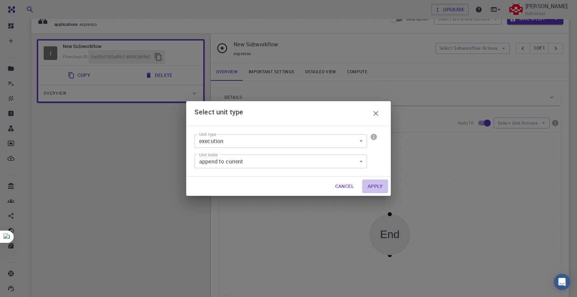
click at [381, 183] on button "Apply" at bounding box center [375, 187] width 26 height 14
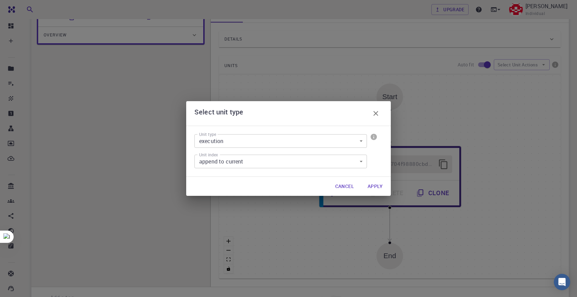
scroll to position [102, 0]
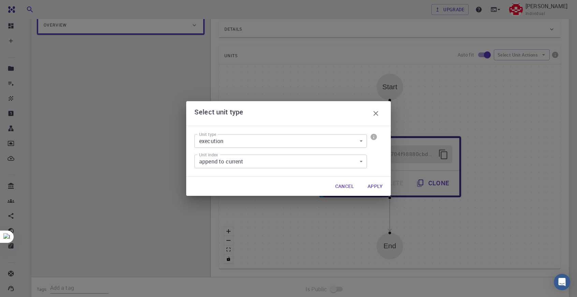
click at [377, 111] on icon "button" at bounding box center [376, 113] width 8 height 8
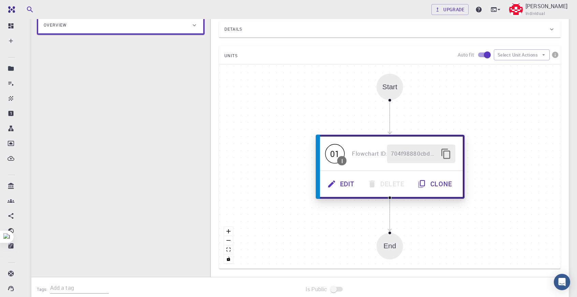
click at [349, 181] on button "Edit" at bounding box center [342, 184] width 40 height 19
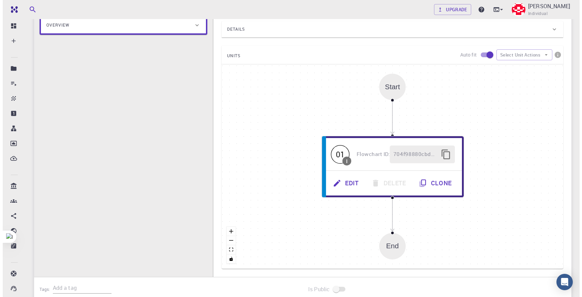
scroll to position [0, 0]
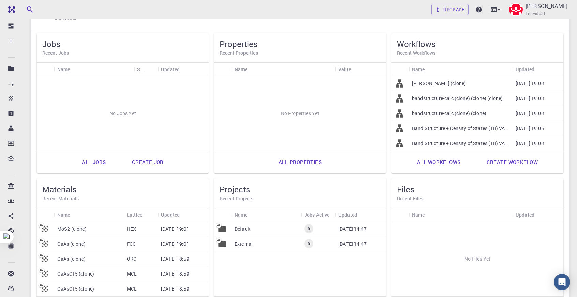
scroll to position [43, 0]
click at [165, 163] on link "Create job" at bounding box center [147, 162] width 47 height 16
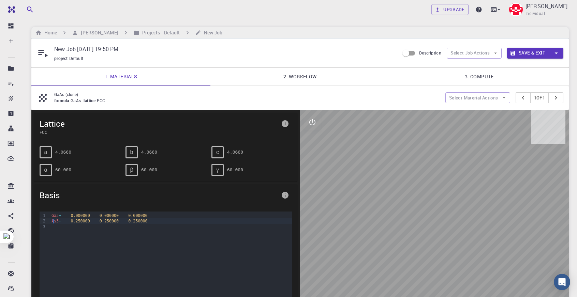
click at [53, 219] on div "As3 - 0.250000 0.250000 0.250000" at bounding box center [170, 221] width 242 height 5
click at [52, 214] on span "Ga3" at bounding box center [54, 216] width 7 height 5
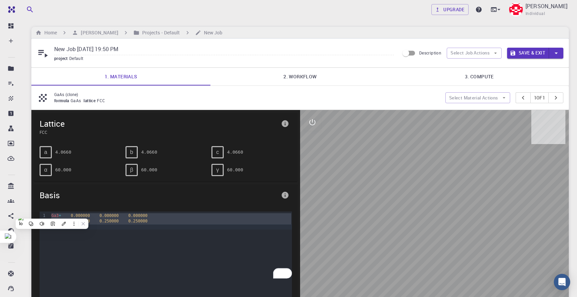
click at [45, 264] on div "9 1 2 3 › Ga3 + 0.000000 0.000000 0.000000 As3 - 0.250000 0.250000 0.250000" at bounding box center [166, 256] width 252 height 88
click at [148, 227] on div "To enrich screen reader interactions, please activate Accessibility in Grammarl…" at bounding box center [170, 226] width 242 height 5
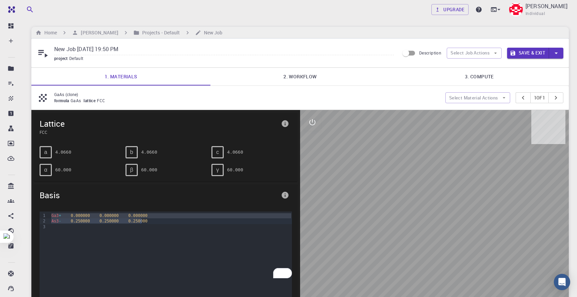
drag, startPoint x: 52, startPoint y: 216, endPoint x: 154, endPoint y: 219, distance: 102.0
click at [158, 220] on div "Ga3 + 0.000000 0.000000 0.000000 As3 - 0.250000 0.250000 0.250000" at bounding box center [170, 246] width 242 height 68
copy div "Ga3 + 0.000000 0.000000 0.000000 As3 - 0.250000 0.250000 0.250000"
click at [166, 225] on div "To enrich screen reader interactions, please activate Accessibility in Grammarl…" at bounding box center [170, 226] width 242 height 5
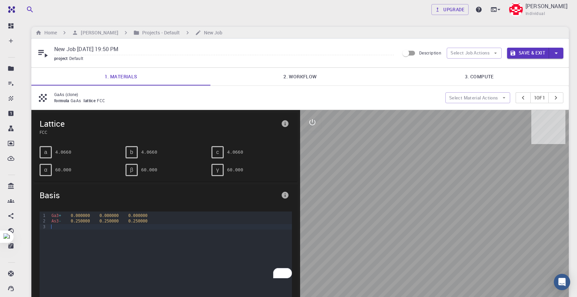
click at [165, 225] on div "To enrich screen reader interactions, please activate Accessibility in Grammarl…" at bounding box center [170, 226] width 242 height 5
click at [164, 233] on div "Ga3 + 0.000000 0.000000 0.000000 As3 - 0.250000 0.250000 0.250000" at bounding box center [170, 246] width 242 height 68
click at [157, 224] on div "To enrich screen reader interactions, please activate Accessibility in Grammarl…" at bounding box center [170, 226] width 242 height 5
click at [254, 222] on div "As3 - 0.250000 0.250000 0.250000" at bounding box center [170, 221] width 242 height 5
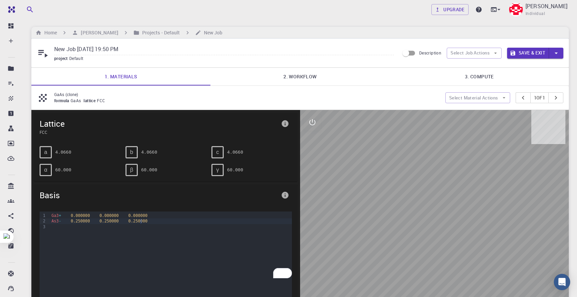
click at [389, 91] on p "GaAs (clone)" at bounding box center [247, 94] width 386 height 6
click at [499, 94] on button "Select Material Actions" at bounding box center [477, 97] width 65 height 11
click at [483, 107] on li "Add materials" at bounding box center [476, 111] width 65 height 11
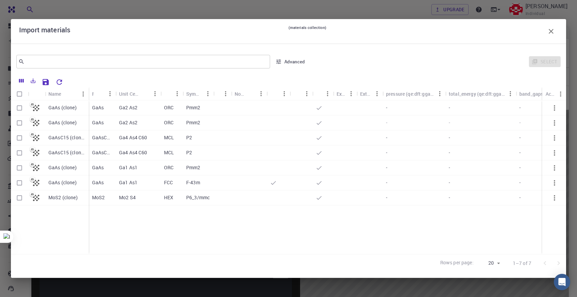
click at [115, 178] on div "GaAs" at bounding box center [102, 183] width 27 height 15
checkbox input "true"
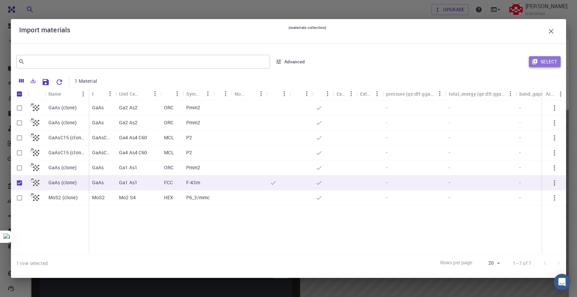
click at [557, 59] on button "Select" at bounding box center [545, 61] width 32 height 11
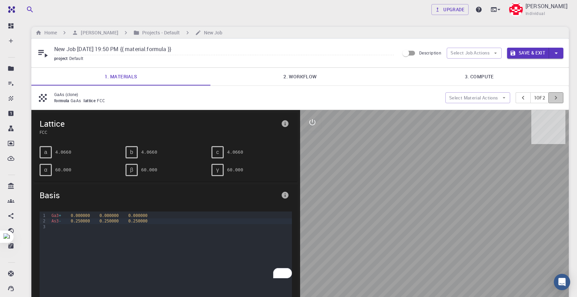
click at [557, 94] on icon "pager" at bounding box center [556, 98] width 8 height 8
click at [519, 96] on icon "pager" at bounding box center [523, 98] width 8 height 8
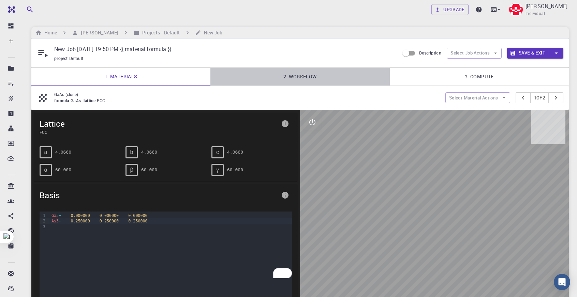
click at [301, 77] on link "2. Workflow" at bounding box center [299, 77] width 179 height 18
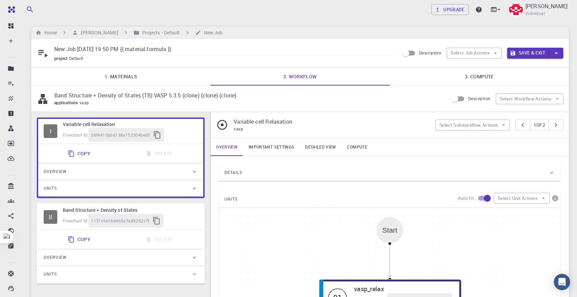
click at [135, 73] on link "1. Materials" at bounding box center [120, 77] width 179 height 18
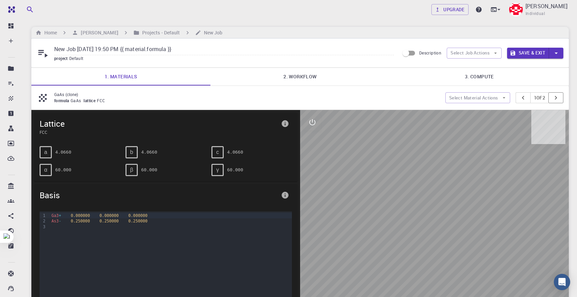
click at [558, 97] on icon "pager" at bounding box center [556, 98] width 8 height 8
drag, startPoint x: 196, startPoint y: 99, endPoint x: 472, endPoint y: 105, distance: 275.6
click at [472, 105] on div "GaAs (clone) formula GaAs lattice FCC Select Material Actions 2 of 2" at bounding box center [300, 98] width 538 height 24
click at [472, 102] on button "Select Material Actions" at bounding box center [477, 97] width 65 height 11
drag, startPoint x: 470, startPoint y: 116, endPoint x: 471, endPoint y: 125, distance: 9.3
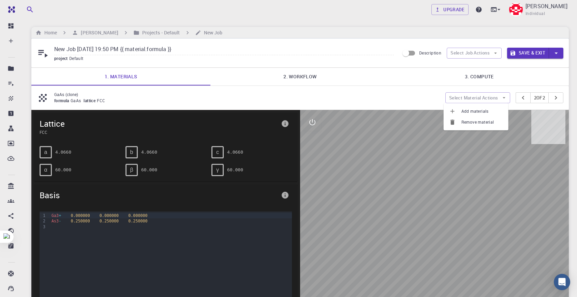
click at [471, 125] on ul "Add materials Remove material" at bounding box center [476, 116] width 65 height 27
click at [470, 125] on span "Remove material" at bounding box center [482, 122] width 42 height 7
type input "New Job Aug 23, 2025, 19:50 PM"
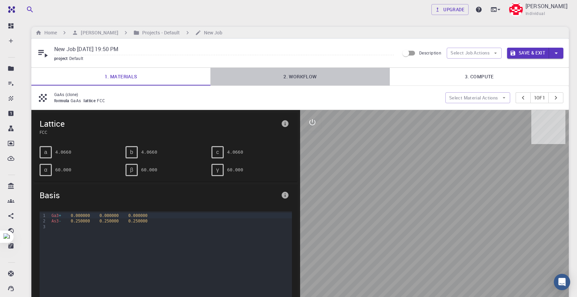
click at [295, 80] on link "2. Workflow" at bounding box center [299, 77] width 179 height 18
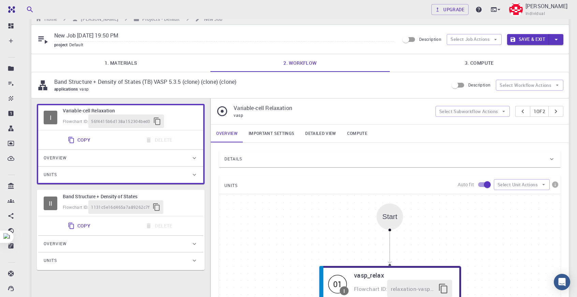
scroll to position [68, 0]
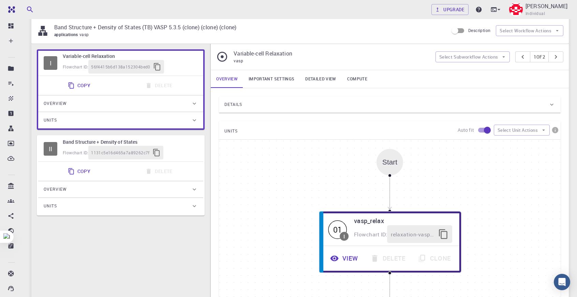
click at [143, 107] on div "Overview" at bounding box center [117, 103] width 147 height 11
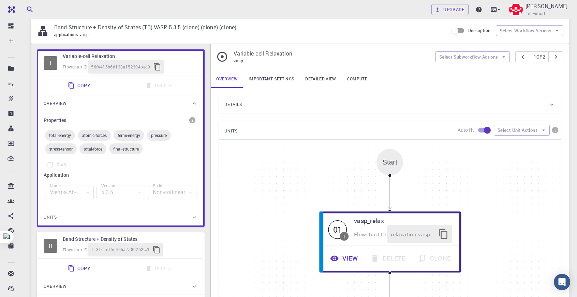
click at [129, 215] on div "Units" at bounding box center [117, 217] width 147 height 11
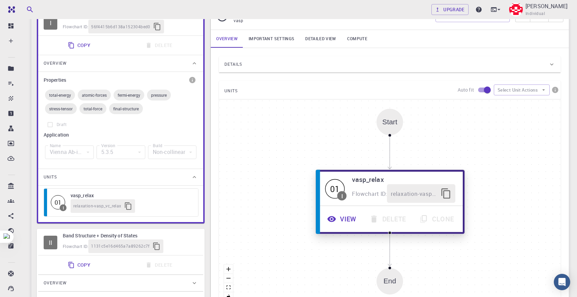
scroll to position [102, 0]
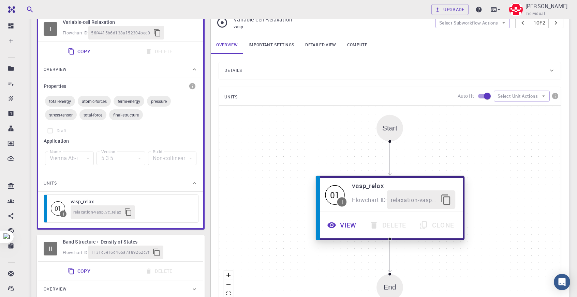
click at [342, 228] on button "View" at bounding box center [343, 225] width 42 height 19
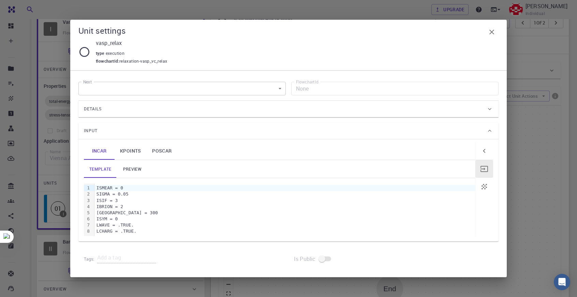
scroll to position [68, 0]
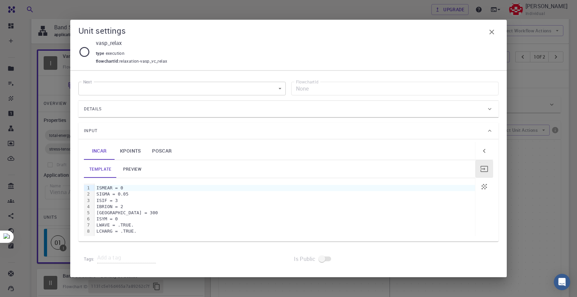
click at [227, 114] on div "Details" at bounding box center [285, 109] width 402 height 11
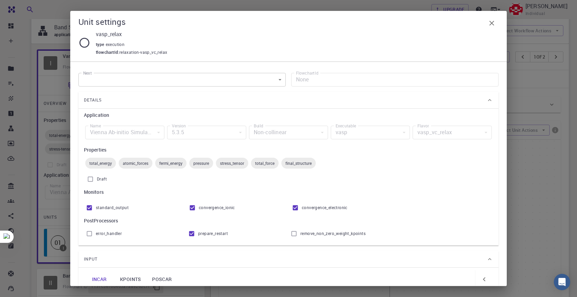
click at [157, 134] on div "Vienna Ab-initio Simulation Package" at bounding box center [124, 133] width 79 height 14
click at [490, 22] on icon "button" at bounding box center [491, 23] width 5 height 5
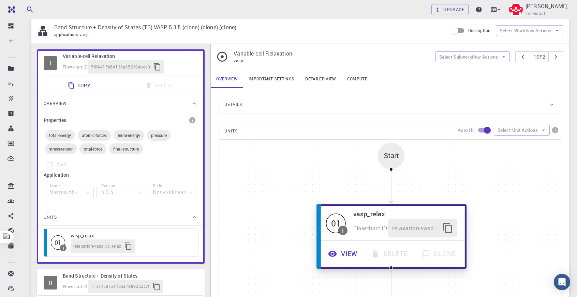
drag, startPoint x: 443, startPoint y: 253, endPoint x: 437, endPoint y: 229, distance: 24.8
click at [443, 253] on div "View Delete Clone" at bounding box center [391, 254] width 139 height 19
click at [448, 227] on icon "button" at bounding box center [447, 228] width 11 height 11
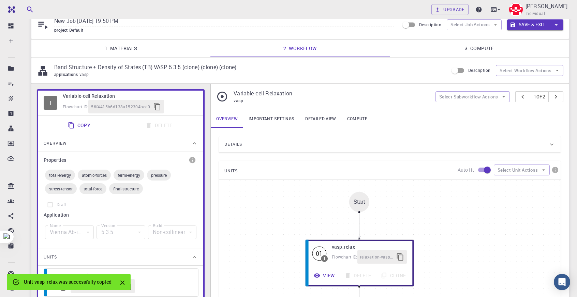
scroll to position [34, 0]
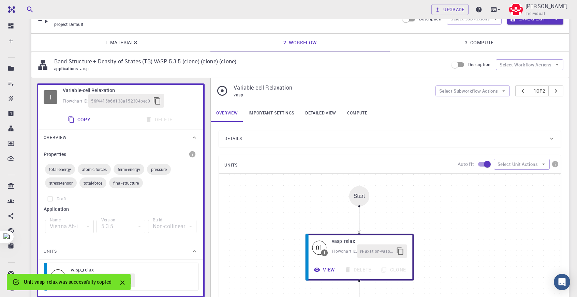
click at [520, 170] on div "Auto fit Select Unit Actions" at bounding box center [509, 164] width 103 height 13
click at [519, 164] on button "Select Unit Actions" at bounding box center [522, 164] width 56 height 11
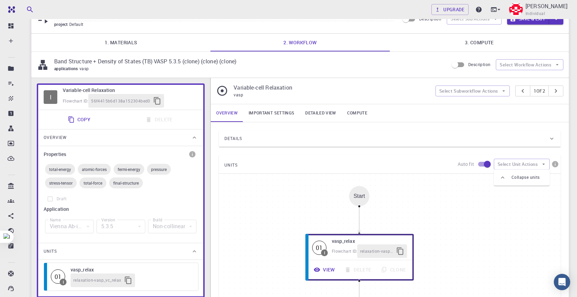
click at [438, 166] on div "UNITS Auto fit Select Unit Actions" at bounding box center [390, 164] width 342 height 18
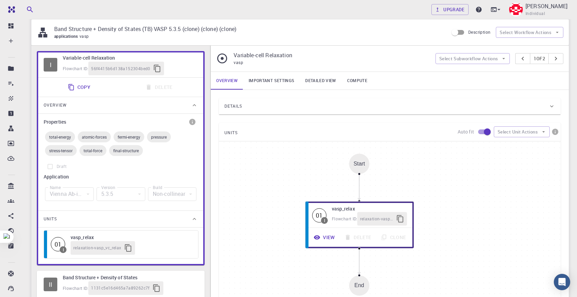
scroll to position [68, 0]
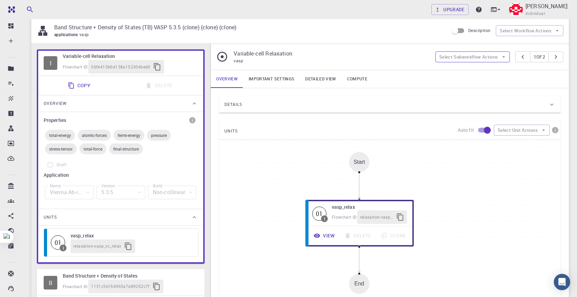
click at [455, 52] on button "Select Subworkflow Actions" at bounding box center [473, 56] width 75 height 11
click at [463, 72] on span "Add convergence" at bounding box center [476, 70] width 51 height 7
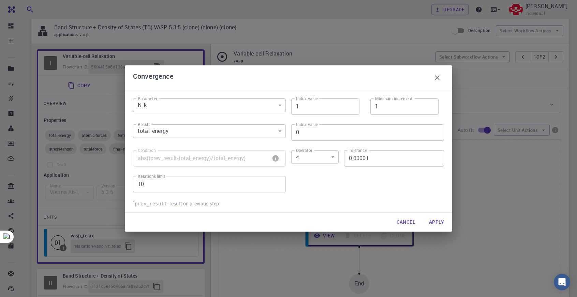
click at [262, 107] on body "Free Dashboard Create New Job New Material Create Material Upload File Import f…" at bounding box center [288, 183] width 577 height 502
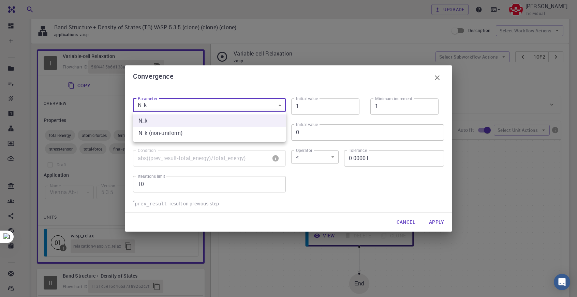
click at [466, 120] on div at bounding box center [288, 148] width 577 height 297
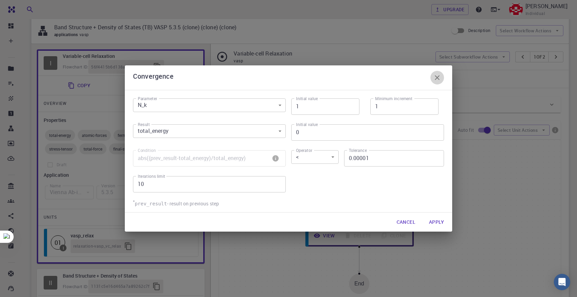
click at [440, 81] on icon "button" at bounding box center [437, 78] width 8 height 8
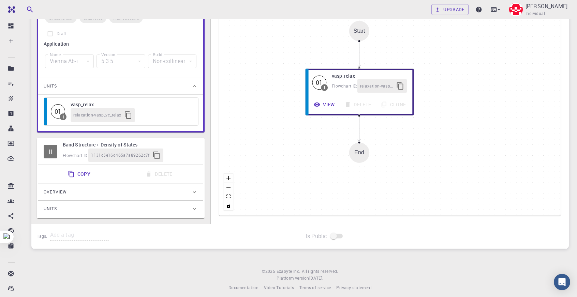
scroll to position [204, 0]
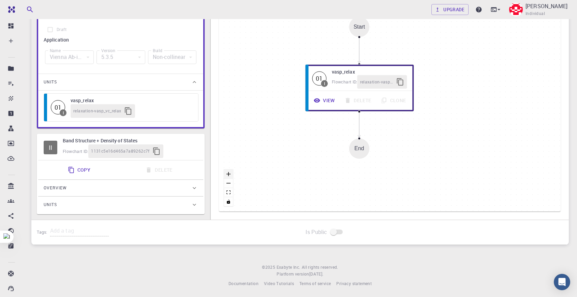
click at [231, 172] on button "zoom in" at bounding box center [228, 174] width 9 height 9
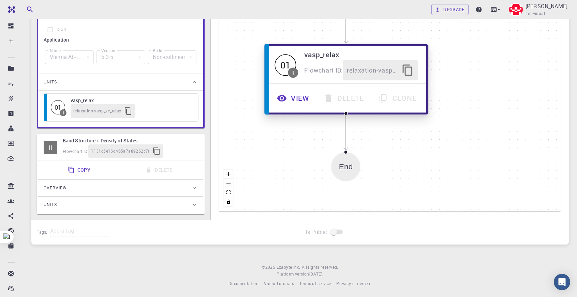
click at [308, 103] on button "View" at bounding box center [294, 98] width 46 height 20
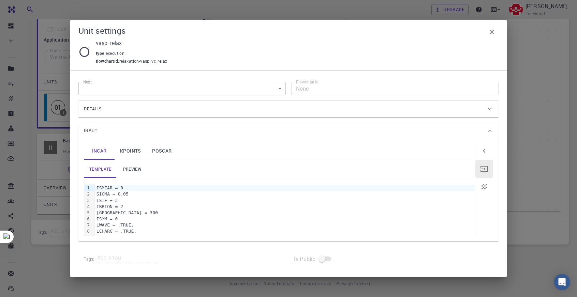
click at [281, 91] on body "Free Dashboard Create New Job New Material Create Material Upload File Import f…" at bounding box center [288, 47] width 577 height 502
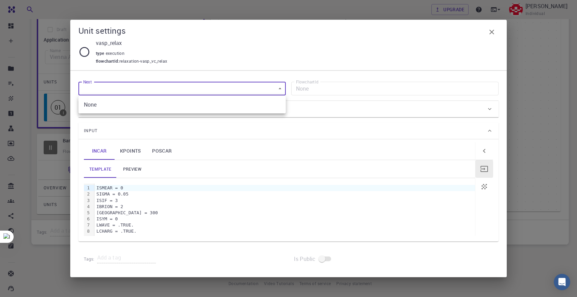
click at [325, 91] on div at bounding box center [288, 148] width 577 height 297
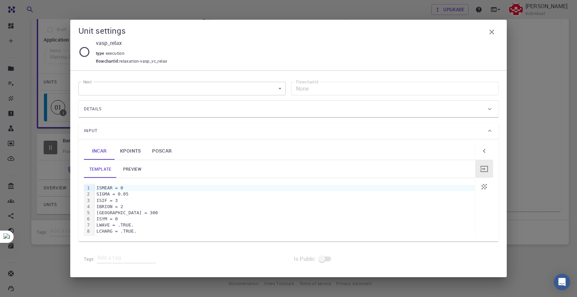
click at [249, 101] on div "Details Application Name Vienna Ab-initio Simulation Package vasp Name Version …" at bounding box center [288, 109] width 420 height 16
click at [252, 109] on div "Details" at bounding box center [285, 109] width 402 height 11
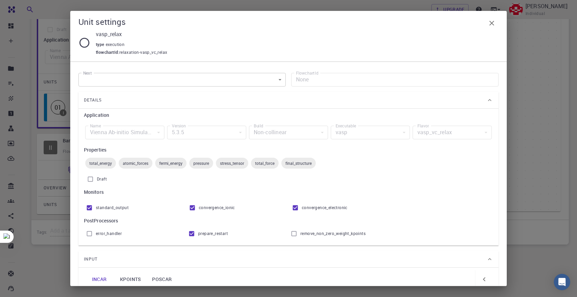
drag, startPoint x: 91, startPoint y: 171, endPoint x: 93, endPoint y: 175, distance: 4.1
click at [93, 175] on input "Draft" at bounding box center [90, 179] width 13 height 13
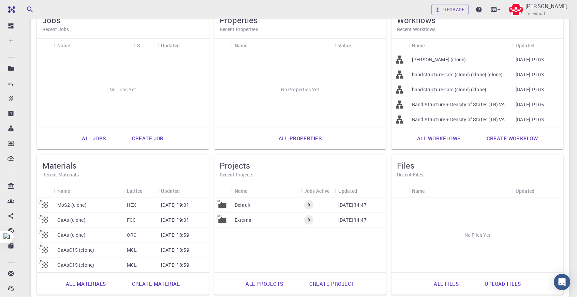
scroll to position [68, 0]
click at [458, 138] on link "All workflows" at bounding box center [439, 137] width 59 height 16
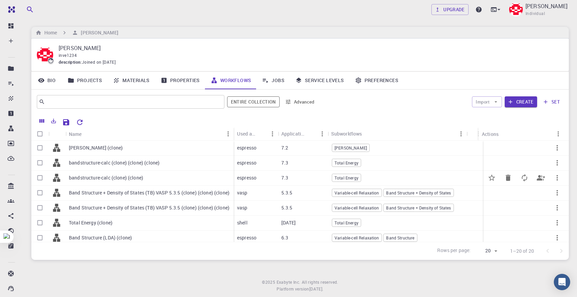
click at [249, 177] on p "espresso" at bounding box center [246, 178] width 19 height 7
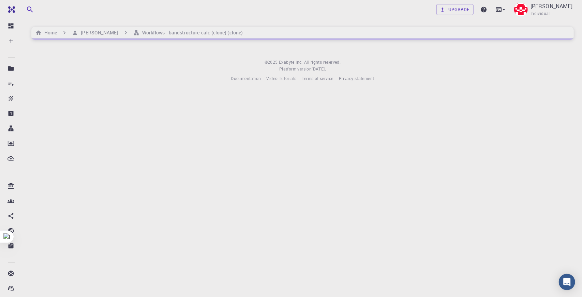
click at [179, 37] on div "Home [PERSON_NAME] Workflows - bandstructure-calc (clone) (clone)" at bounding box center [302, 33] width 543 height 12
drag, startPoint x: 179, startPoint y: 37, endPoint x: 181, endPoint y: 16, distance: 20.9
click at [181, 16] on div "Upgrade [PERSON_NAME] Individual Home [PERSON_NAME] Workflows - bandstructure-c…" at bounding box center [302, 46] width 559 height 93
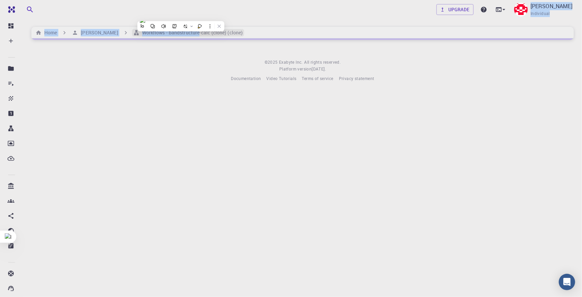
click at [180, 33] on h6 "Workflows - bandstructure-calc (clone) (clone)" at bounding box center [191, 33] width 104 height 8
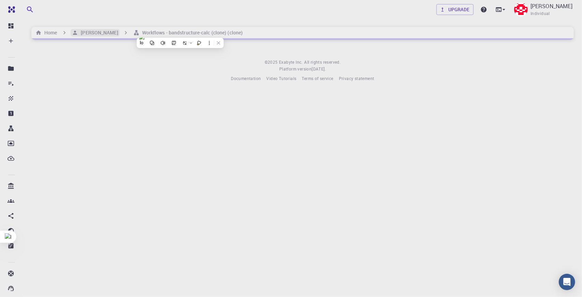
click at [104, 33] on h6 "[PERSON_NAME]" at bounding box center [98, 33] width 40 height 8
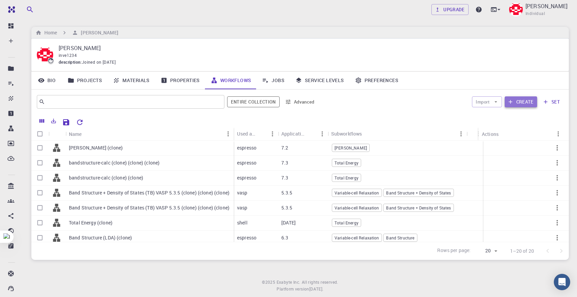
click at [512, 98] on button "Create" at bounding box center [521, 102] width 32 height 11
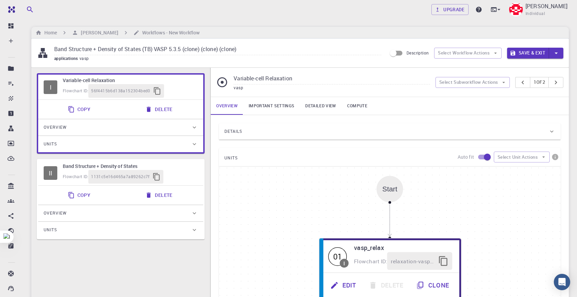
click at [117, 211] on div "Overview" at bounding box center [117, 213] width 147 height 11
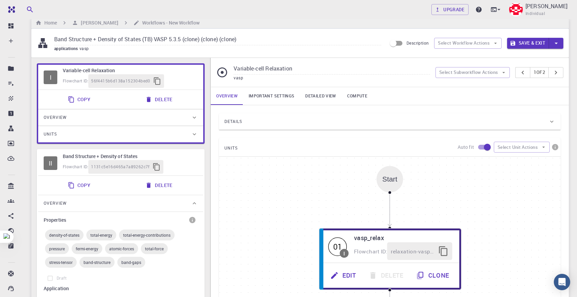
scroll to position [34, 0]
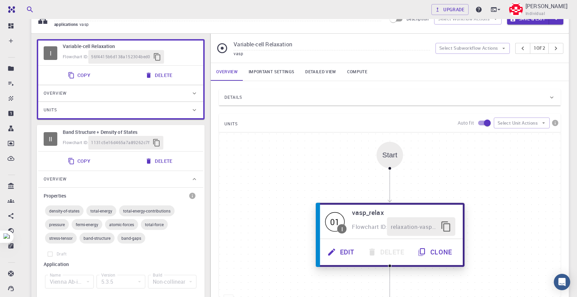
click at [335, 248] on icon "button" at bounding box center [331, 252] width 9 height 9
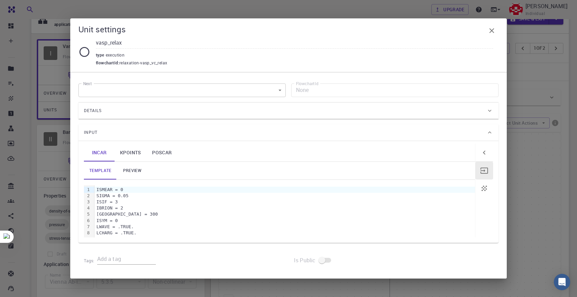
click at [239, 89] on body "Free Dashboard Create New Job New Material Create Material Upload File Import f…" at bounding box center [288, 204] width 577 height 476
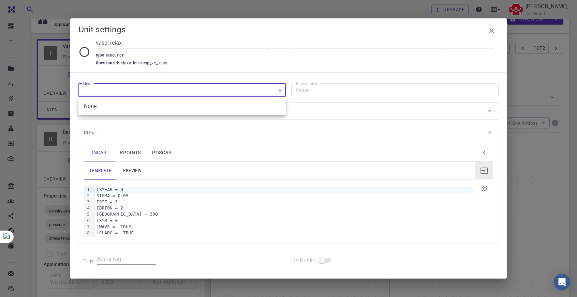
click at [185, 150] on div at bounding box center [288, 148] width 577 height 297
click at [152, 103] on div "Details" at bounding box center [288, 111] width 420 height 16
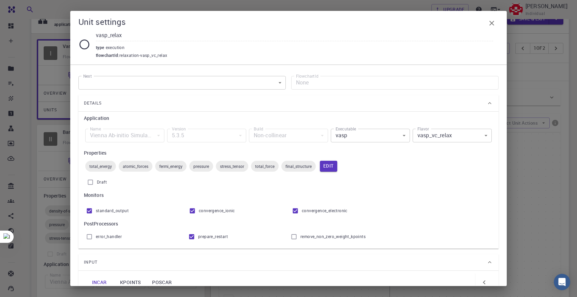
click at [357, 139] on body "Free Dashboard Create New Job New Material Create Material Upload File Import f…" at bounding box center [288, 204] width 577 height 476
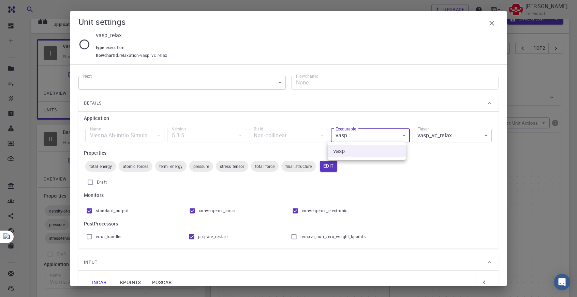
click at [382, 200] on div at bounding box center [288, 148] width 577 height 297
click at [419, 135] on body "Free Dashboard Create New Job New Material Create Material Upload File Import f…" at bounding box center [288, 204] width 577 height 476
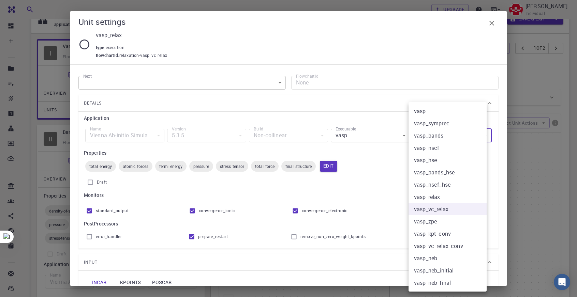
click at [366, 167] on div at bounding box center [288, 148] width 577 height 297
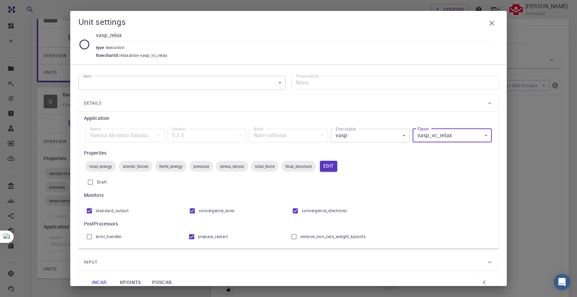
scroll to position [68, 0]
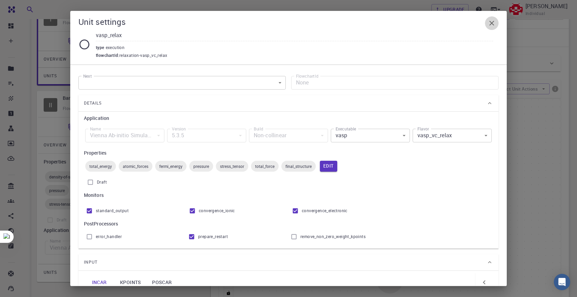
click at [489, 19] on icon "button" at bounding box center [492, 23] width 8 height 8
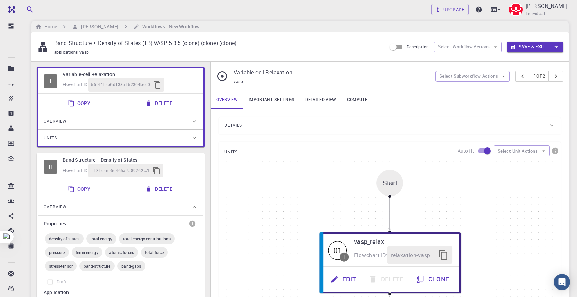
scroll to position [0, 0]
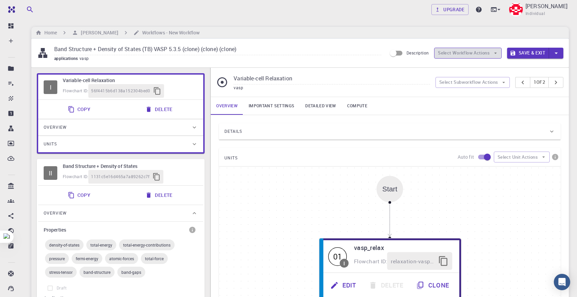
drag, startPoint x: 456, startPoint y: 49, endPoint x: 460, endPoint y: 54, distance: 5.3
click at [456, 49] on button "Select Workflow Actions" at bounding box center [468, 53] width 68 height 11
drag, startPoint x: 439, startPoint y: 104, endPoint x: 489, endPoint y: 92, distance: 52.1
click at [440, 105] on div "Overview Important settings Detailed view Compute" at bounding box center [390, 106] width 358 height 18
click at [481, 76] on div "Variable-cell Relaxation vasp Select Subworkflow Actions 1 of 2" at bounding box center [390, 82] width 358 height 29
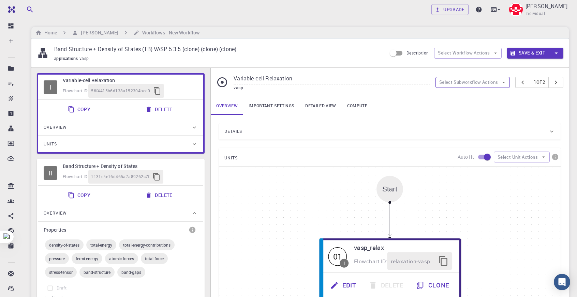
click at [482, 79] on button "Select Subworkflow Actions" at bounding box center [473, 82] width 75 height 11
click at [433, 110] on div "Overview Important settings Detailed view Compute" at bounding box center [390, 106] width 358 height 18
click at [452, 46] on div "Band Structure + Density of States (TB) VASP 5.3.5 (clone) (clone) (clone) appl…" at bounding box center [300, 53] width 538 height 29
click at [452, 51] on button "Select Workflow Actions" at bounding box center [468, 53] width 68 height 11
drag, startPoint x: 361, startPoint y: 77, endPoint x: 371, endPoint y: 75, distance: 10.6
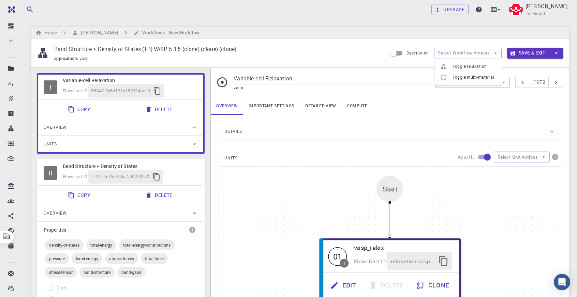
click at [360, 77] on input "Variable-cell Relaxation" at bounding box center [332, 78] width 196 height 11
click at [554, 83] on icon "pager" at bounding box center [556, 83] width 8 height 8
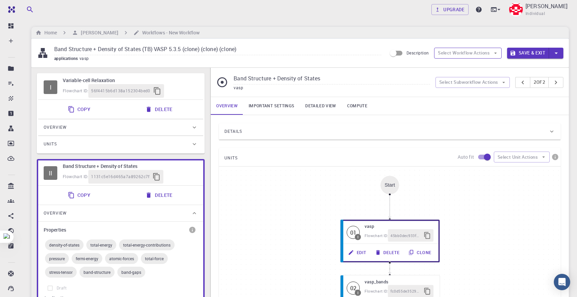
click at [470, 52] on button "Select Workflow Actions" at bounding box center [468, 53] width 68 height 11
click at [334, 68] on div "Band Structure + Density of States vasp Select Subworkflow Actions 2 of 2" at bounding box center [390, 82] width 358 height 29
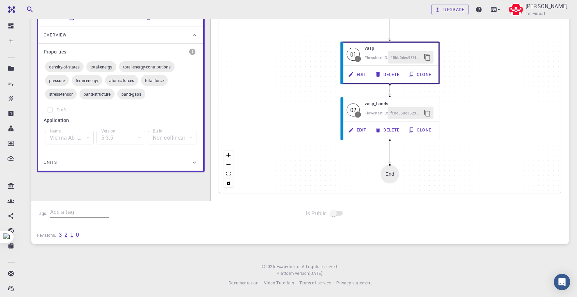
scroll to position [179, 0]
click at [189, 160] on div "Units" at bounding box center [117, 162] width 147 height 11
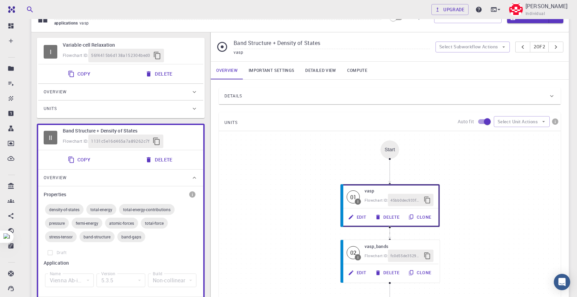
scroll to position [0, 0]
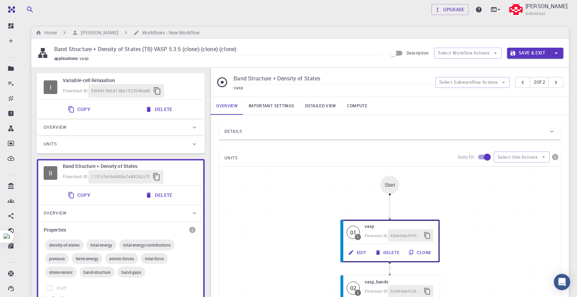
click at [92, 107] on button "Copy" at bounding box center [80, 110] width 32 height 14
type input "Variable-cell Relaxation"
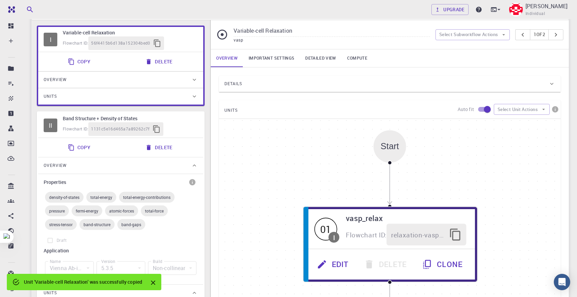
scroll to position [20, 0]
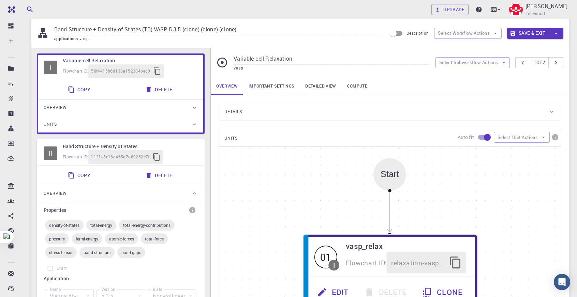
click at [293, 157] on div "Start 01 I vasp_relax Flowchart ID: relaxation-vasp_vc_relax Edit Delete Clone …" at bounding box center [390, 273] width 342 height 252
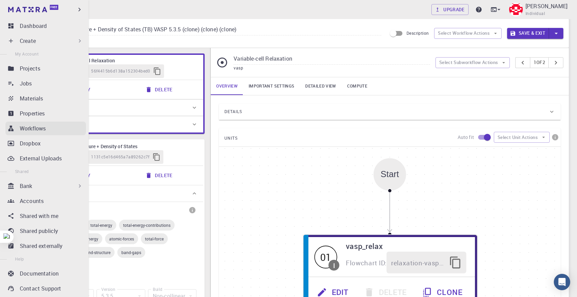
click at [48, 130] on div "Workflows" at bounding box center [53, 128] width 66 height 8
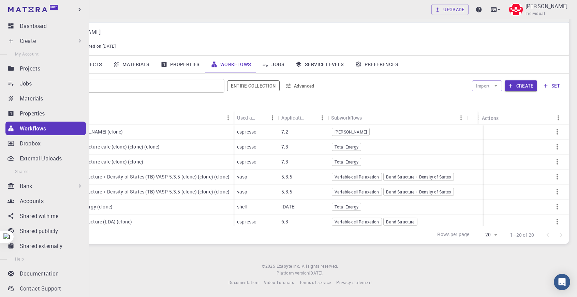
scroll to position [16, 0]
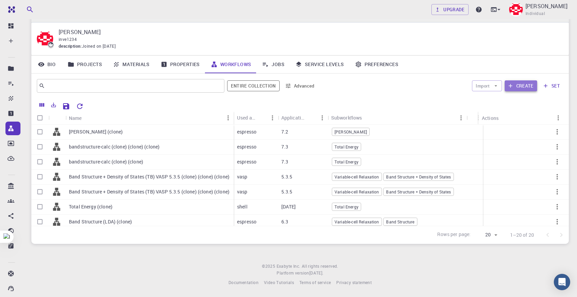
click at [508, 82] on button "Create" at bounding box center [521, 85] width 32 height 11
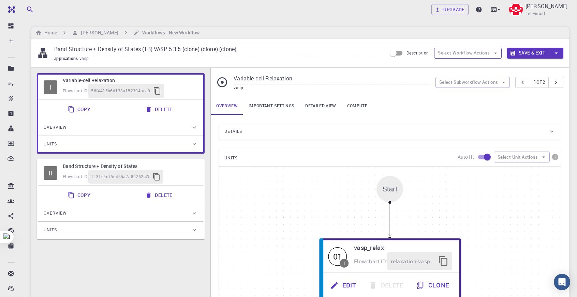
click at [466, 54] on button "Select Workflow Actions" at bounding box center [468, 53] width 68 height 11
drag, startPoint x: 294, startPoint y: 66, endPoint x: 285, endPoint y: 69, distance: 9.2
click at [292, 67] on div "Band Structure + Density of States (TB) VASP 5.3.5 (clone) (clone) (clone) appl…" at bounding box center [300, 53] width 538 height 29
click at [99, 144] on div "Units" at bounding box center [117, 144] width 147 height 11
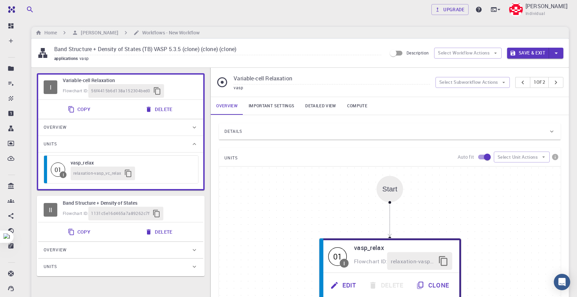
click at [172, 131] on div "Overview" at bounding box center [117, 127] width 147 height 11
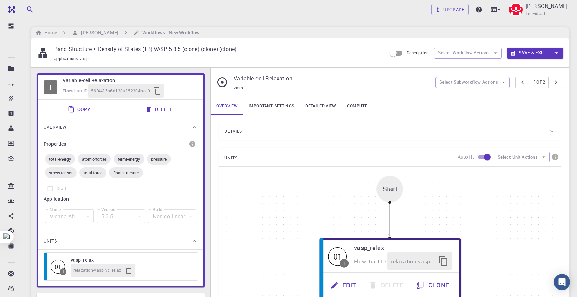
click at [84, 216] on div "Vienna Ab-initio Simulation Package" at bounding box center [69, 217] width 49 height 14
click at [91, 215] on div "Vienna Ab-initio Simulation Package" at bounding box center [69, 217] width 49 height 14
drag, startPoint x: 91, startPoint y: 215, endPoint x: 130, endPoint y: 212, distance: 39.3
click at [96, 215] on div "Name Vienna Ab-initio Simulation Package vasp Name Version 5.3.5 5.3.5 Version …" at bounding box center [121, 217] width 154 height 22
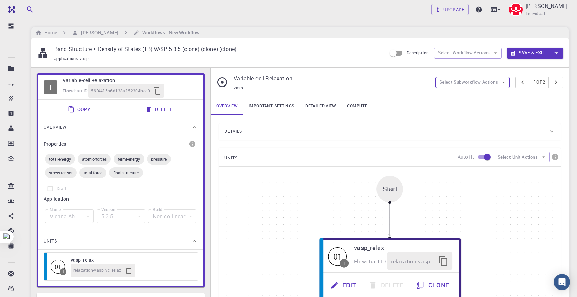
click at [468, 79] on button "Select Subworkflow Actions" at bounding box center [473, 82] width 75 height 11
click at [297, 102] on link "Important settings" at bounding box center [271, 106] width 57 height 18
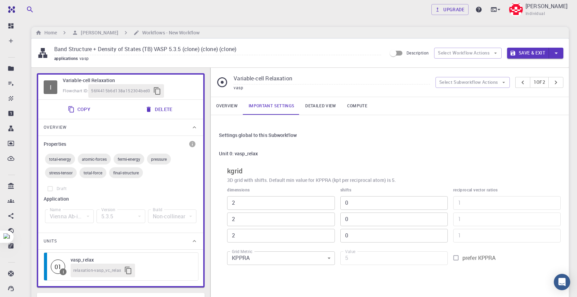
click at [236, 116] on div "Settings global to this Subworkflow Unit 0: vasp_relax kgrid 3D grid with shift…" at bounding box center [390, 198] width 358 height 167
click at [229, 96] on div "Variable-cell Relaxation vasp Select Subworkflow Actions 1 of 2" at bounding box center [390, 82] width 358 height 29
click at [229, 100] on link "Overview" at bounding box center [227, 106] width 32 height 18
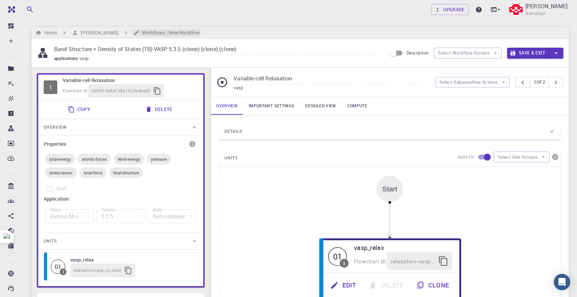
click at [155, 33] on h6 "Workflows - New Workflow" at bounding box center [169, 33] width 60 height 8
click at [101, 28] on div "Home Kaushal Konde Workflows - New Workflow" at bounding box center [300, 33] width 538 height 12
click at [101, 29] on h6 "[PERSON_NAME]" at bounding box center [98, 33] width 40 height 8
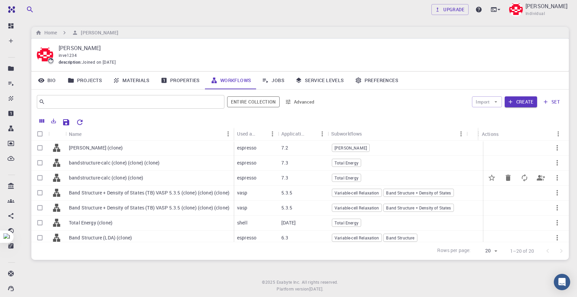
click at [178, 178] on div "bandstructure-calc (clone) (clone)" at bounding box center [149, 178] width 168 height 15
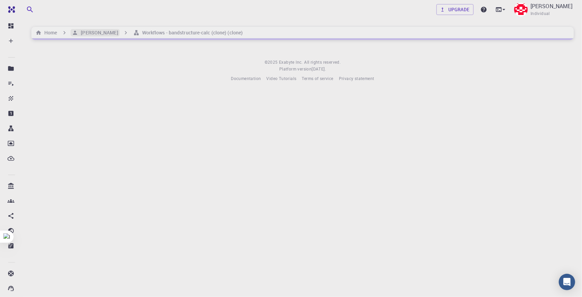
click at [103, 32] on h6 "[PERSON_NAME]" at bounding box center [98, 33] width 40 height 8
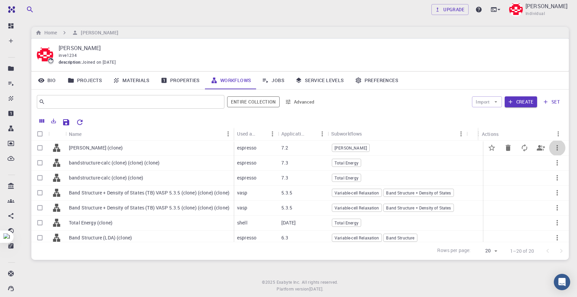
click at [553, 147] on icon "button" at bounding box center [557, 148] width 8 height 8
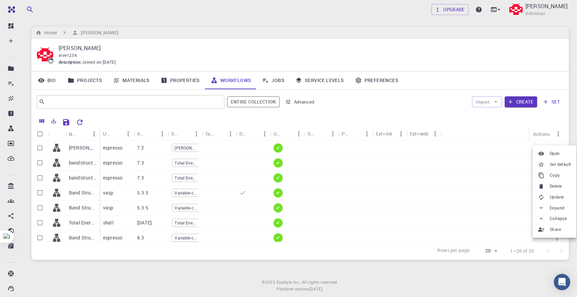
click at [503, 161] on div at bounding box center [288, 148] width 577 height 297
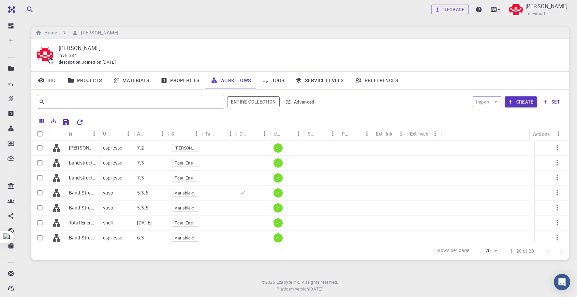
click at [83, 132] on icon "Sort" at bounding box center [83, 134] width 5 height 5
click at [71, 133] on div "Name" at bounding box center [73, 134] width 9 height 13
click at [484, 99] on button "Import" at bounding box center [487, 102] width 30 height 11
click at [528, 98] on button "Create" at bounding box center [521, 102] width 32 height 11
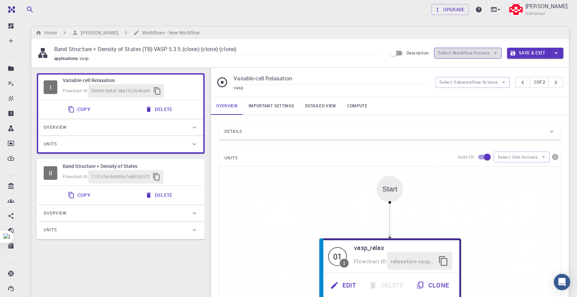
click at [461, 52] on button "Select Workflow Actions" at bounding box center [468, 53] width 68 height 11
click at [474, 65] on span "Toggle relaxation" at bounding box center [475, 66] width 44 height 7
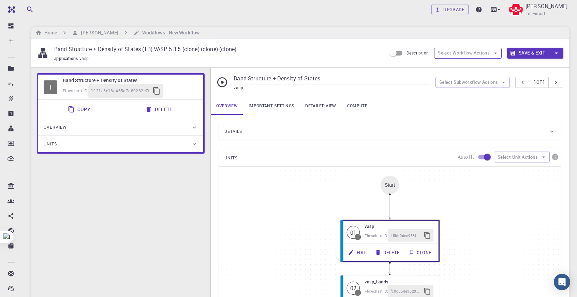
click at [467, 54] on button "Select Workflow Actions" at bounding box center [468, 53] width 68 height 11
click at [466, 66] on span "Toggle relaxation" at bounding box center [470, 69] width 34 height 7
type input "Variable-cell Relaxation"
type input "Default"
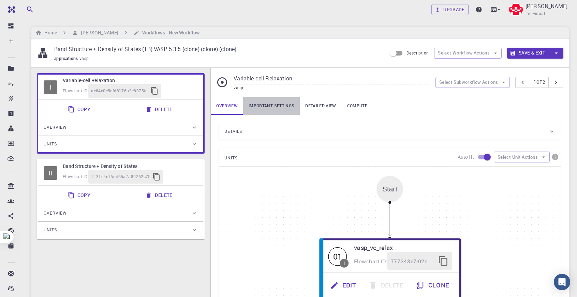
click at [281, 105] on link "Important settings" at bounding box center [271, 106] width 57 height 18
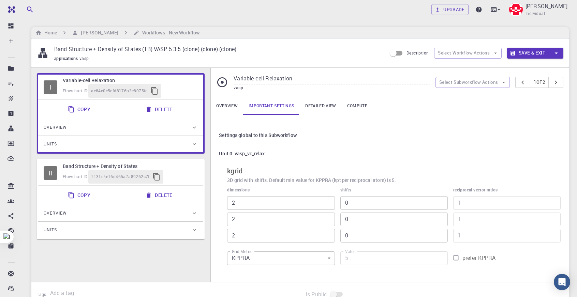
click at [315, 105] on link "Detailed view" at bounding box center [321, 106] width 42 height 18
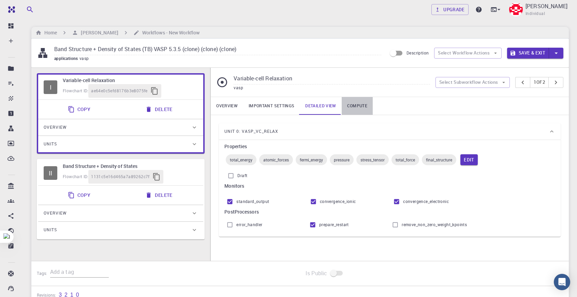
click at [345, 106] on link "Compute" at bounding box center [357, 106] width 31 height 18
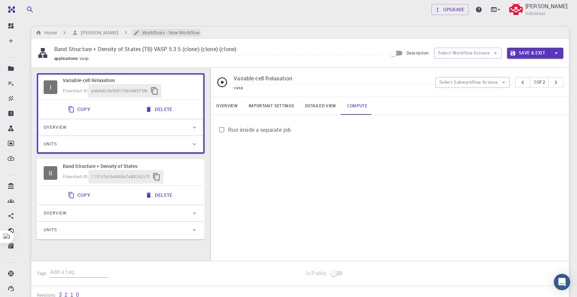
click at [181, 34] on h6 "Workflows - New Workflow" at bounding box center [169, 33] width 60 height 8
click at [96, 31] on h6 "[PERSON_NAME]" at bounding box center [98, 33] width 40 height 8
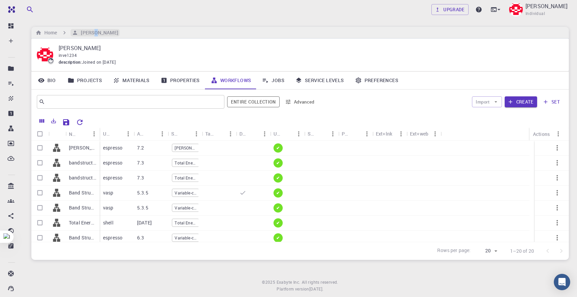
click at [96, 32] on h6 "[PERSON_NAME]" at bounding box center [98, 33] width 40 height 8
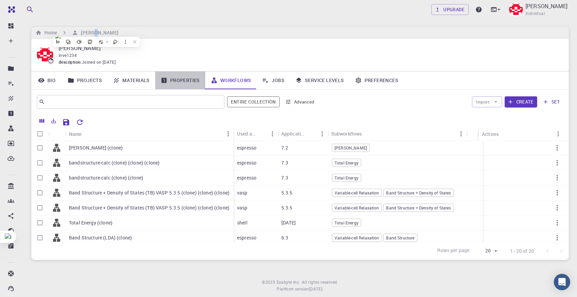
click at [187, 76] on link "Properties" at bounding box center [180, 81] width 50 height 18
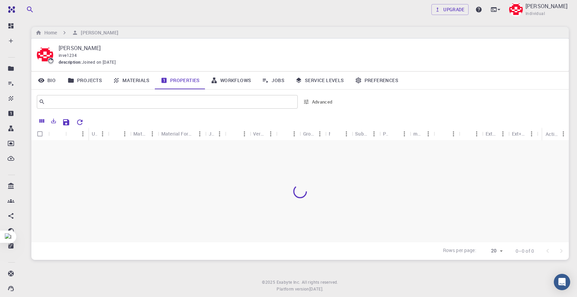
click at [214, 64] on div "description : Joined on Jul 8, 2025" at bounding box center [308, 62] width 499 height 7
click at [271, 81] on link "Jobs" at bounding box center [272, 81] width 33 height 18
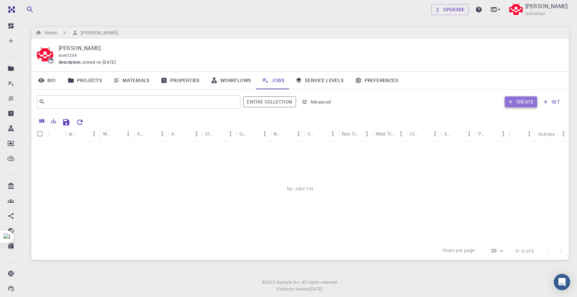
click at [532, 102] on button "Create" at bounding box center [521, 102] width 32 height 11
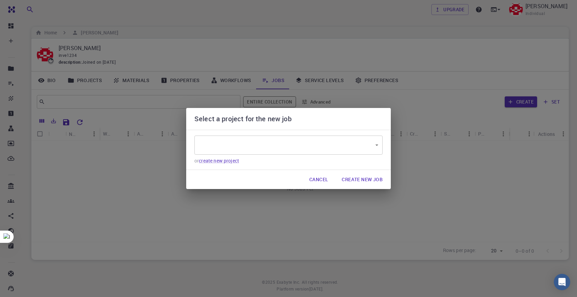
click at [353, 155] on div "​ ​ or create new project" at bounding box center [288, 150] width 188 height 29
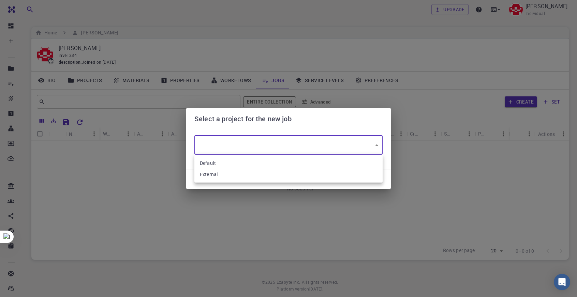
click at [351, 145] on body "Free Dashboard Create New Job New Material Create Material Upload File Import f…" at bounding box center [288, 156] width 577 height 313
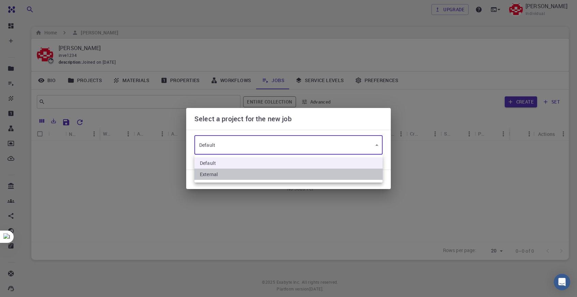
click at [230, 172] on li "External" at bounding box center [288, 174] width 188 height 11
type input "ZymYMPrXZsEFun3WG"
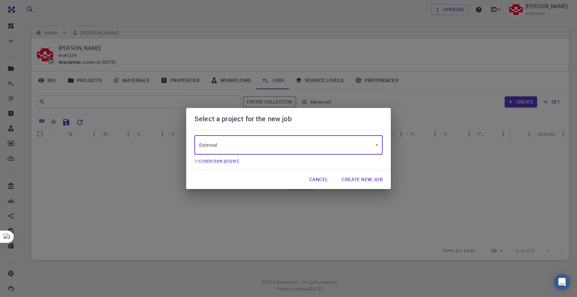
click at [355, 178] on button "Create New Job" at bounding box center [362, 180] width 52 height 14
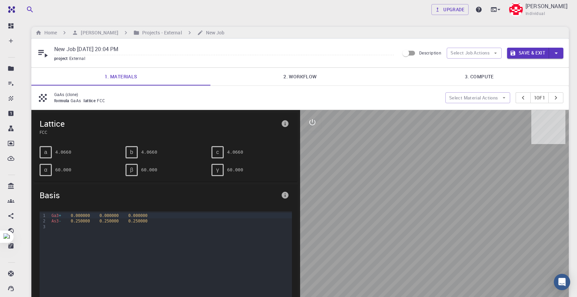
click at [308, 80] on link "2. Workflow" at bounding box center [299, 77] width 179 height 18
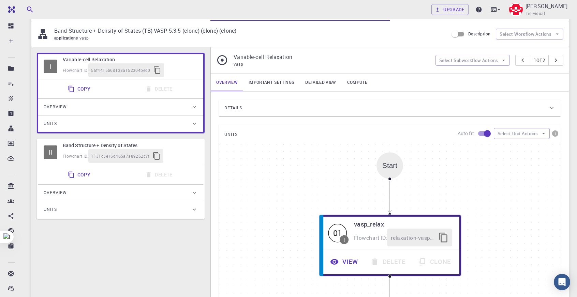
scroll to position [68, 0]
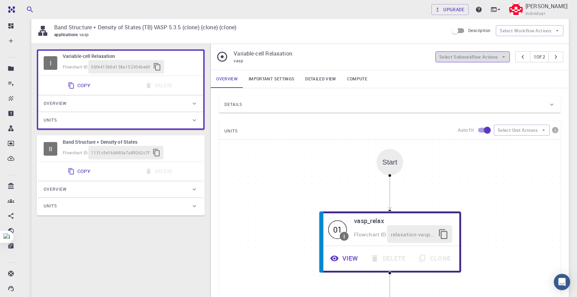
click at [477, 55] on button "Select Subworkflow Actions" at bounding box center [473, 56] width 75 height 11
click at [417, 84] on div "Overview Important settings Detailed view Compute" at bounding box center [390, 79] width 358 height 18
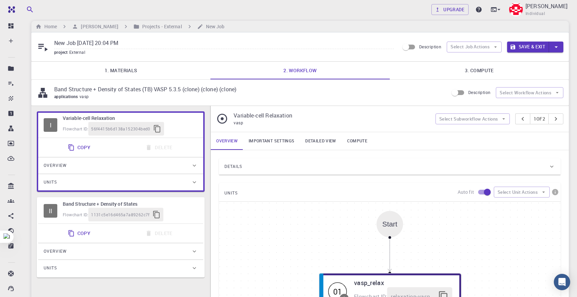
scroll to position [0, 0]
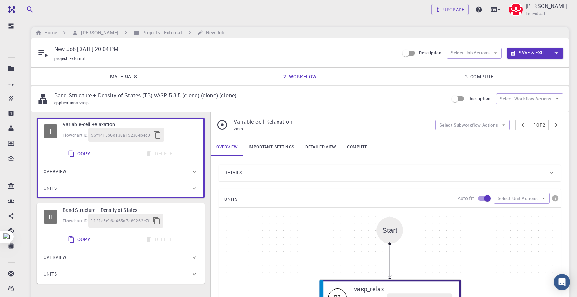
click at [79, 103] on span "applications" at bounding box center [66, 102] width 25 height 5
click at [561, 95] on button "Select Workflow Actions" at bounding box center [530, 98] width 68 height 11
drag, startPoint x: 438, startPoint y: 97, endPoint x: 447, endPoint y: 97, distance: 8.5
click at [442, 97] on p "Band Structure + Density of States (TB) VASP 5.3.5 (clone) (clone) (clone)" at bounding box center [248, 95] width 389 height 8
click at [450, 98] on input "Description" at bounding box center [455, 98] width 39 height 13
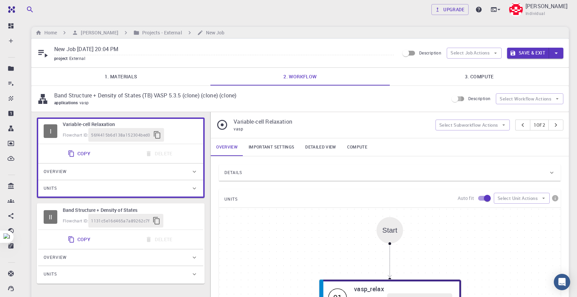
checkbox input "true"
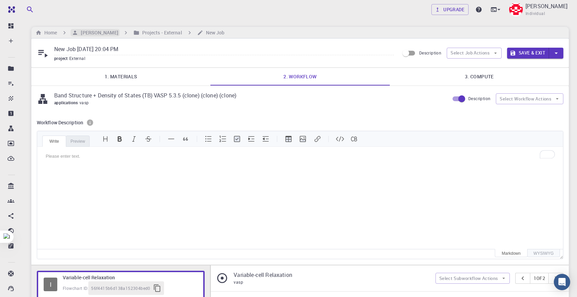
click at [100, 34] on h6 "[PERSON_NAME]" at bounding box center [98, 33] width 40 height 8
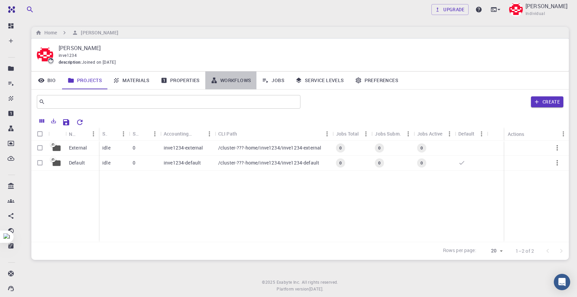
click at [222, 75] on link "Workflows" at bounding box center [230, 81] width 51 height 18
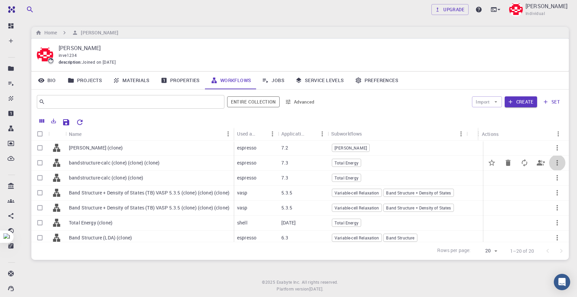
click at [553, 165] on icon "button" at bounding box center [557, 163] width 8 height 8
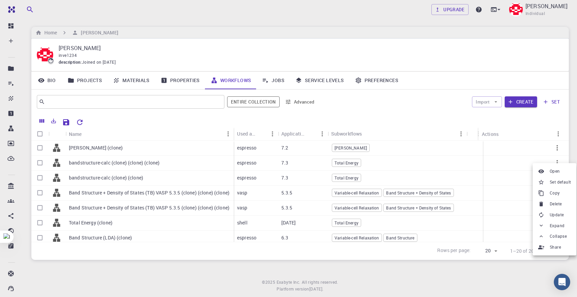
click at [396, 114] on div at bounding box center [288, 148] width 577 height 297
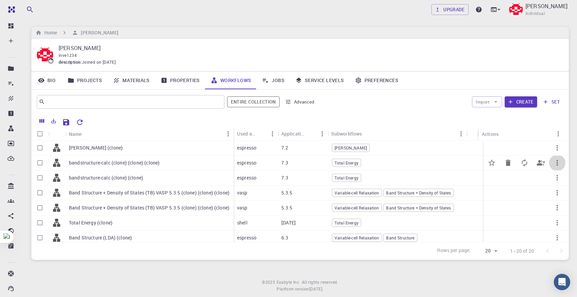
click at [553, 165] on icon "button" at bounding box center [557, 163] width 8 height 8
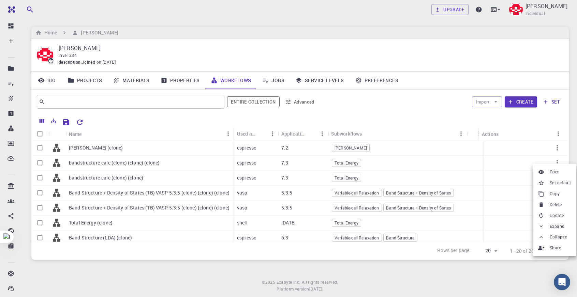
click at [558, 178] on li "Set default" at bounding box center [555, 183] width 44 height 11
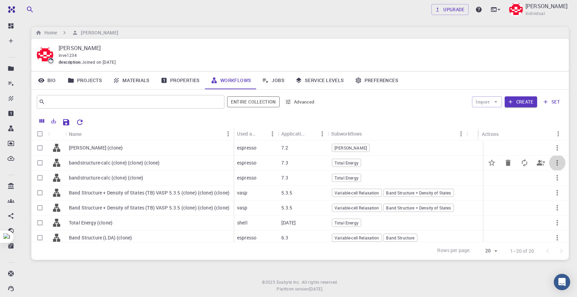
click at [553, 163] on icon "button" at bounding box center [557, 163] width 8 height 8
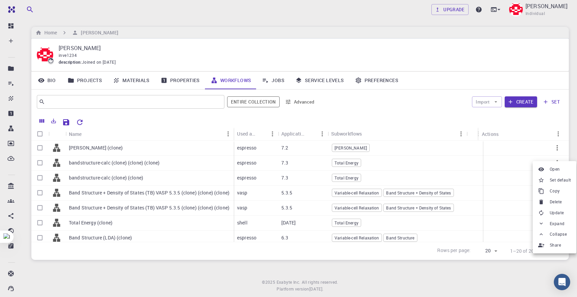
click at [563, 176] on li "Set default" at bounding box center [555, 180] width 44 height 11
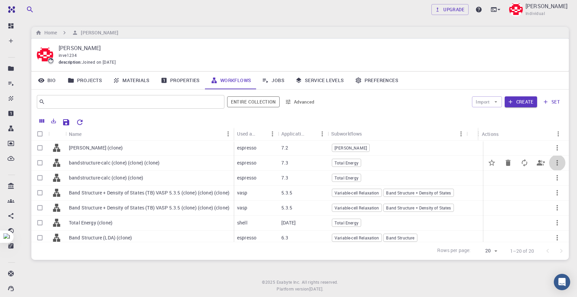
click at [553, 163] on icon "button" at bounding box center [557, 163] width 8 height 8
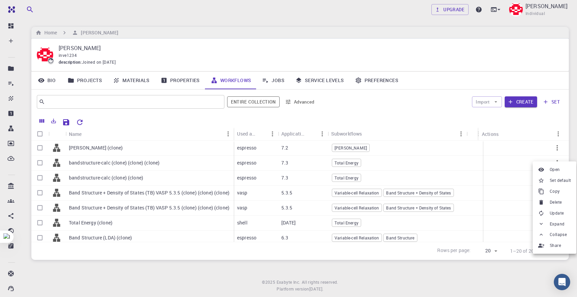
click at [571, 183] on span "Set default" at bounding box center [560, 180] width 21 height 7
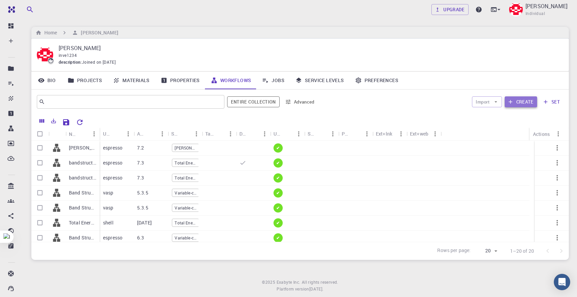
click at [531, 105] on button "Create" at bounding box center [521, 102] width 32 height 11
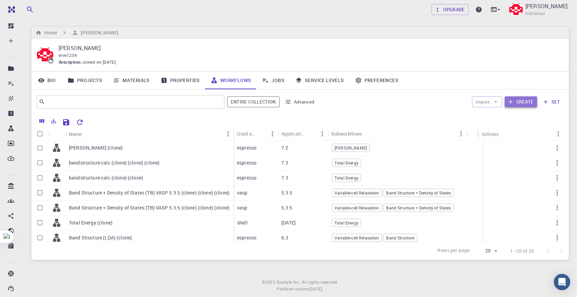
click at [514, 102] on button "Create" at bounding box center [521, 102] width 32 height 11
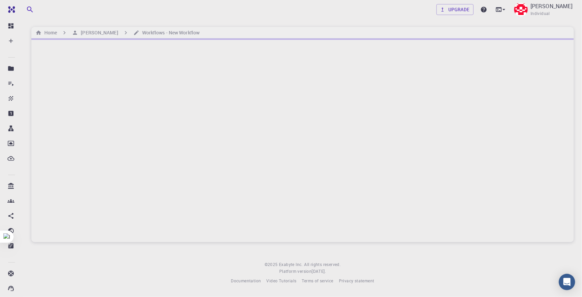
drag, startPoint x: 380, startPoint y: 88, endPoint x: 383, endPoint y: 86, distance: 3.9
drag, startPoint x: 383, startPoint y: 86, endPoint x: 338, endPoint y: 111, distance: 50.8
click at [339, 111] on div at bounding box center [302, 141] width 543 height 204
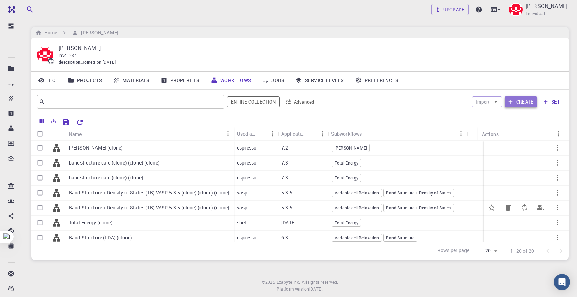
click at [513, 98] on button "Create" at bounding box center [521, 102] width 32 height 11
click at [519, 106] on button "Create" at bounding box center [521, 102] width 32 height 11
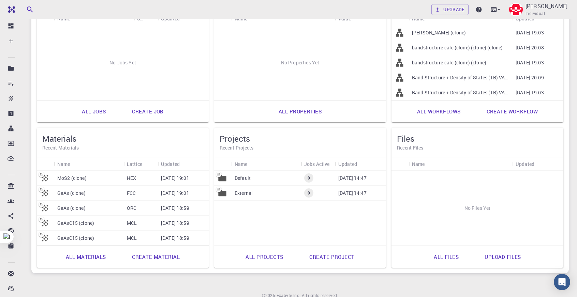
scroll to position [89, 0]
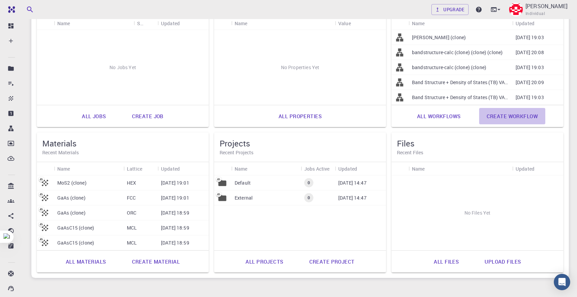
click at [507, 117] on link "Create workflow" at bounding box center [512, 116] width 66 height 16
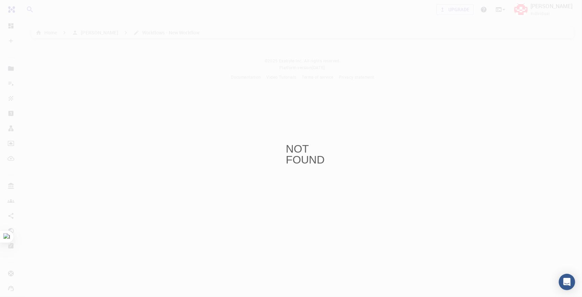
click at [127, 92] on div "NOT FOUND" at bounding box center [291, 148] width 582 height 297
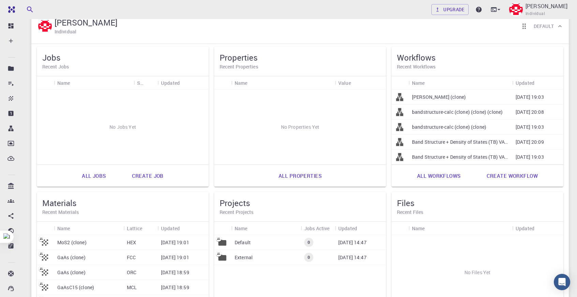
scroll to position [34, 0]
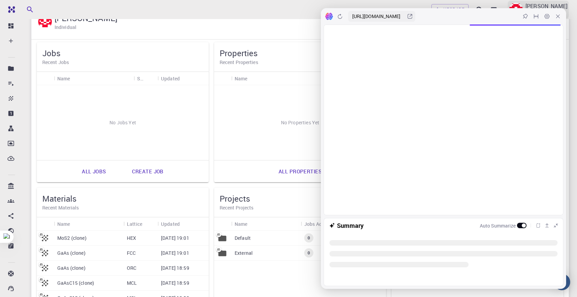
click at [559, 17] on icon at bounding box center [557, 16] width 5 height 5
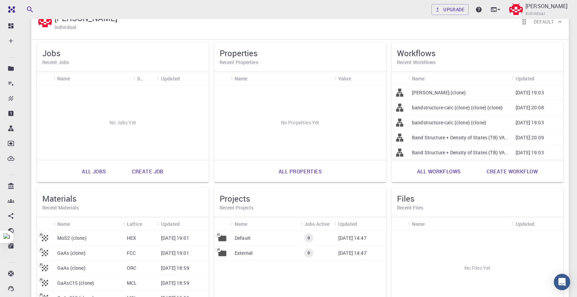
click at [158, 170] on link "Create job" at bounding box center [147, 171] width 47 height 16
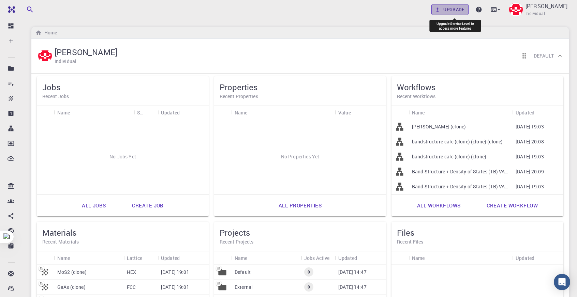
click at [461, 6] on link "Upgrade" at bounding box center [449, 9] width 37 height 11
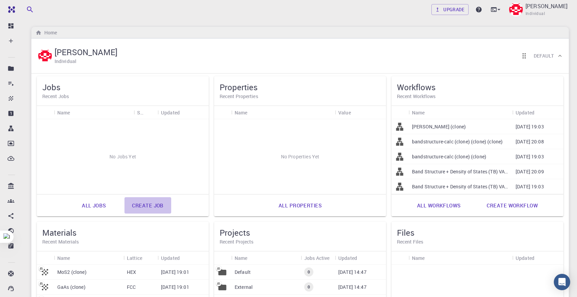
click at [145, 205] on link "Create job" at bounding box center [147, 205] width 47 height 16
click at [153, 199] on link "Create job" at bounding box center [147, 205] width 47 height 16
